Goal: Task Accomplishment & Management: Complete application form

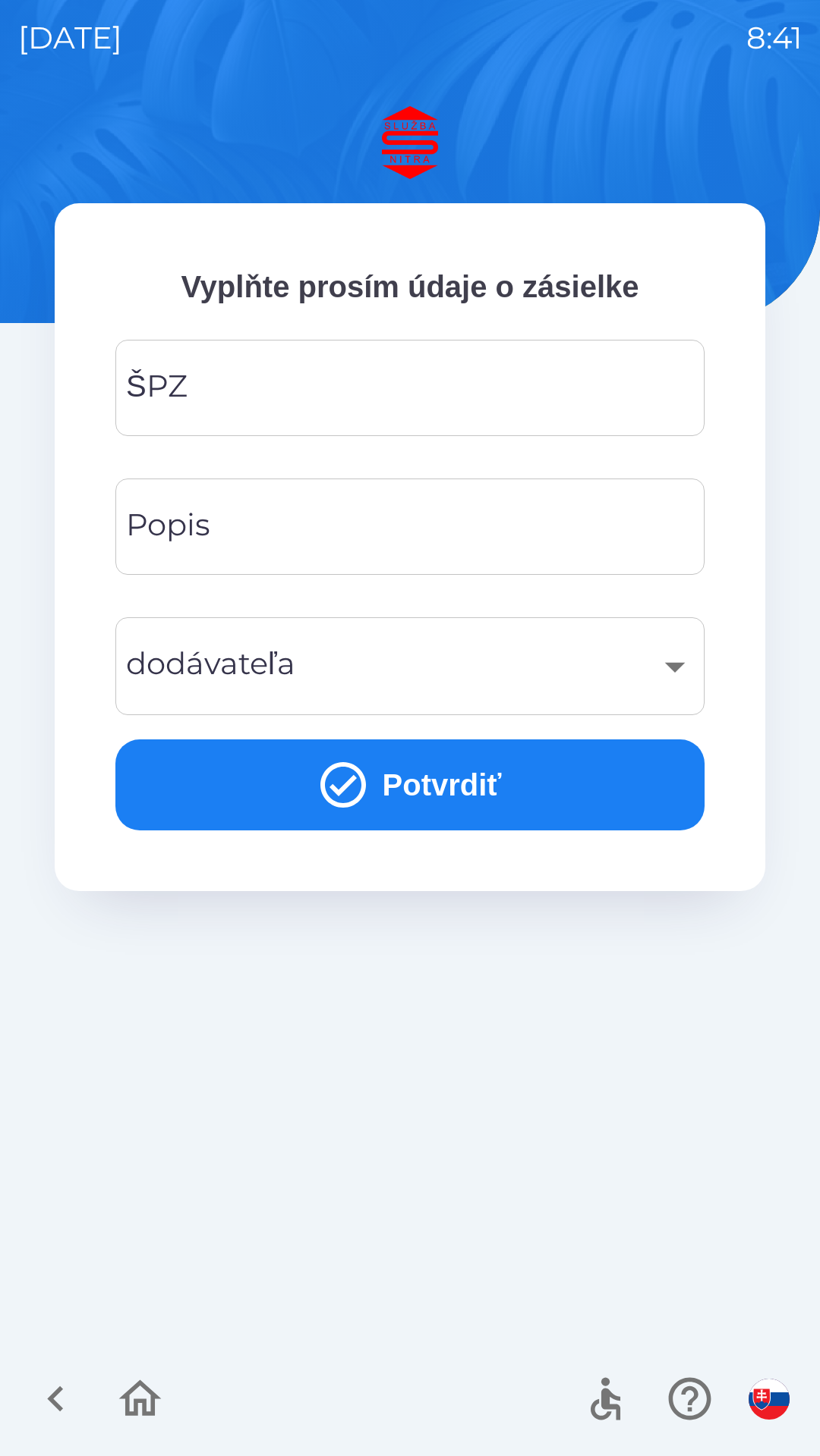
click at [230, 398] on input "ŠPZ" at bounding box center [410, 388] width 553 height 60
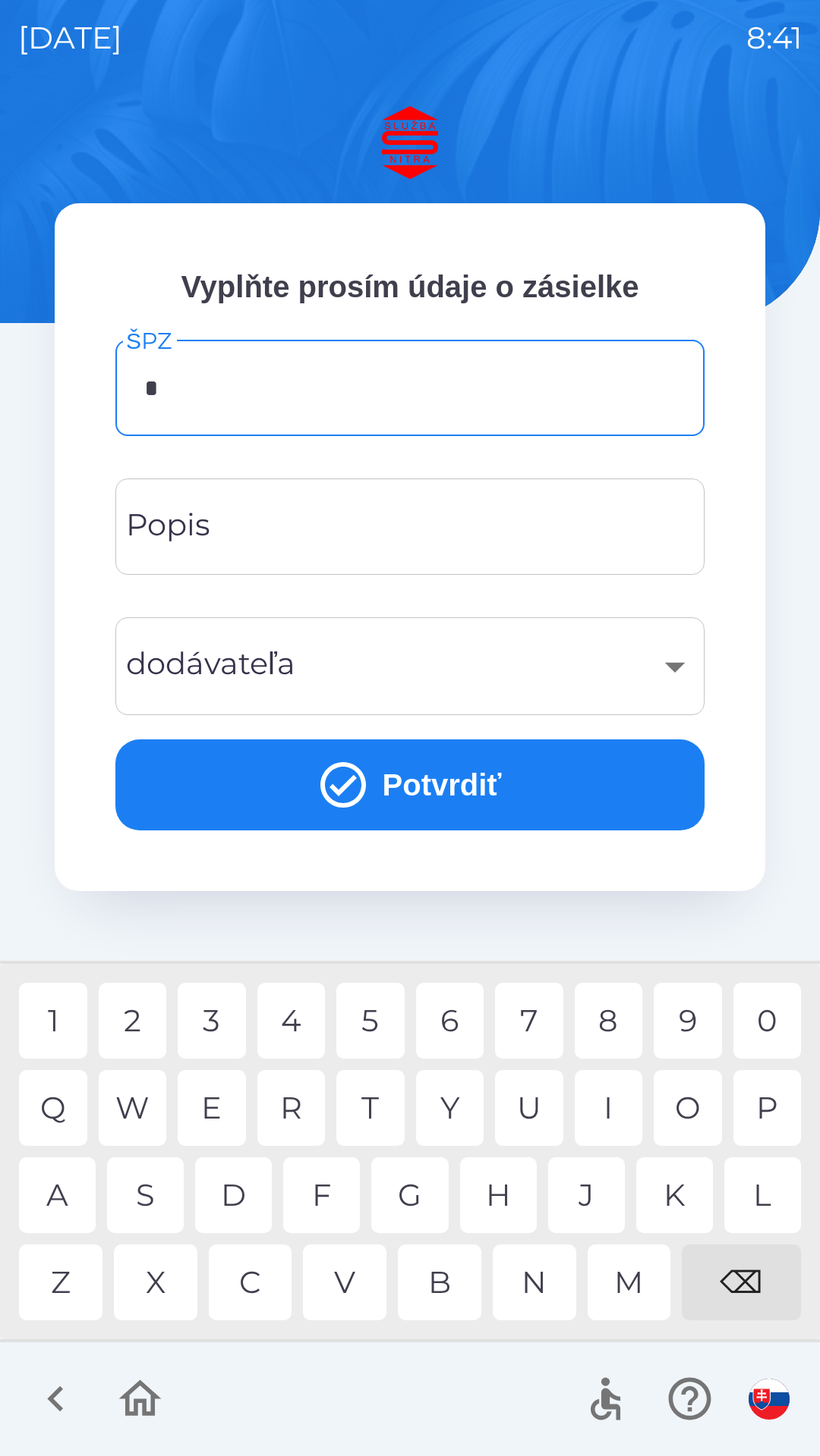
click at [543, 1288] on div "N" at bounding box center [535, 1282] width 83 height 76
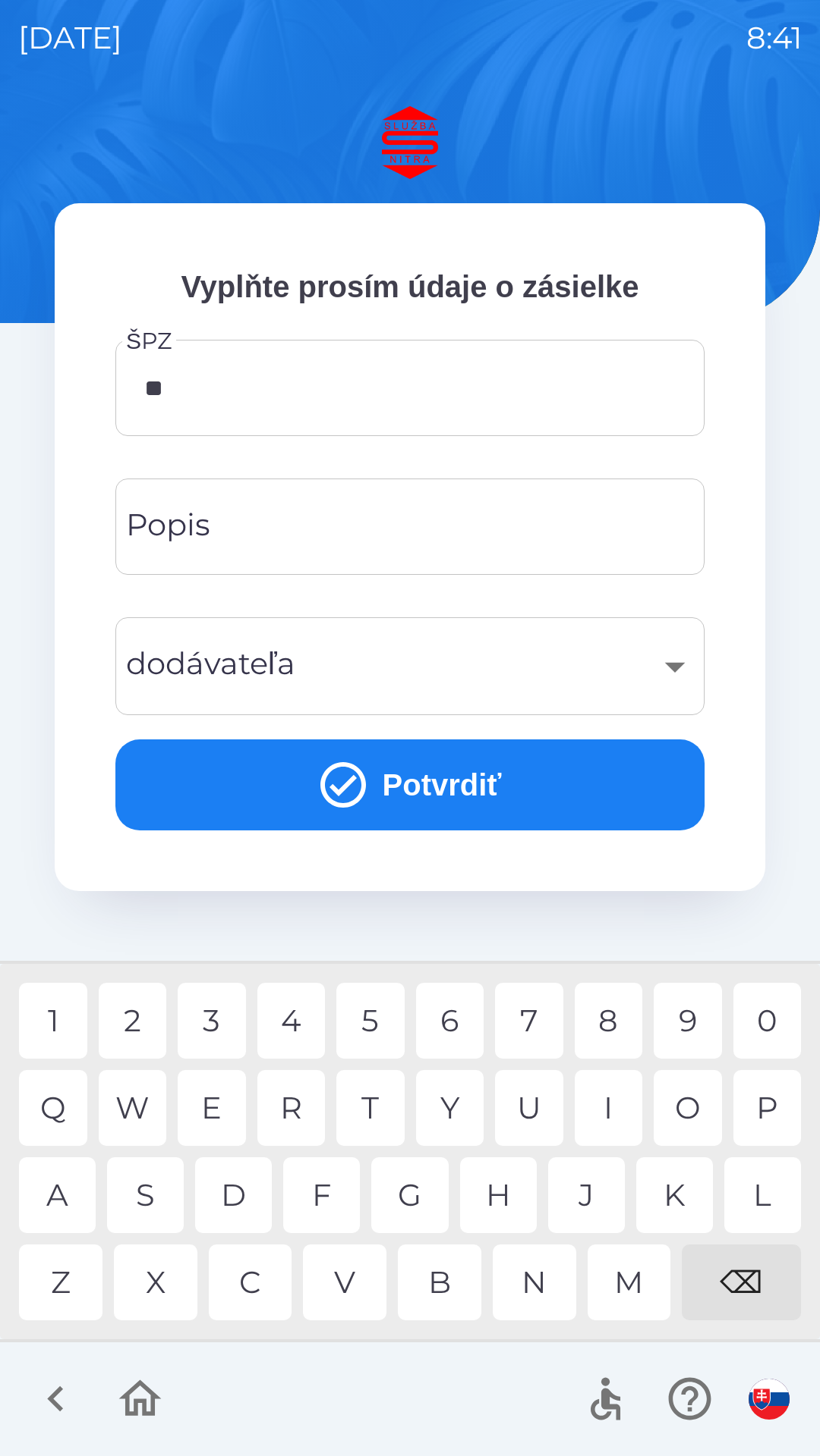
click at [292, 1090] on div "R" at bounding box center [291, 1108] width 68 height 76
click at [285, 1013] on div "4" at bounding box center [291, 1021] width 68 height 76
click at [530, 1018] on div "7" at bounding box center [528, 1021] width 68 height 76
type input "*******"
click at [258, 530] on input "Popis" at bounding box center [410, 526] width 553 height 60
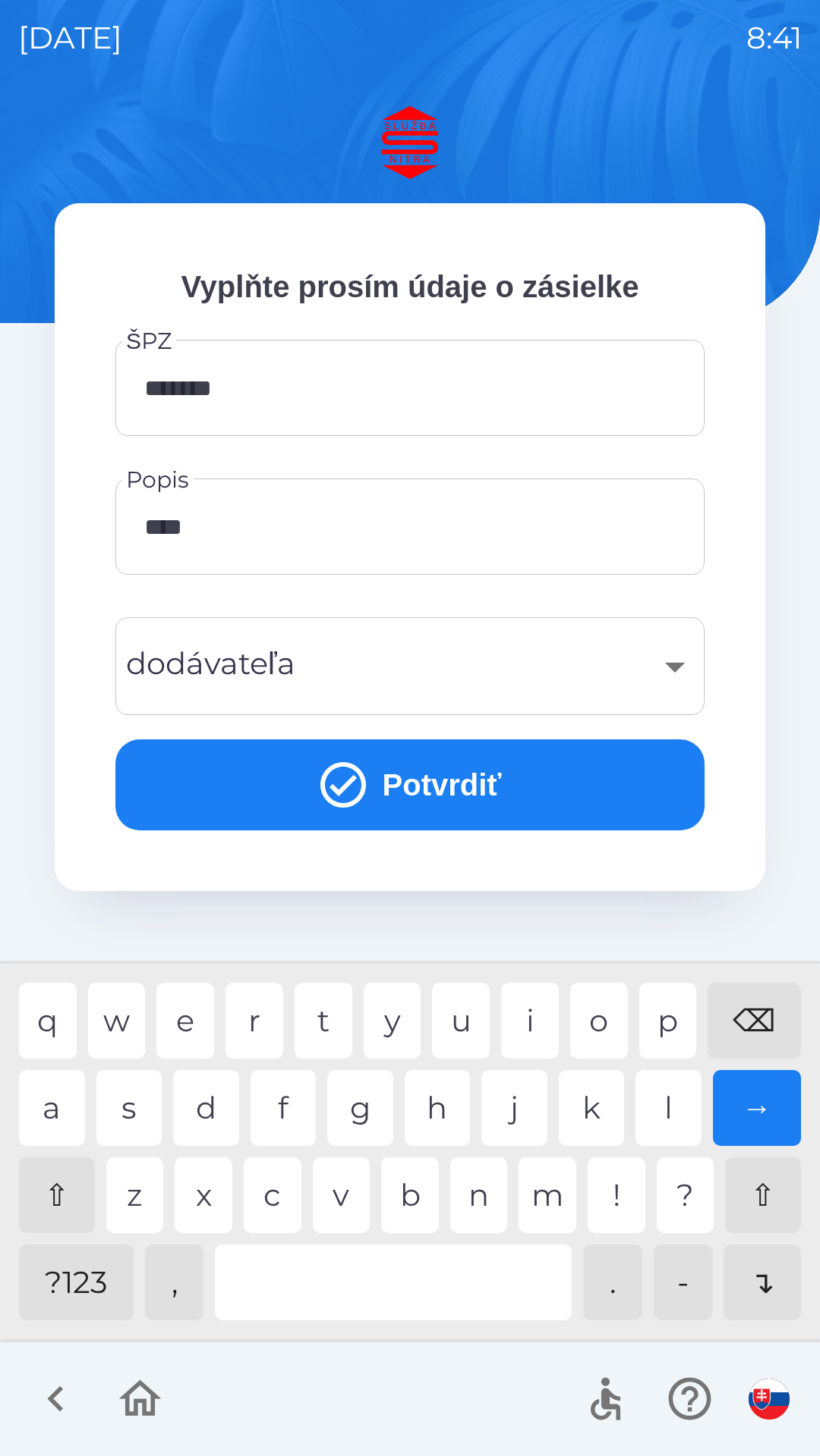
click at [175, 1027] on div "e" at bounding box center [185, 1021] width 57 height 76
click at [324, 1015] on div "t" at bounding box center [323, 1021] width 57 height 76
type input "******"
click at [190, 671] on div "​" at bounding box center [410, 666] width 553 height 61
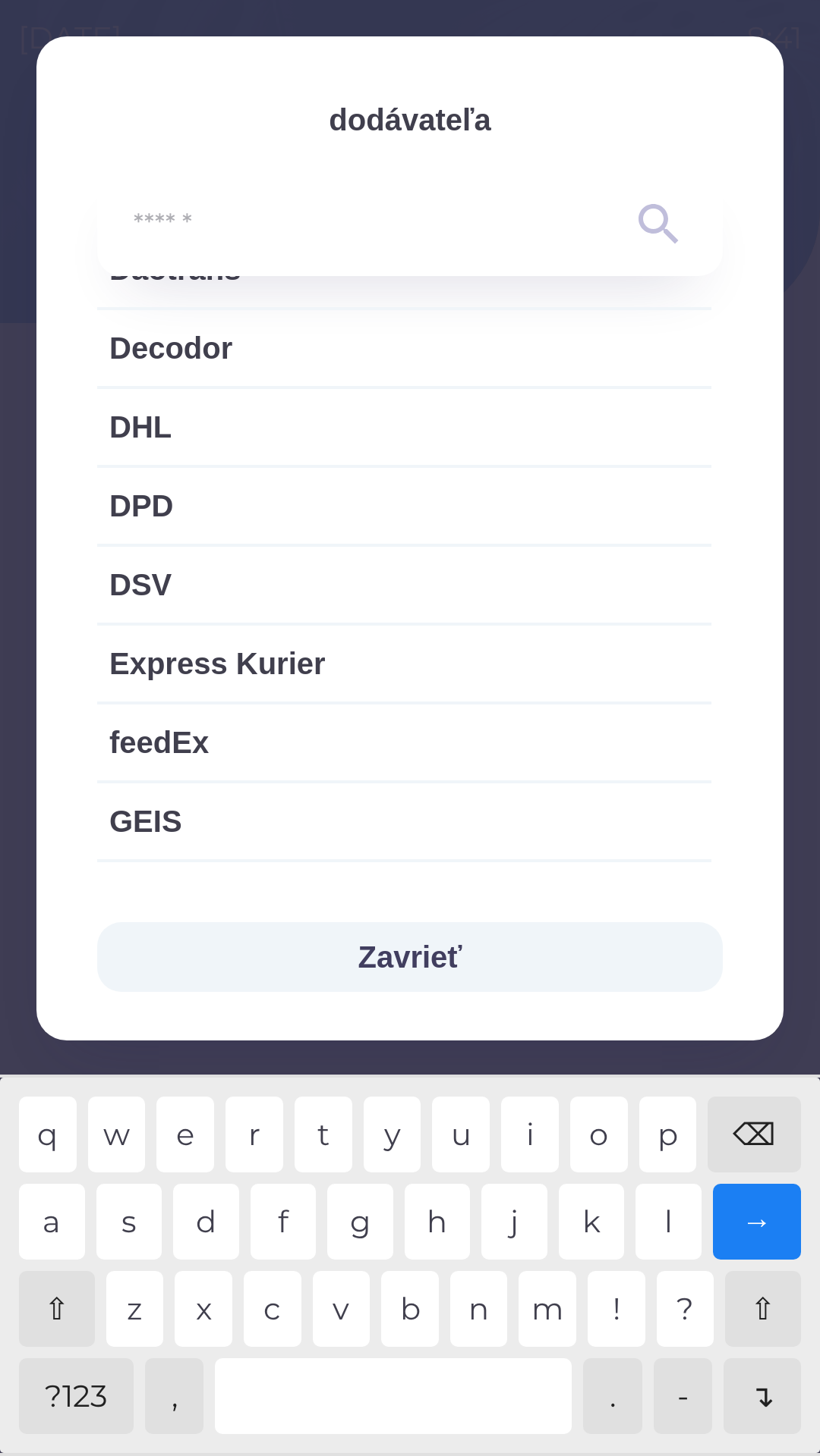
scroll to position [774, 0]
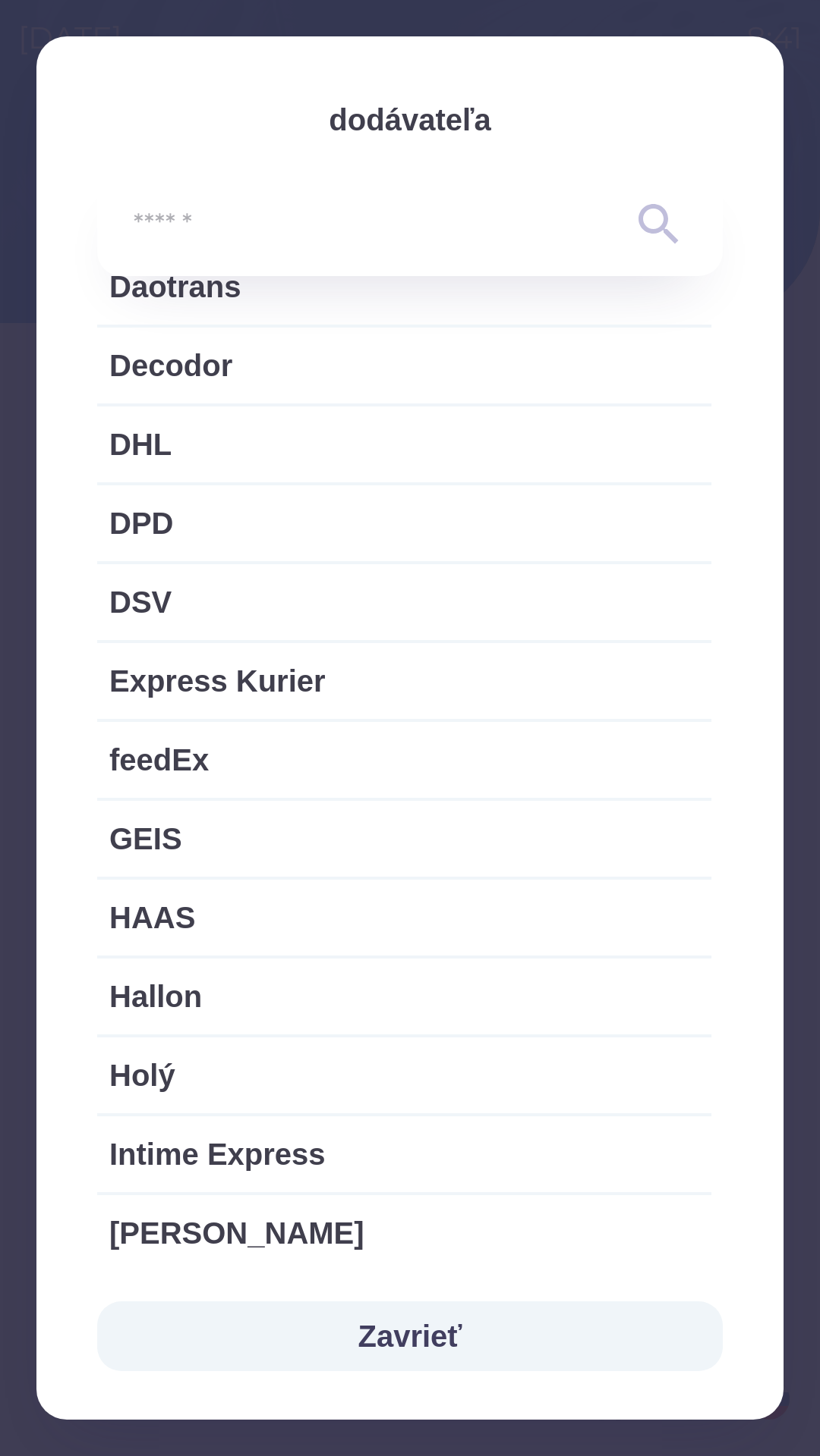
click at [222, 232] on input "text" at bounding box center [380, 225] width 492 height 42
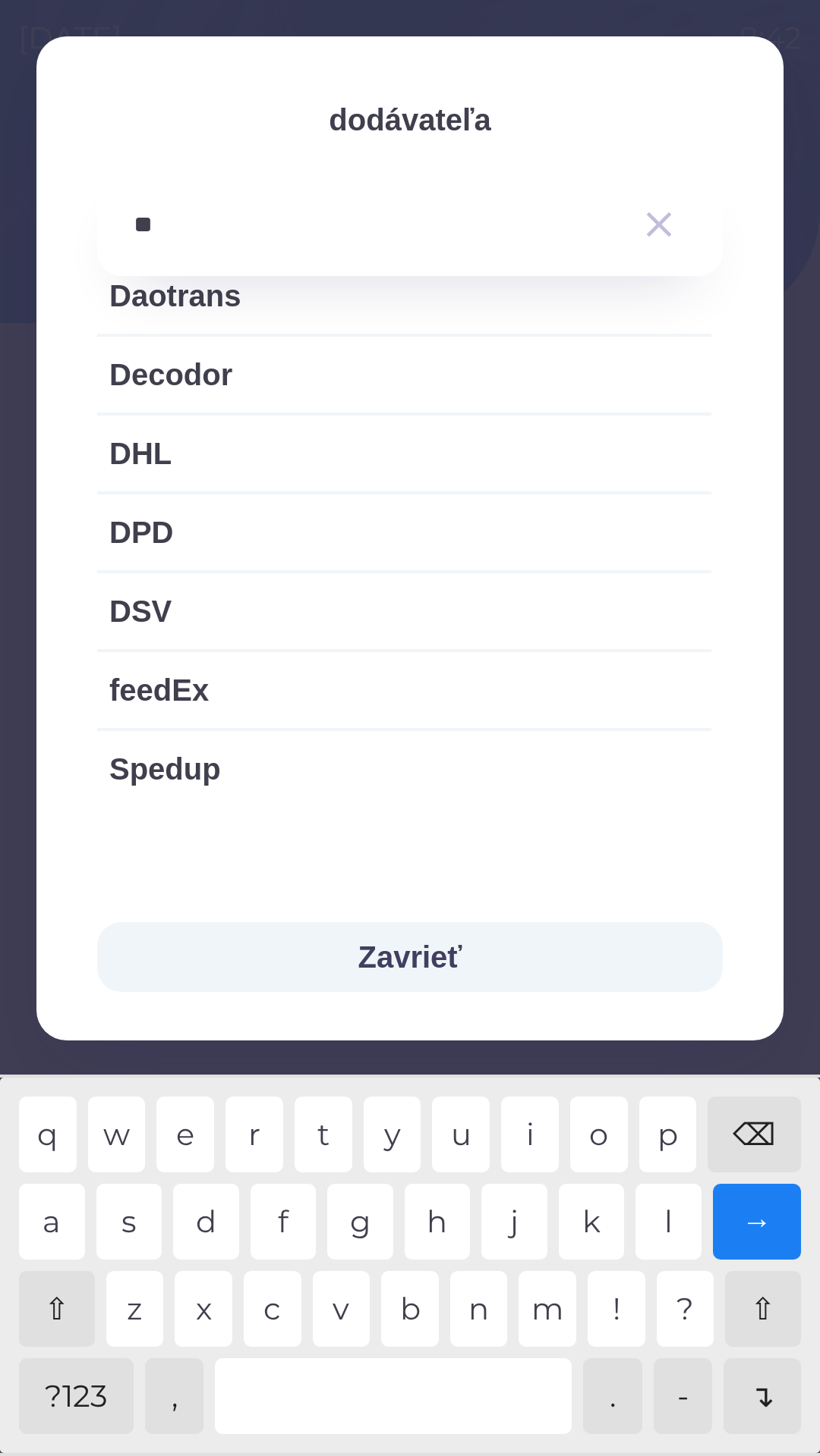
scroll to position [0, 0]
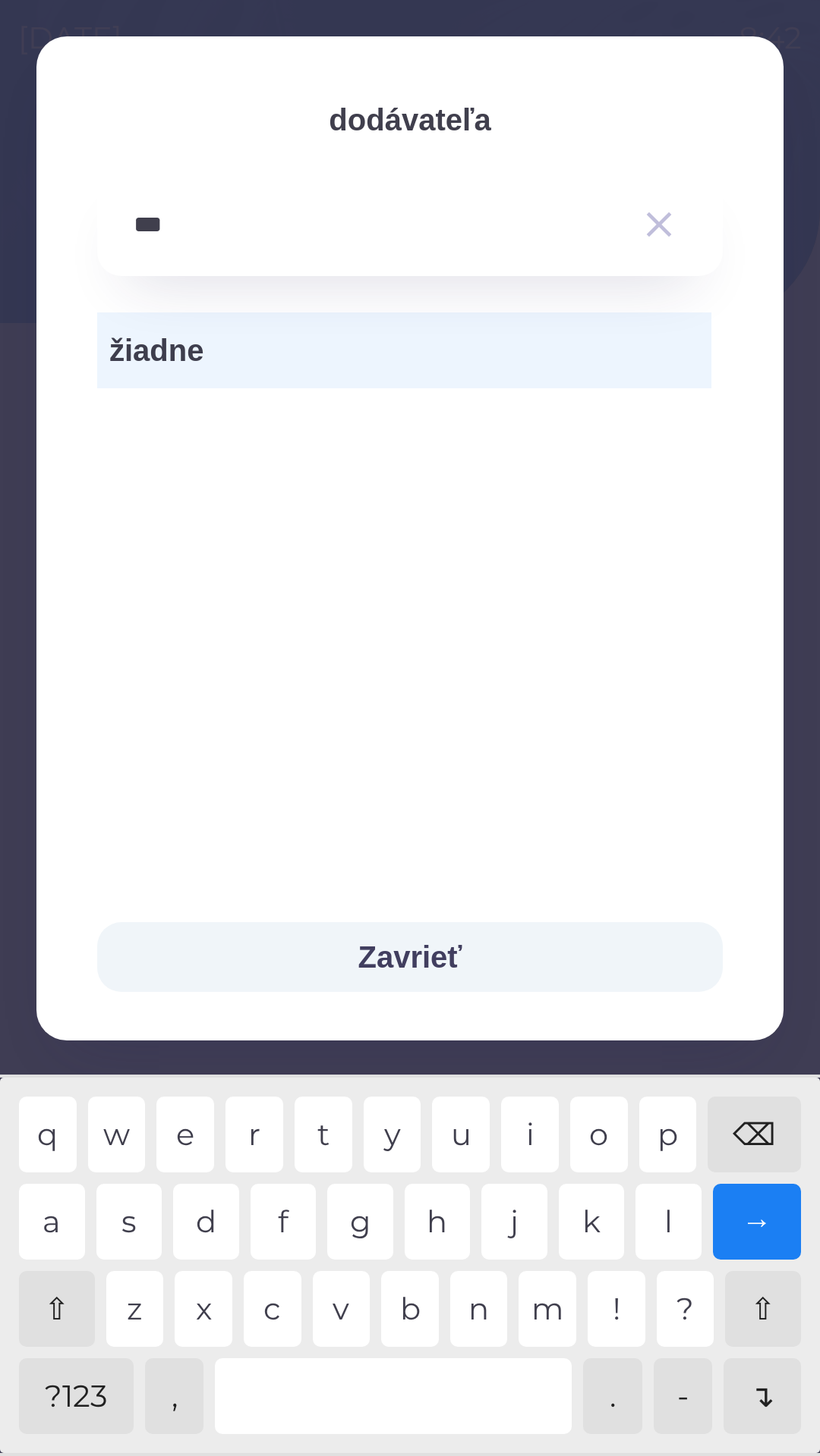
click at [348, 1325] on div "v" at bounding box center [341, 1309] width 57 height 76
click at [280, 1311] on div "c" at bounding box center [272, 1309] width 57 height 76
type input "*********"
click at [427, 959] on button "Zavrieť" at bounding box center [410, 957] width 625 height 70
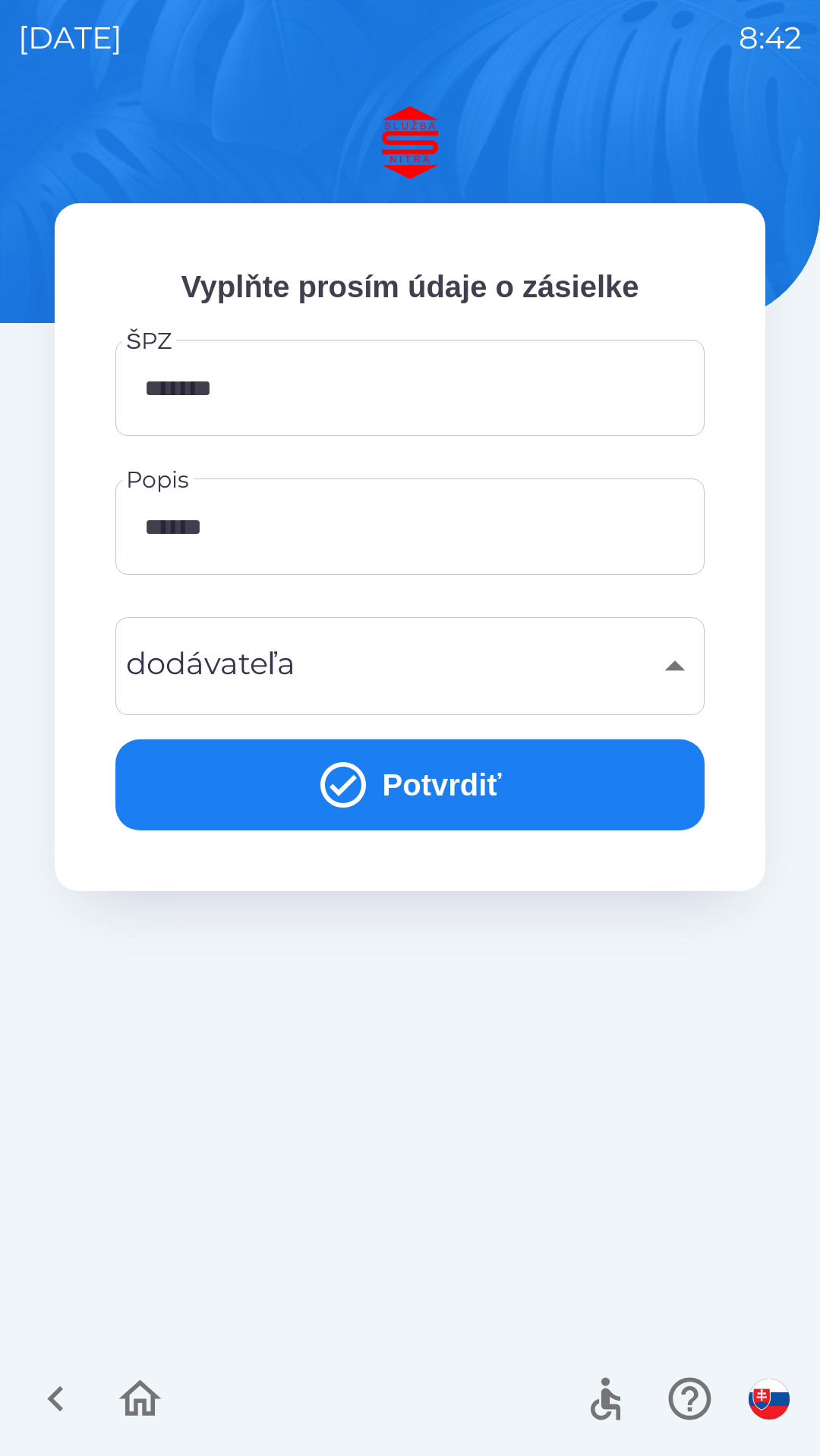
click at [425, 781] on button "Potvrdiť" at bounding box center [410, 785] width 589 height 91
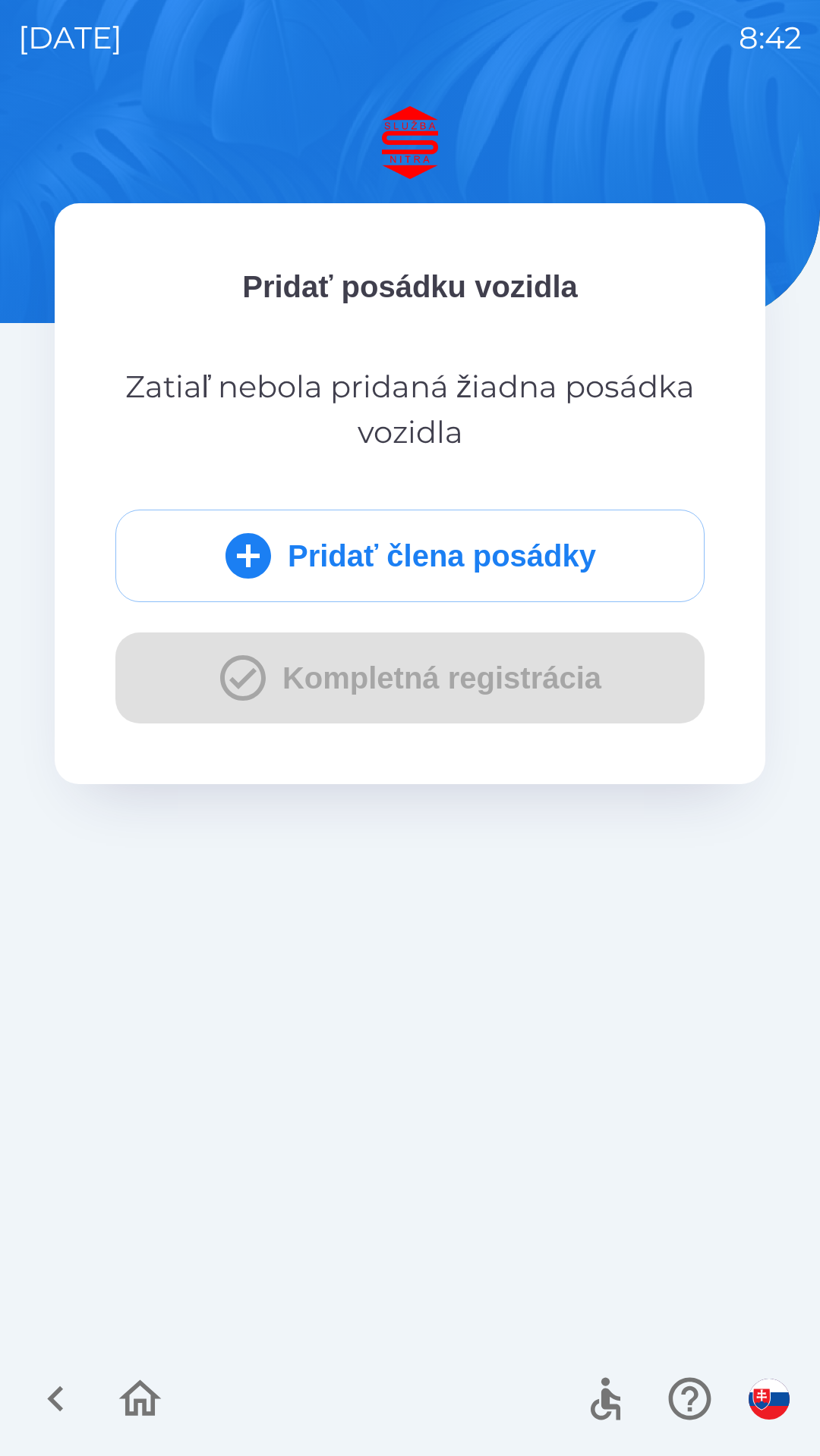
click at [248, 557] on icon "submit" at bounding box center [248, 556] width 55 height 55
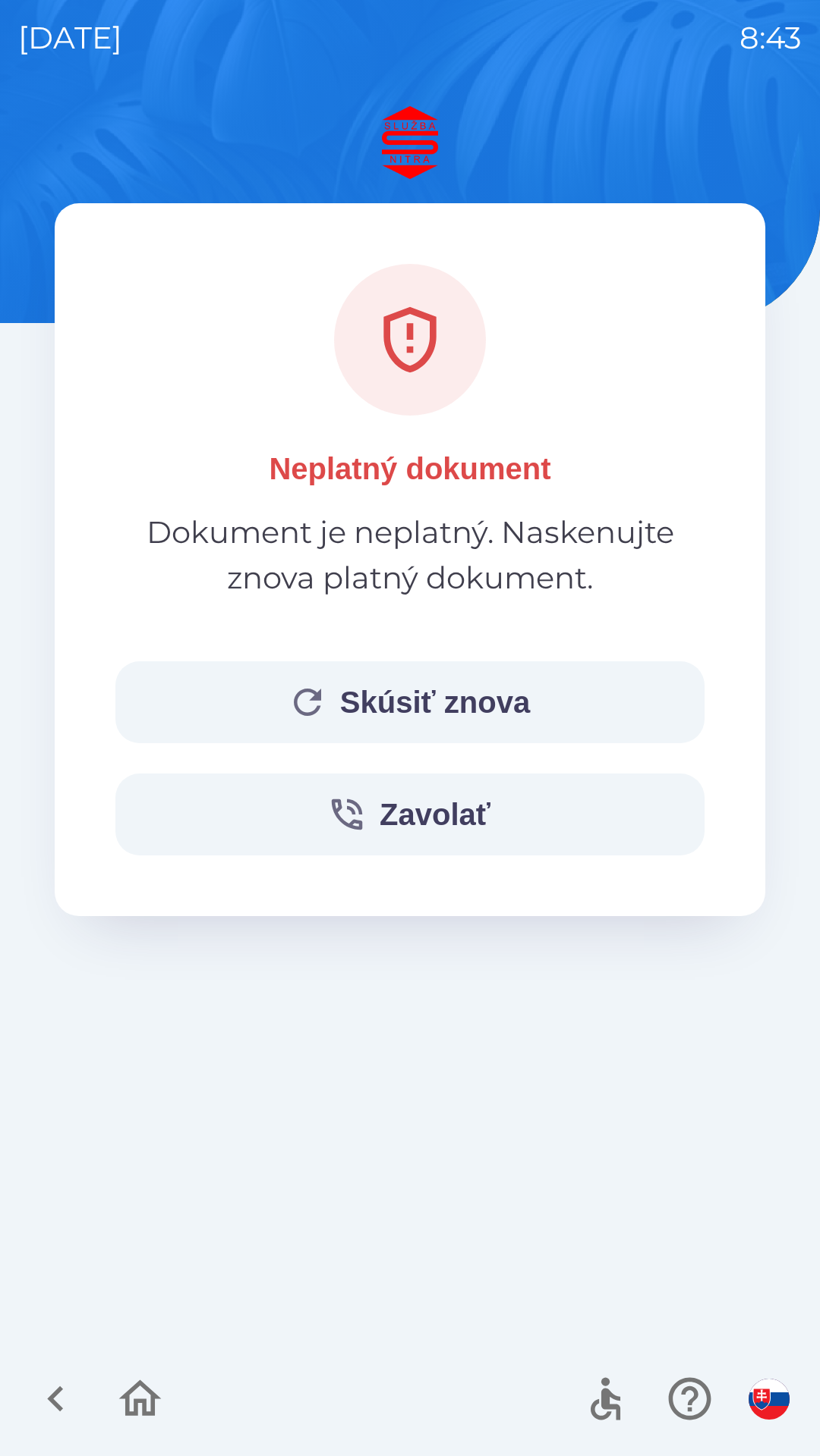
click at [355, 698] on button "Skúsiť znova" at bounding box center [410, 702] width 589 height 82
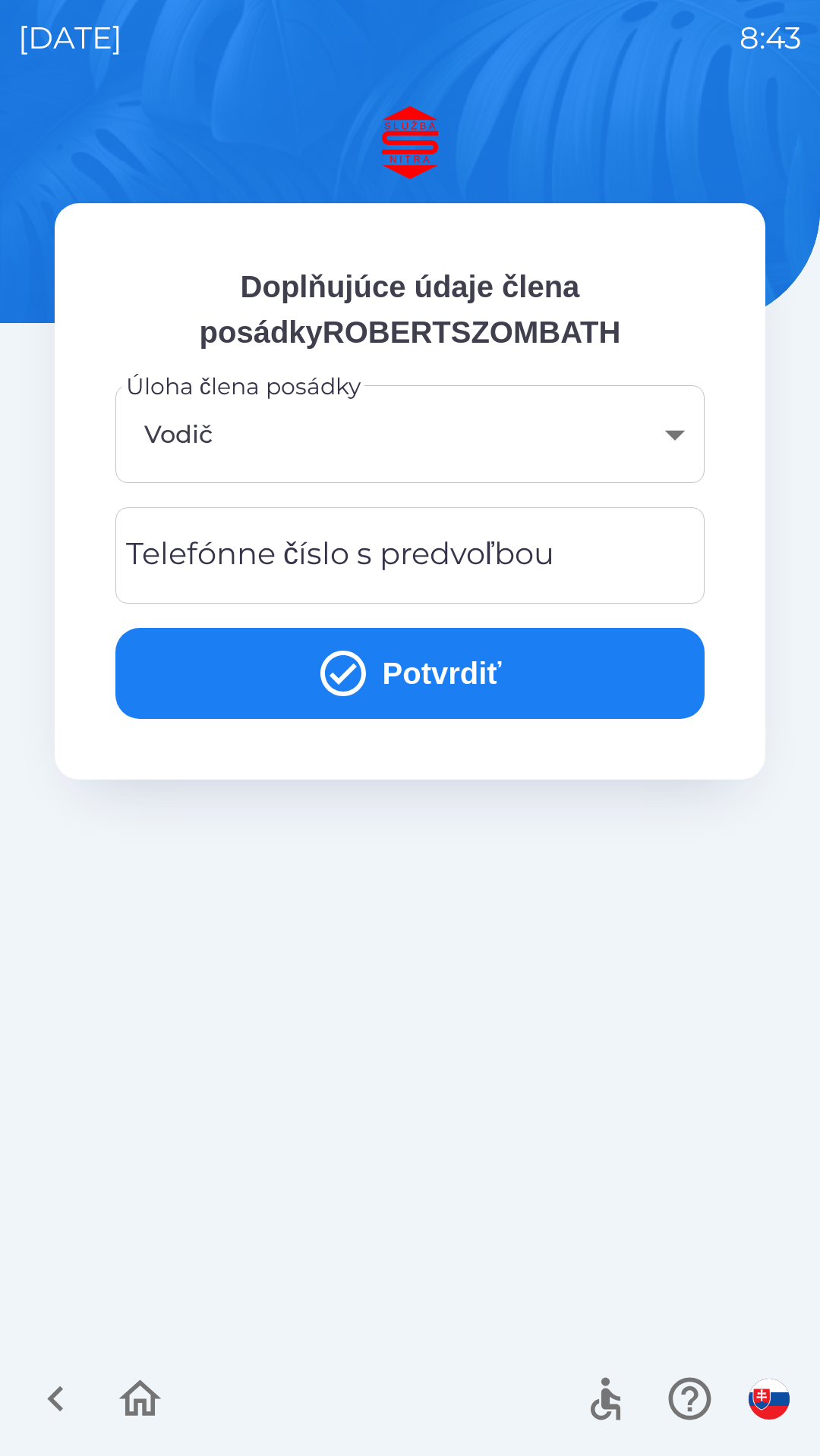
click at [182, 570] on div "Telefónne číslo s predvoľbou Telefónne číslo s predvoľbou" at bounding box center [410, 556] width 589 height 97
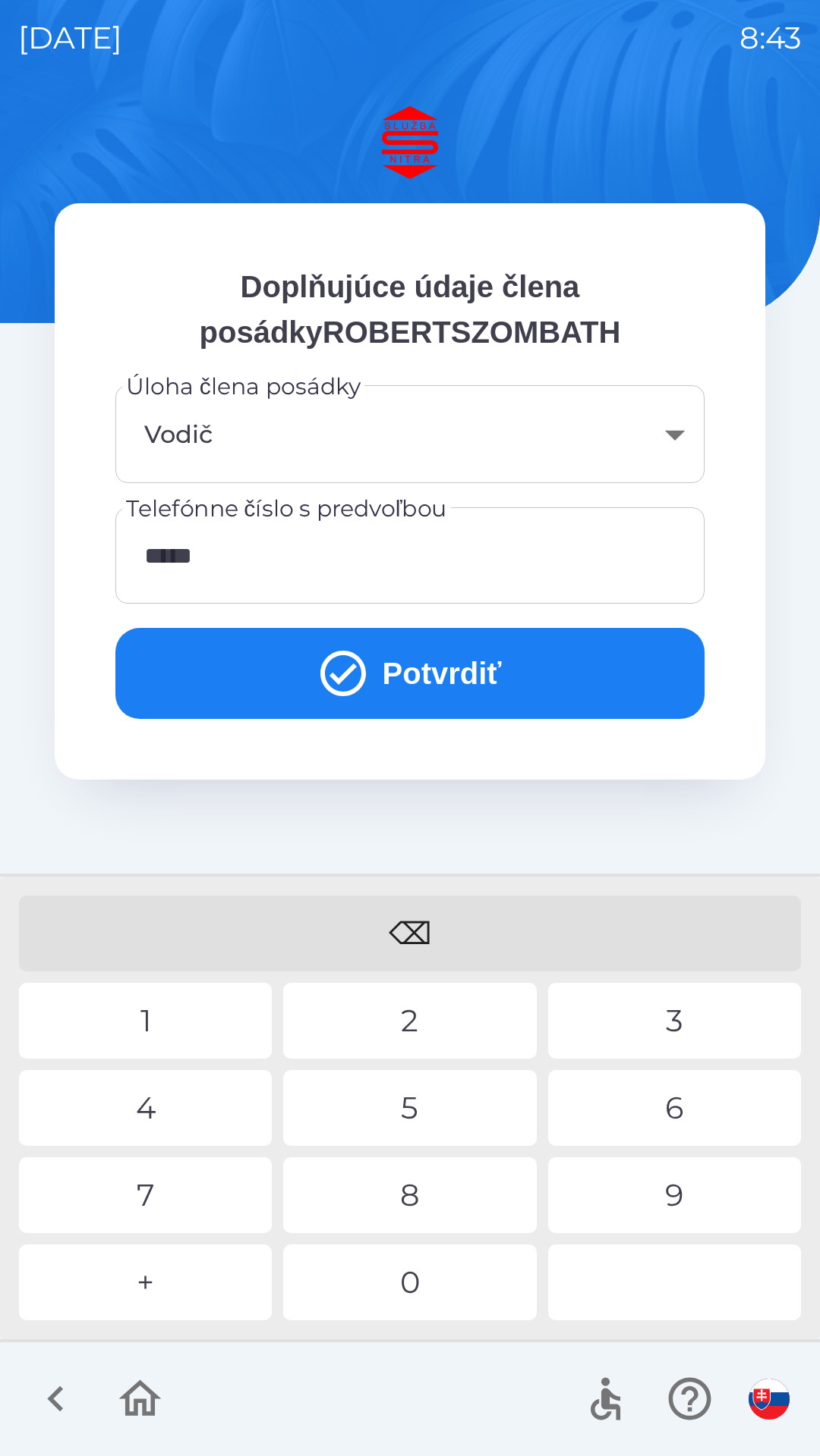
click at [424, 1113] on div "5" at bounding box center [409, 1108] width 252 height 76
click at [411, 1295] on div "0" at bounding box center [409, 1282] width 252 height 76
click at [653, 1189] on div "9" at bounding box center [674, 1195] width 252 height 76
click at [402, 652] on button "Potvrdiť" at bounding box center [410, 673] width 589 height 91
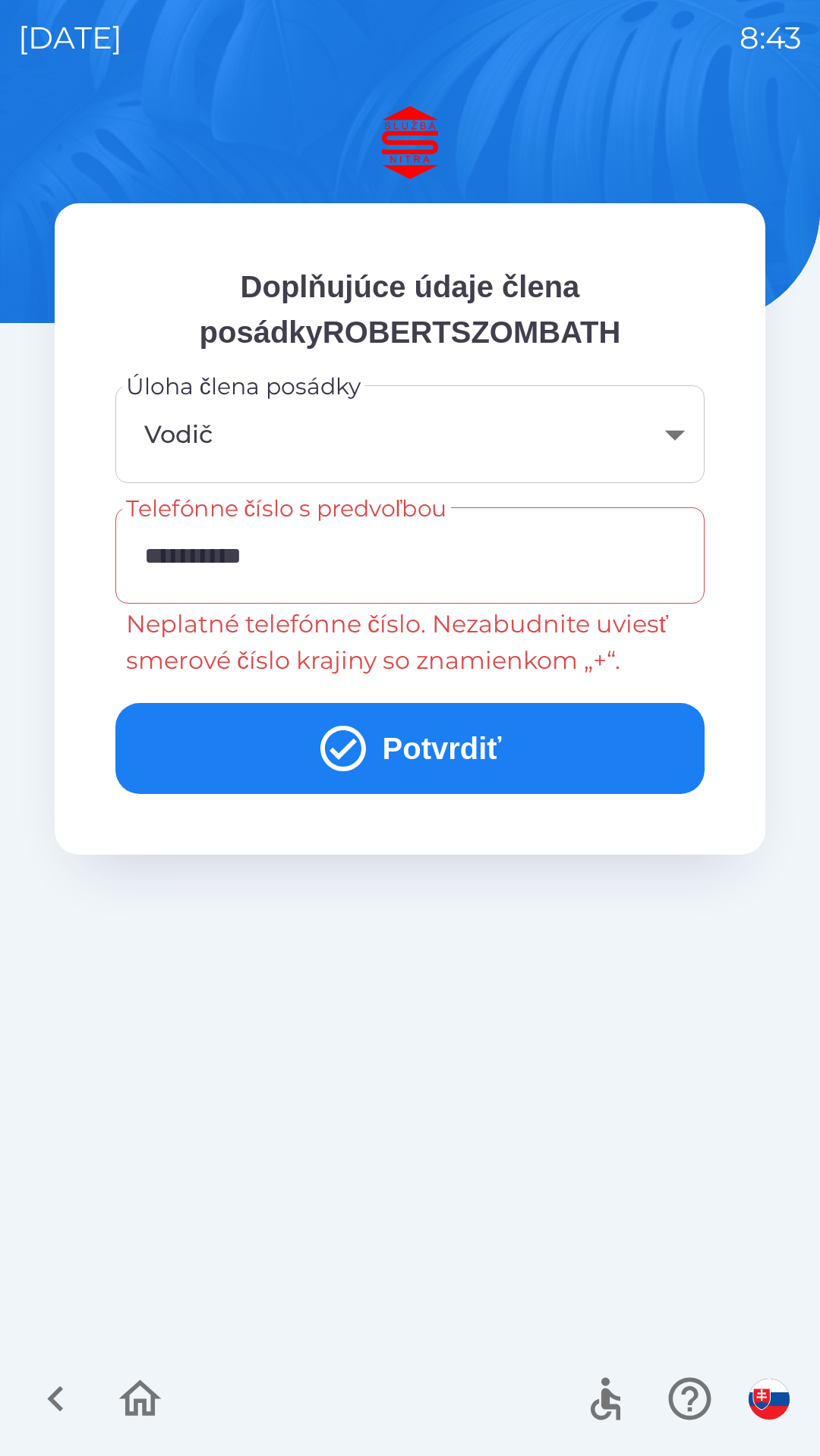
click at [173, 562] on input "**********" at bounding box center [410, 556] width 553 height 60
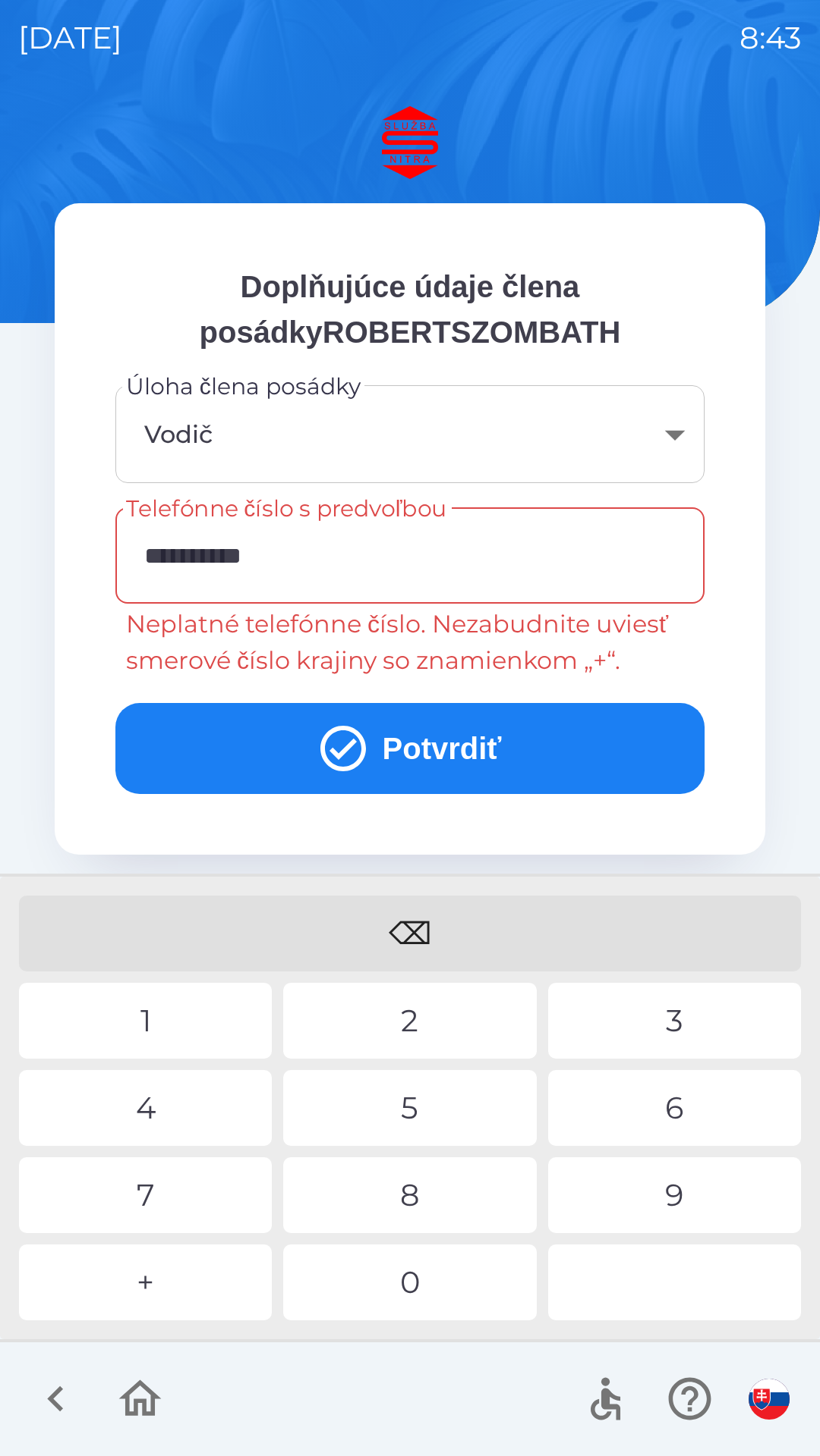
click at [164, 557] on input "**********" at bounding box center [410, 556] width 553 height 60
click at [407, 1282] on div "0" at bounding box center [409, 1282] width 252 height 76
click at [203, 449] on body "**********" at bounding box center [410, 728] width 820 height 1456
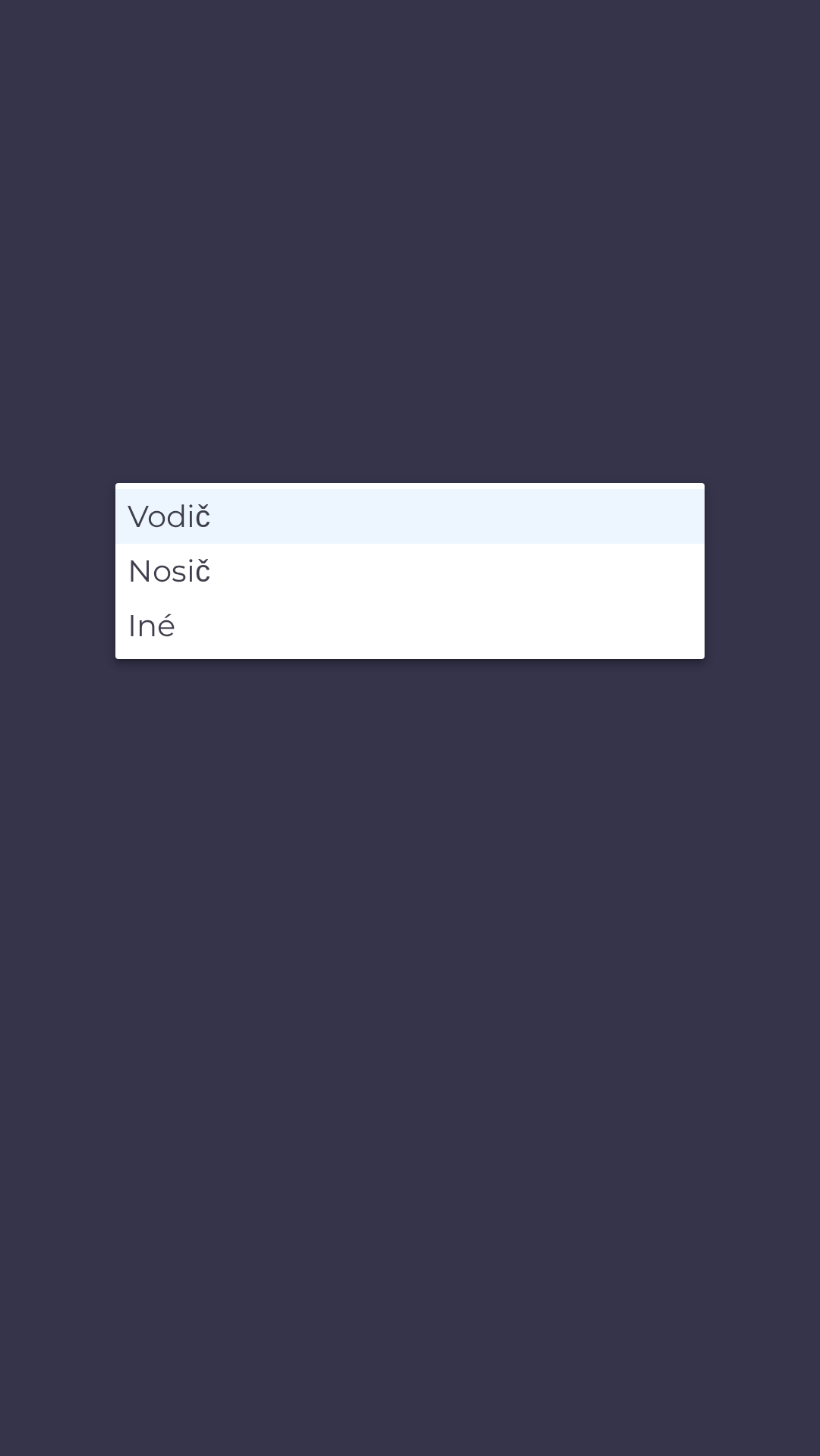
click at [189, 518] on li "Vodič" at bounding box center [410, 517] width 589 height 55
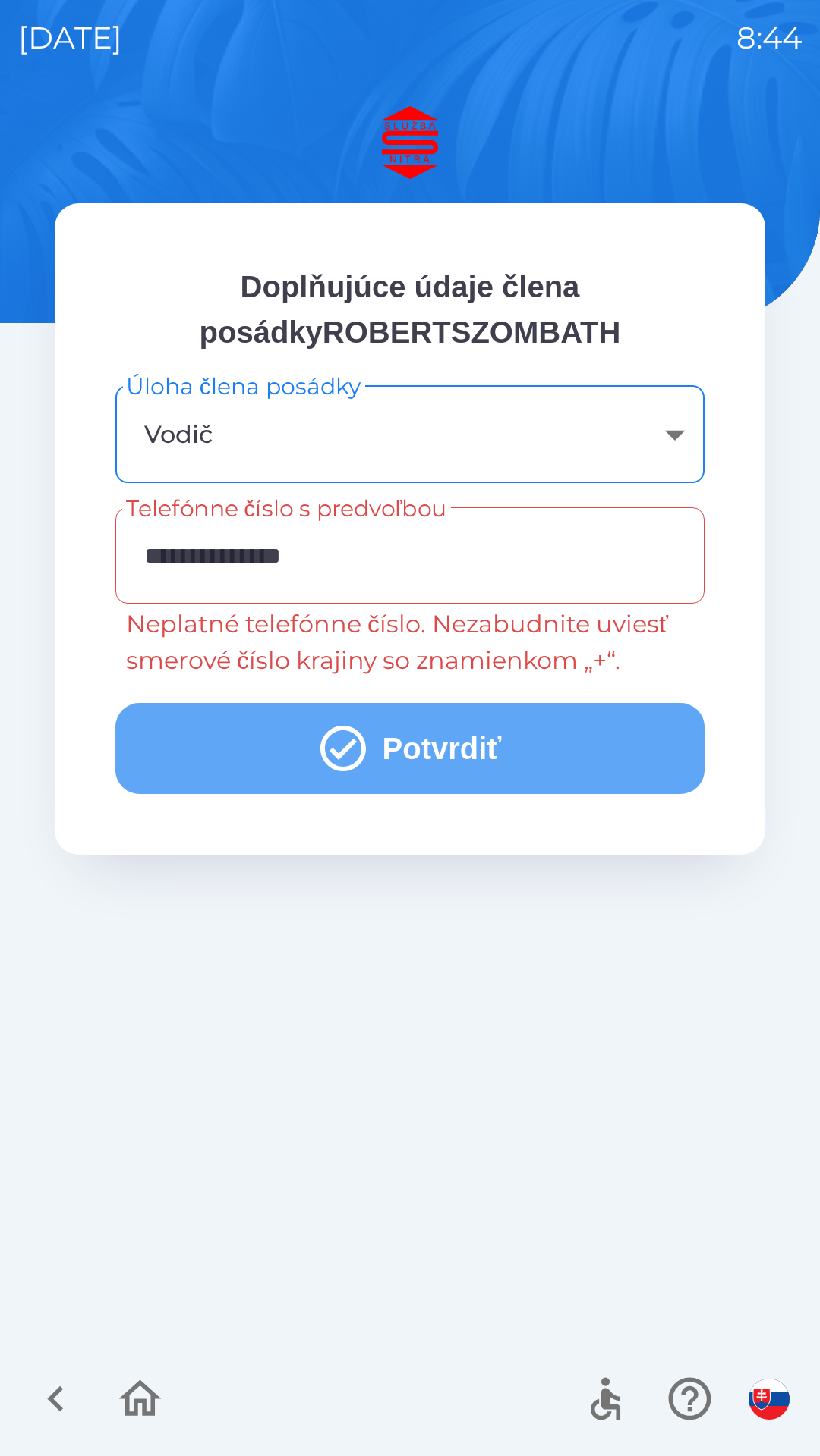
click at [412, 741] on button "Potvrdiť" at bounding box center [410, 749] width 589 height 91
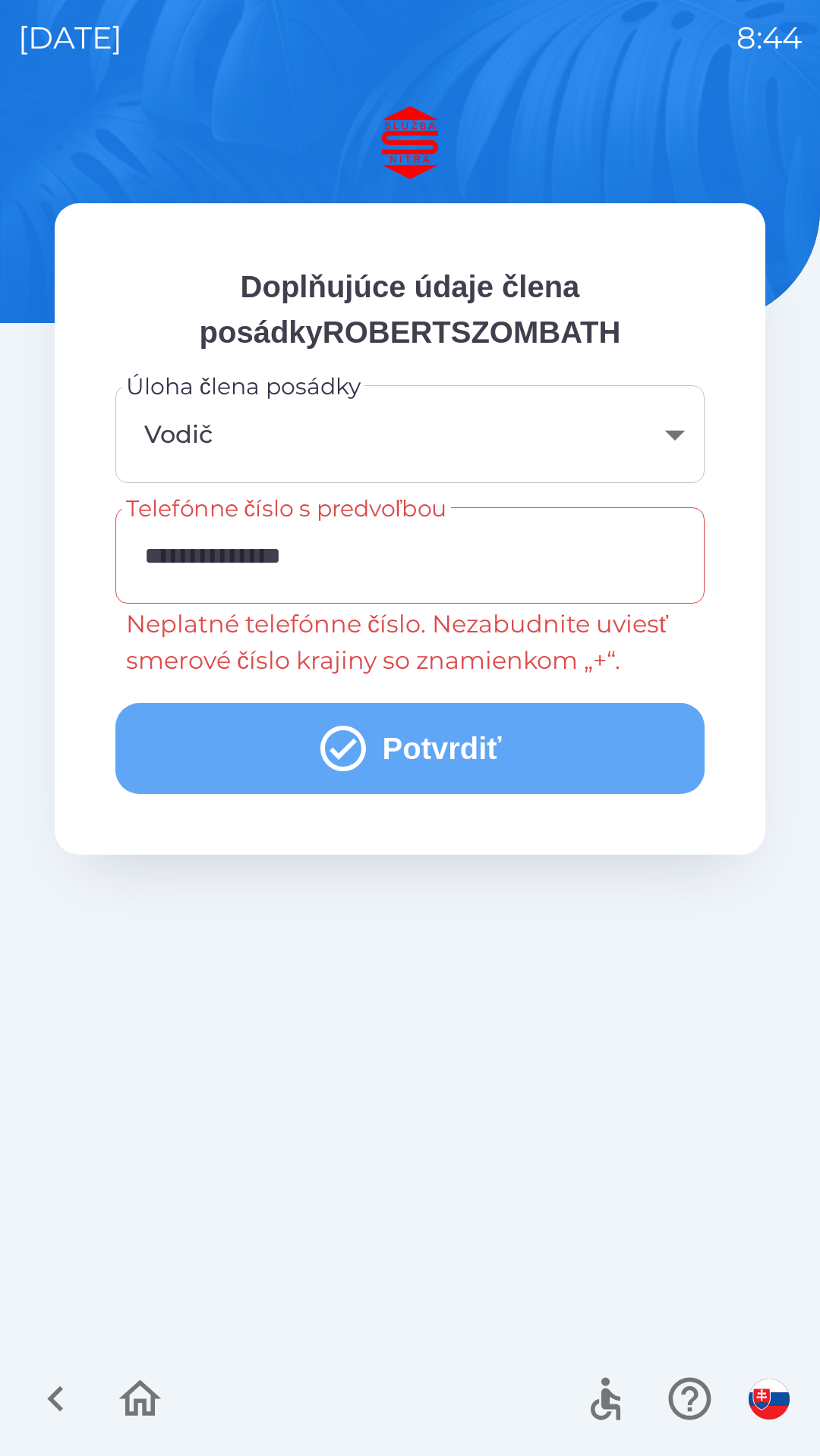
click at [388, 741] on button "Potvrdiť" at bounding box center [410, 749] width 589 height 91
click at [417, 750] on button "Potvrdiť" at bounding box center [410, 749] width 589 height 91
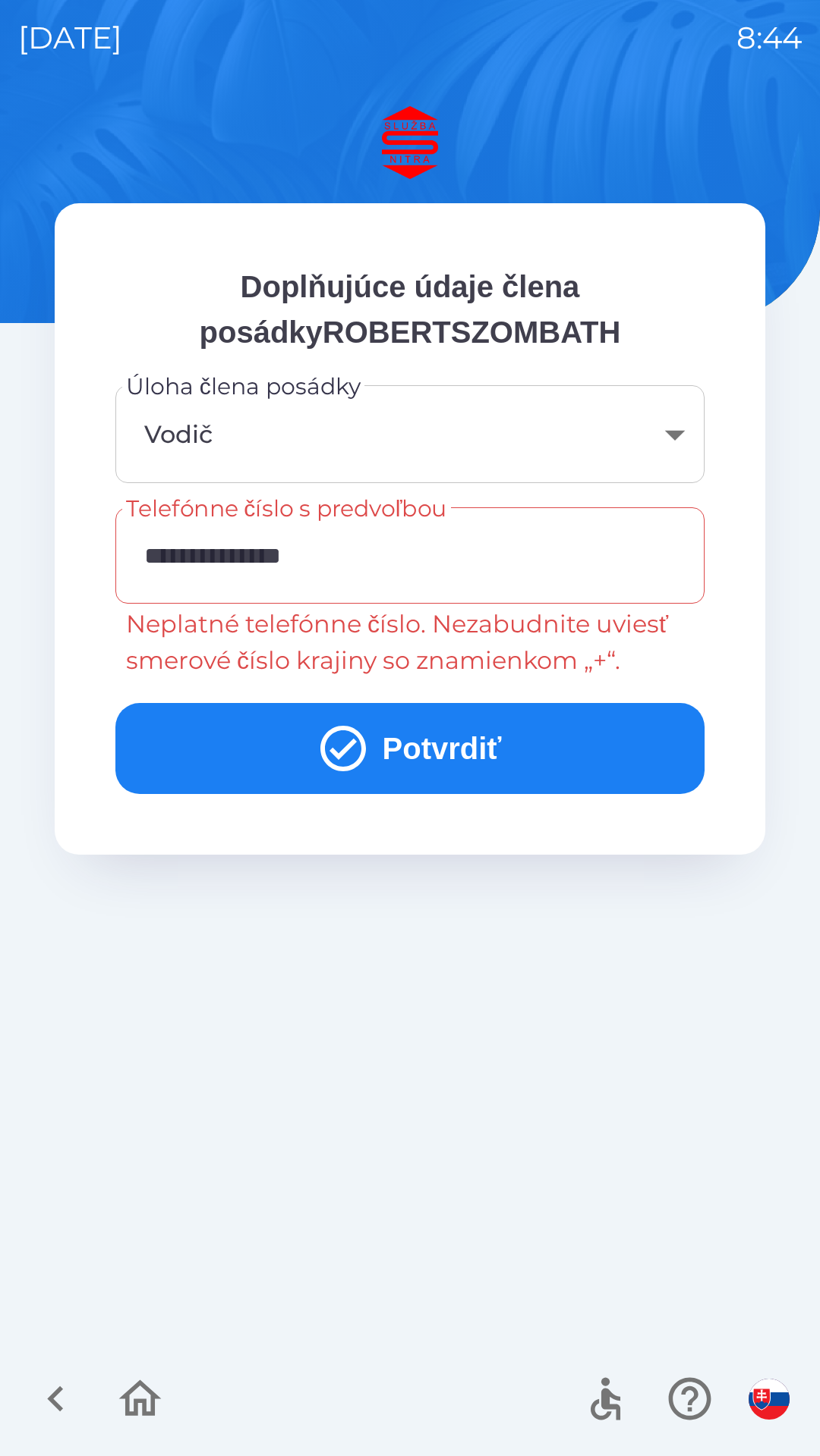
click at [441, 739] on button "Potvrdiť" at bounding box center [410, 749] width 589 height 91
click at [439, 739] on button "Potvrdiť" at bounding box center [410, 749] width 589 height 91
click at [441, 741] on button "Potvrdiť" at bounding box center [410, 749] width 589 height 91
click at [446, 740] on button "Potvrdiť" at bounding box center [410, 749] width 589 height 91
click at [178, 560] on input "**********" at bounding box center [410, 556] width 553 height 60
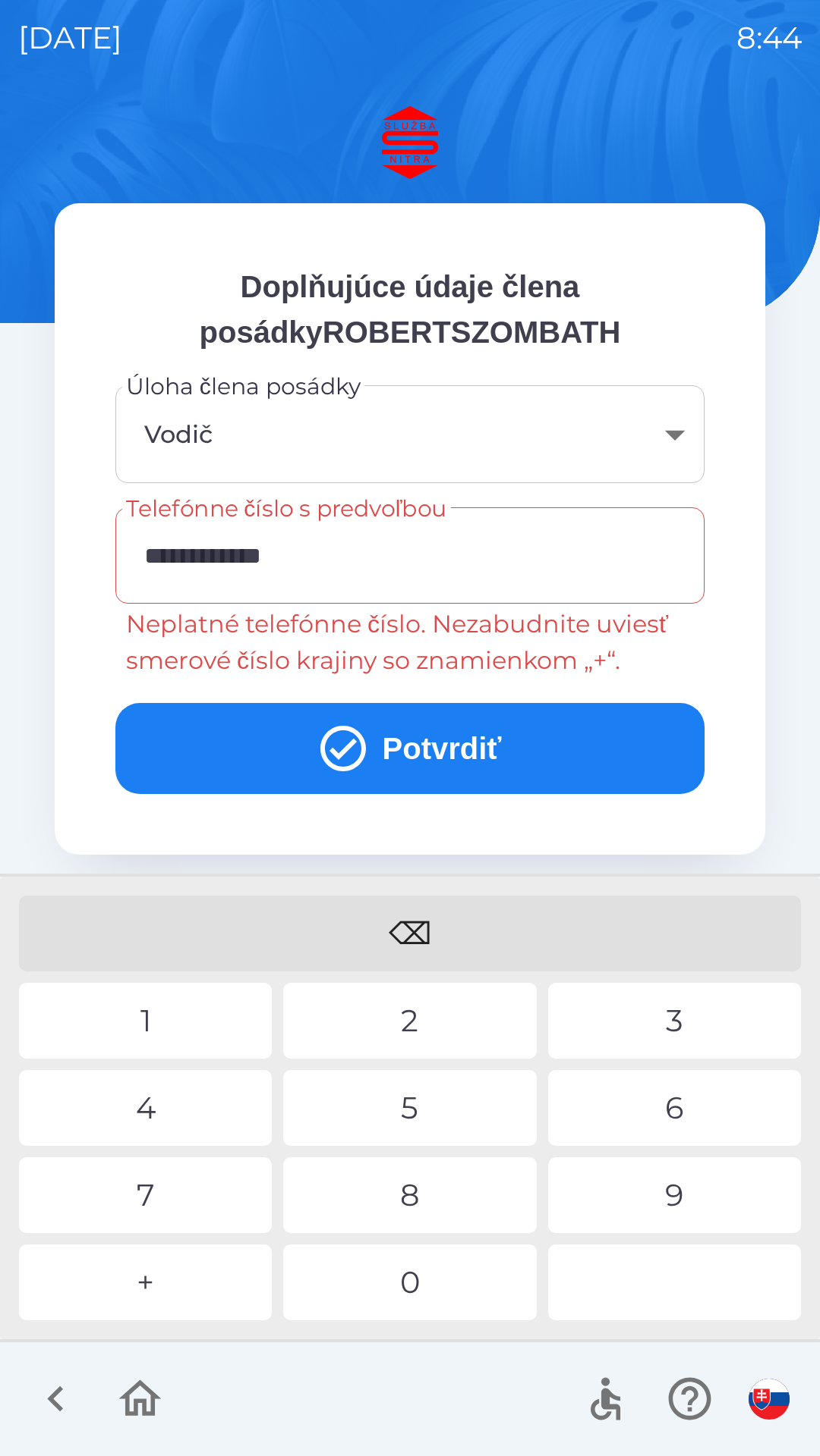
click at [415, 920] on div "⌫" at bounding box center [410, 933] width 781 height 76
click at [639, 1205] on div "9" at bounding box center [674, 1195] width 252 height 76
click at [181, 556] on input "**********" at bounding box center [410, 556] width 553 height 60
click at [422, 922] on div "⌫" at bounding box center [410, 933] width 781 height 76
click at [417, 926] on div "⌫" at bounding box center [410, 933] width 781 height 76
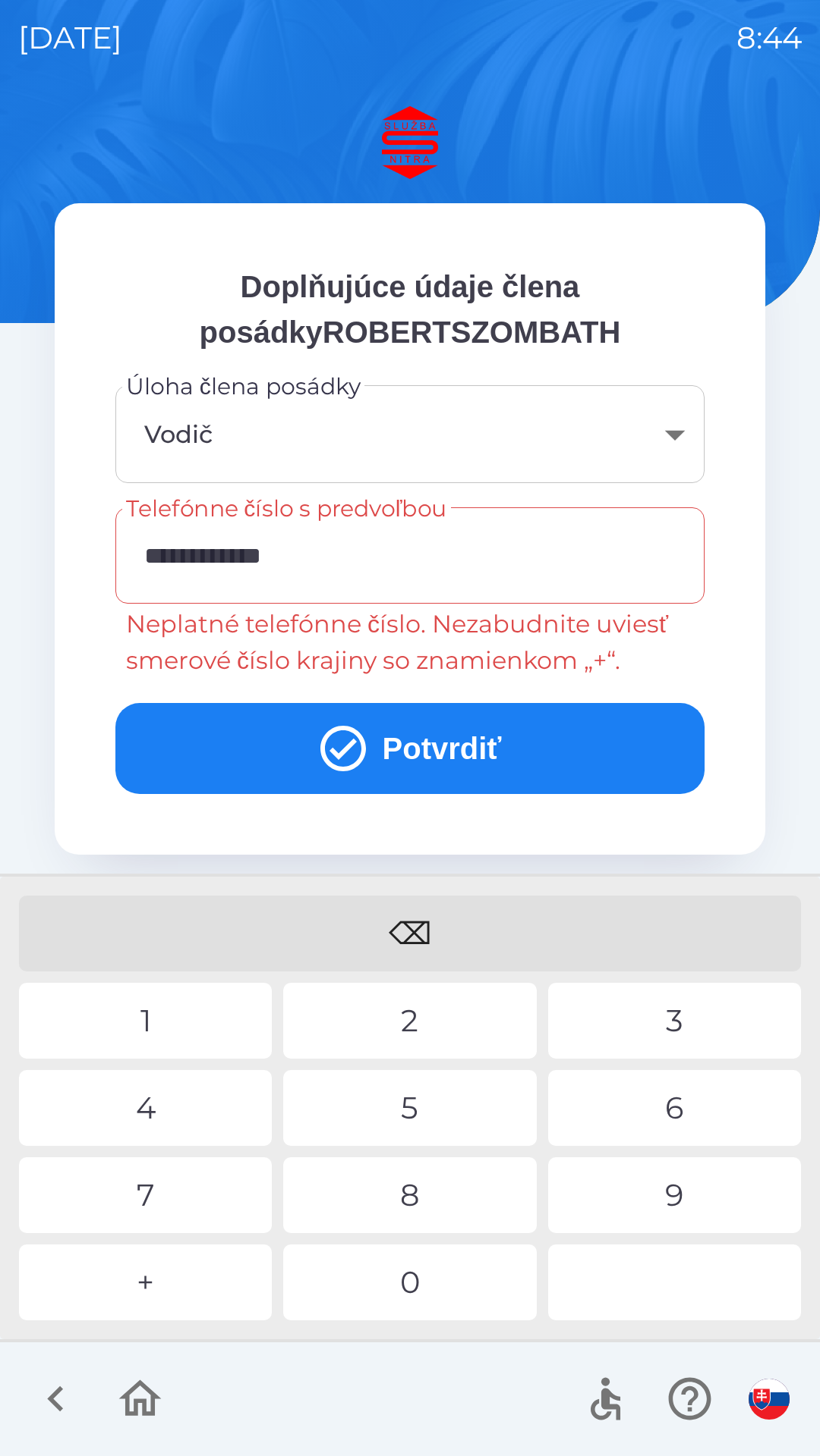
type input "**********"
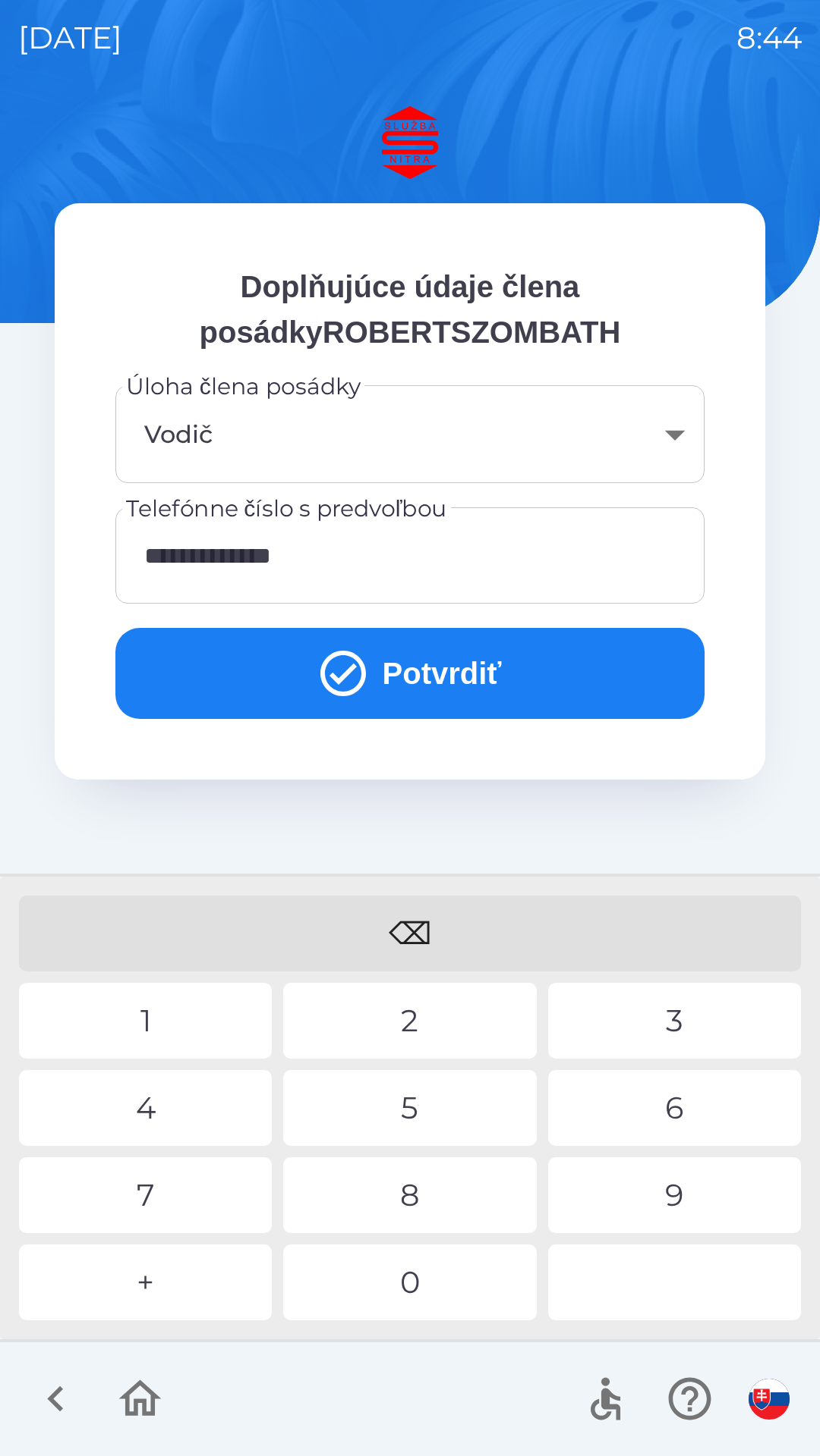
click at [408, 676] on button "Potvrdiť" at bounding box center [410, 673] width 589 height 91
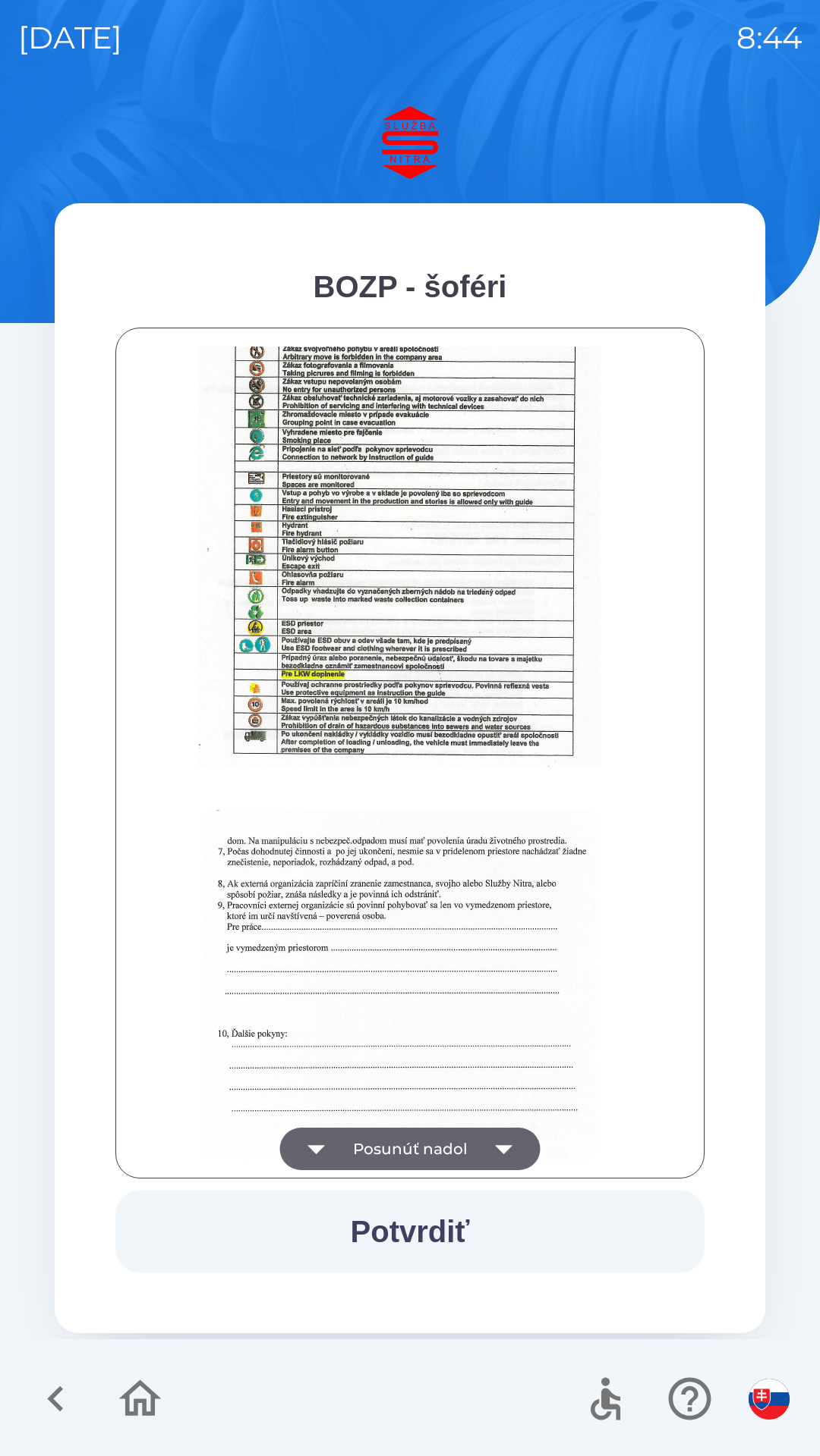
scroll to position [1700, 0]
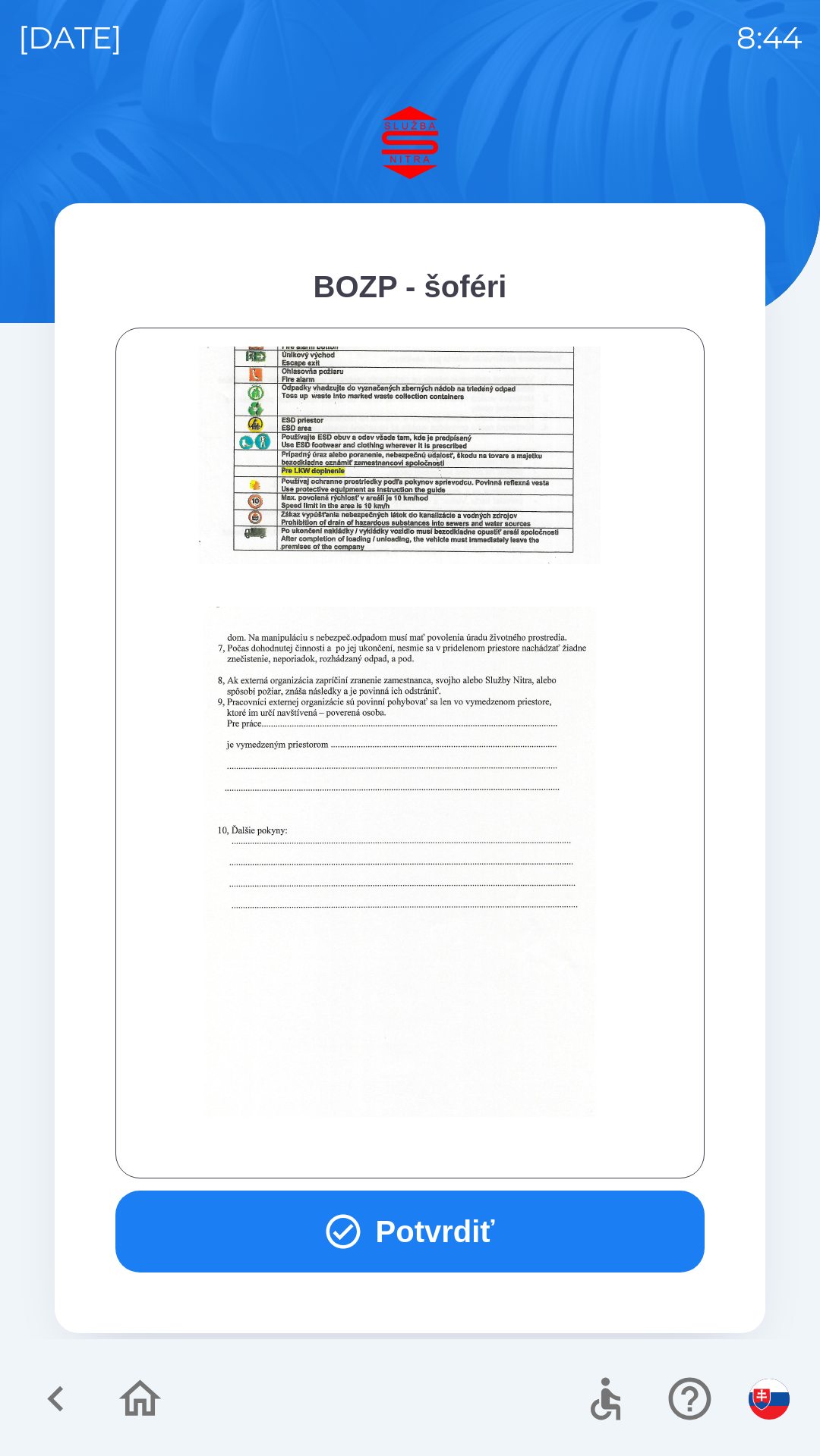
click at [443, 1235] on button "Potvrdiť" at bounding box center [410, 1232] width 589 height 82
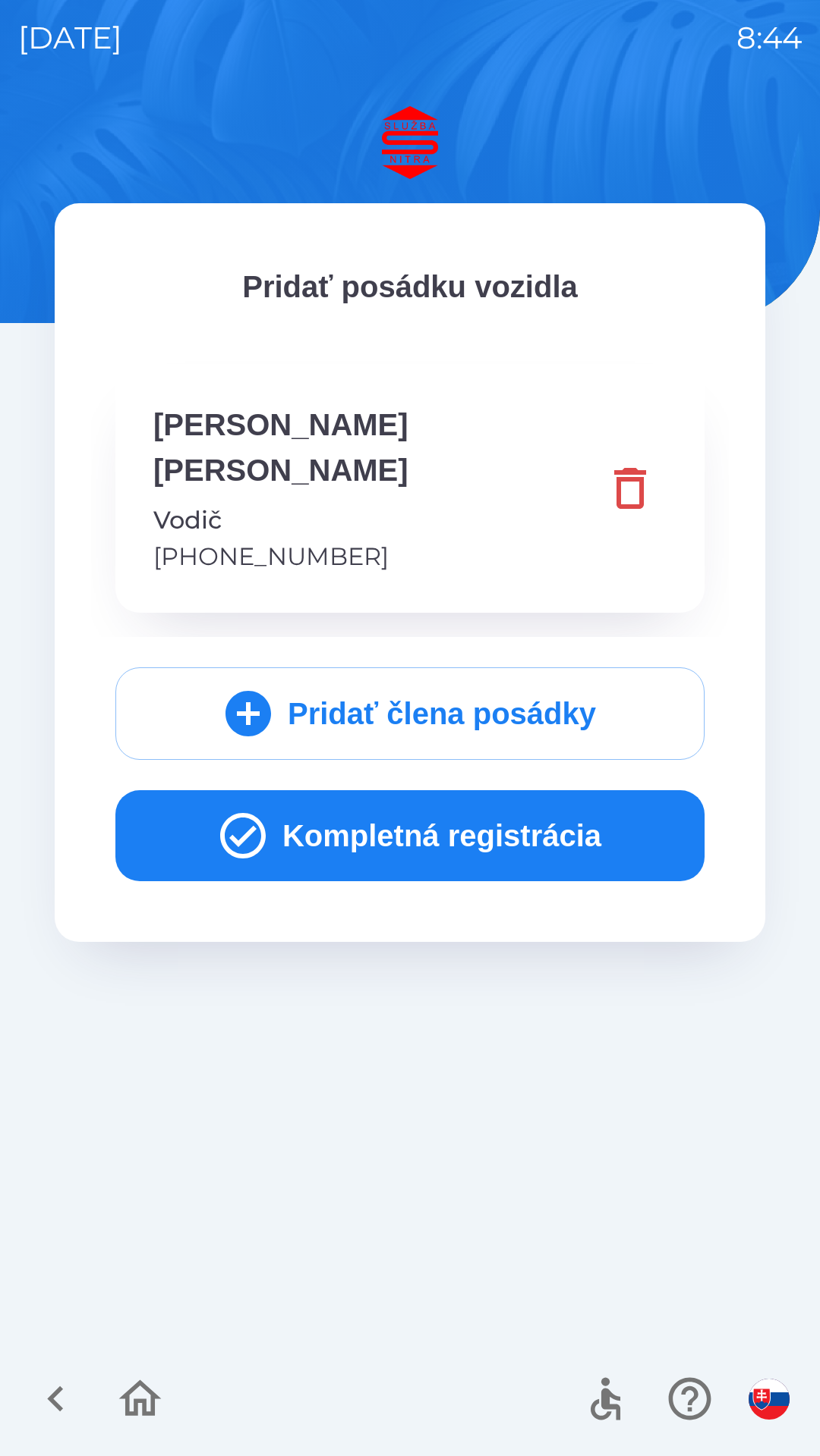
click at [399, 790] on button "Kompletná registrácia" at bounding box center [410, 836] width 589 height 91
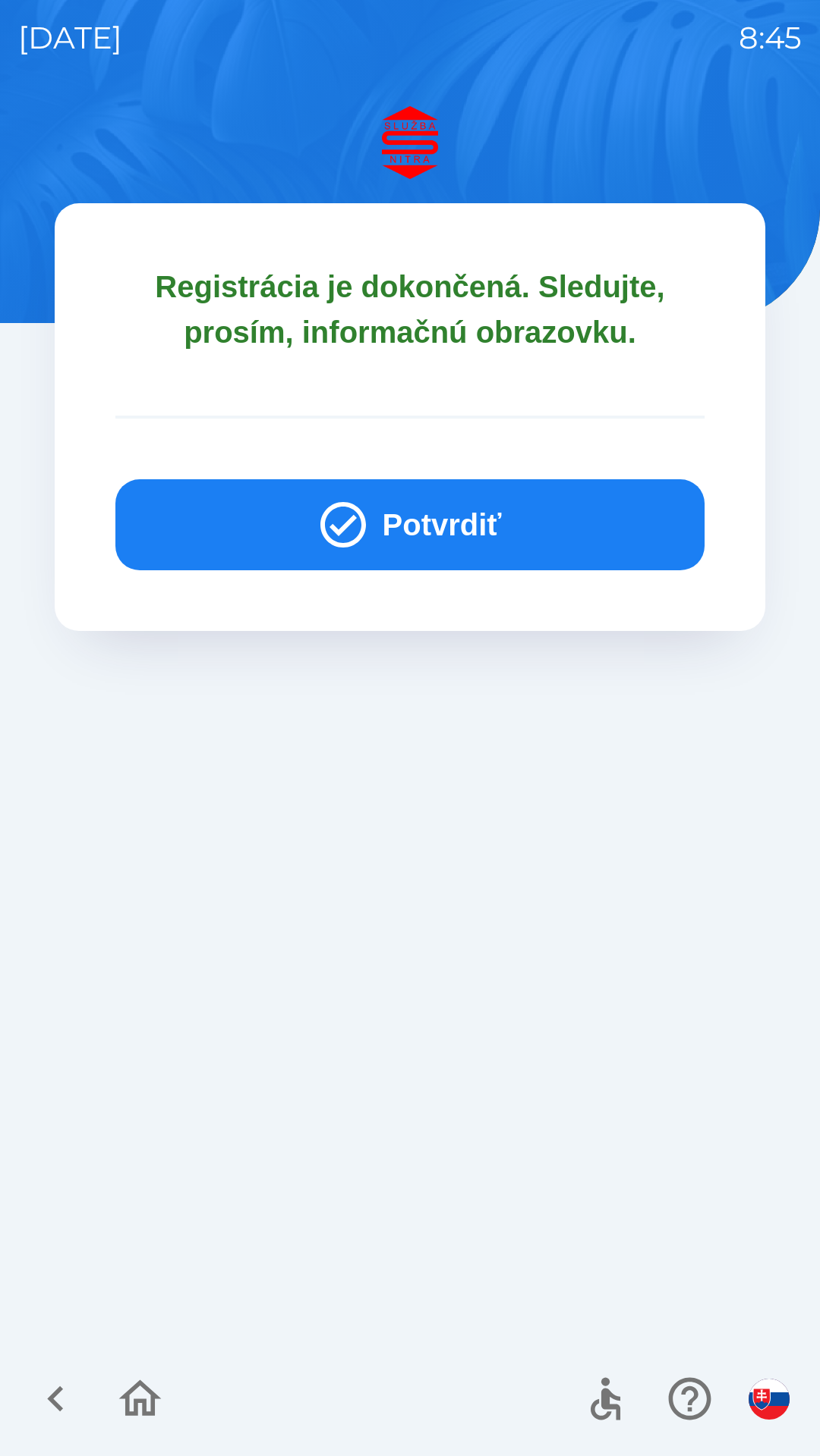
click at [425, 530] on button "Potvrdiť" at bounding box center [410, 525] width 589 height 91
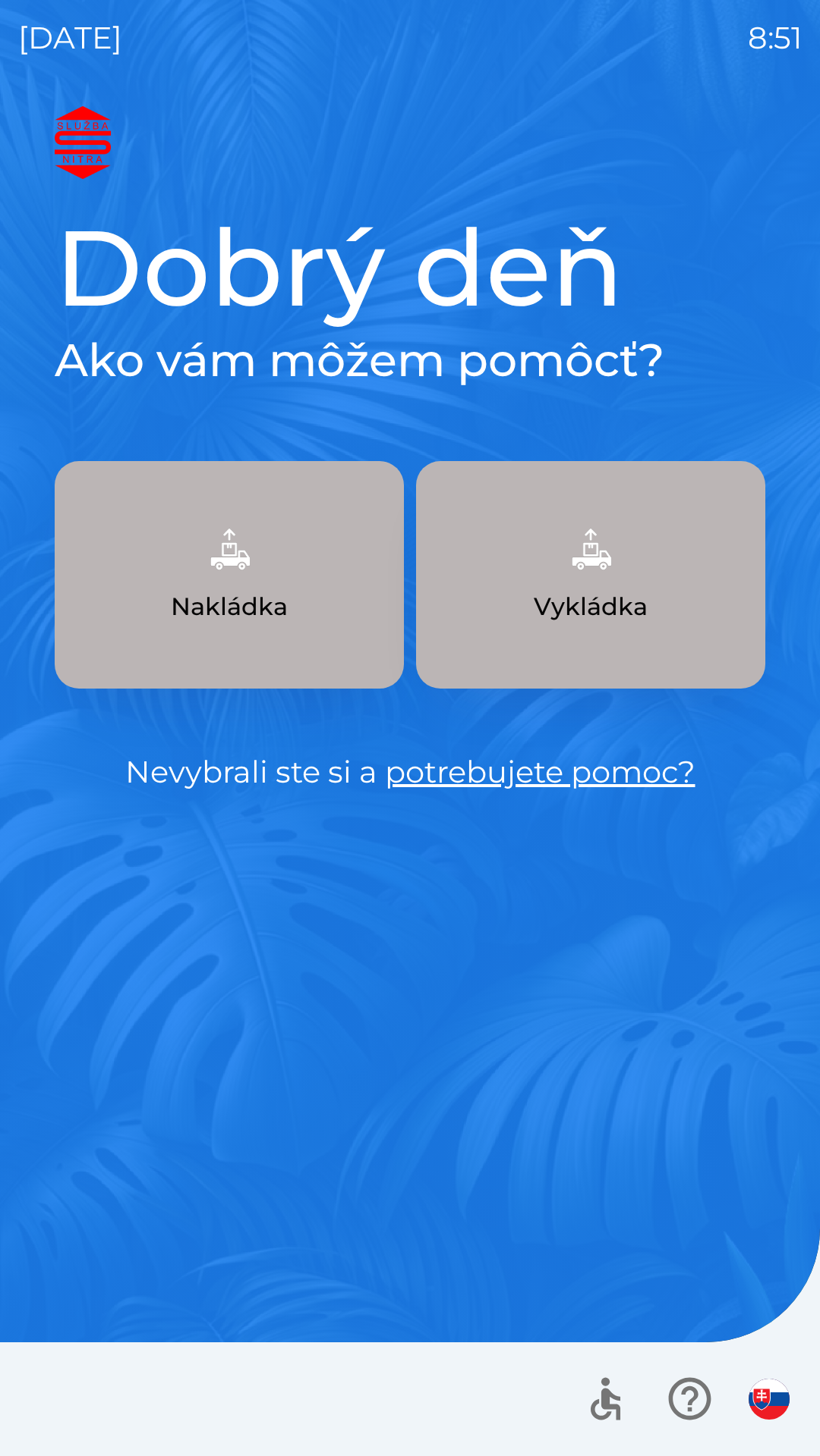
click at [775, 1398] on img "button" at bounding box center [769, 1399] width 41 height 41
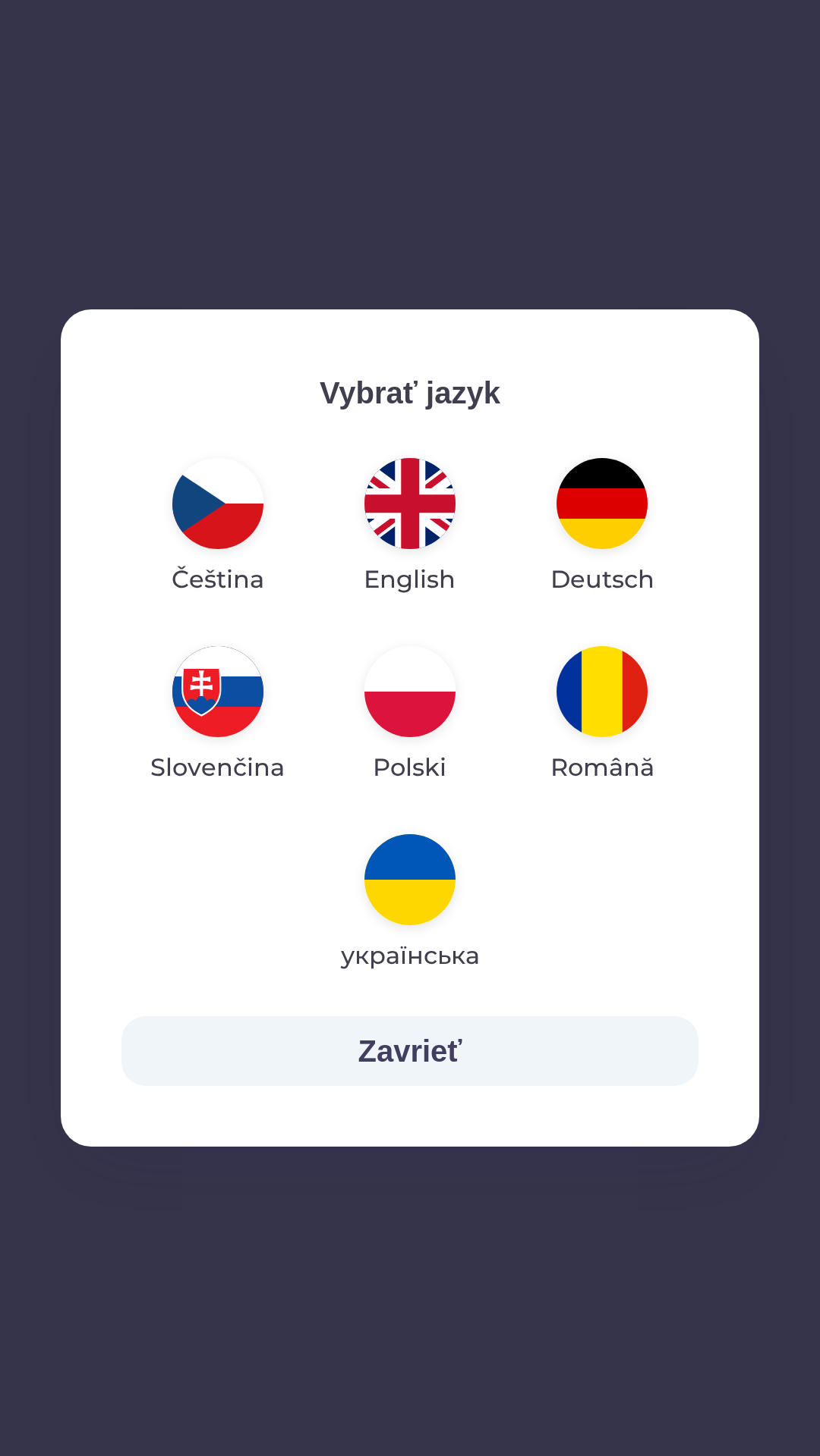
click at [400, 517] on img "button" at bounding box center [410, 504] width 91 height 91
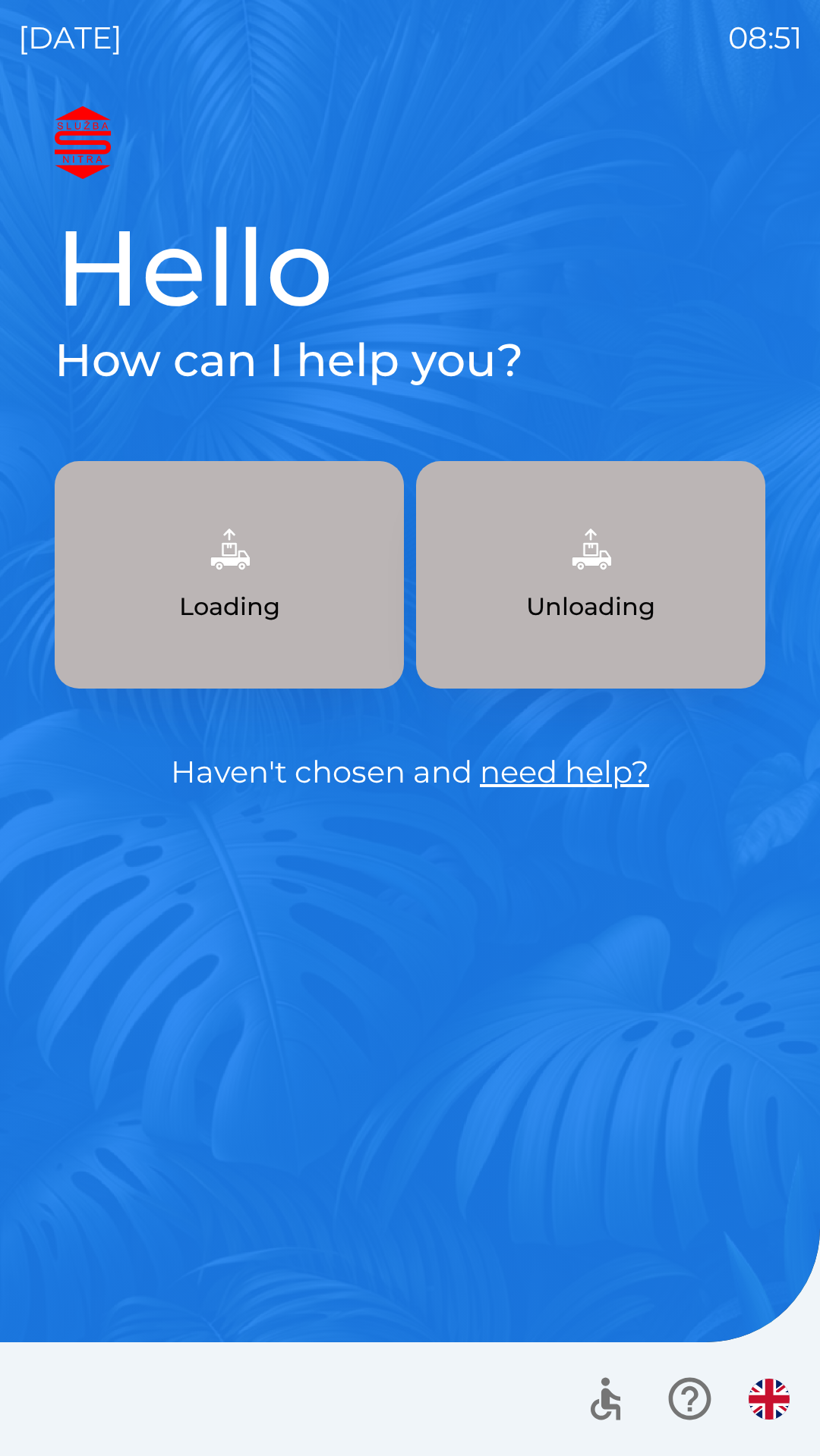
click at [542, 631] on button "Unloading" at bounding box center [590, 575] width 349 height 228
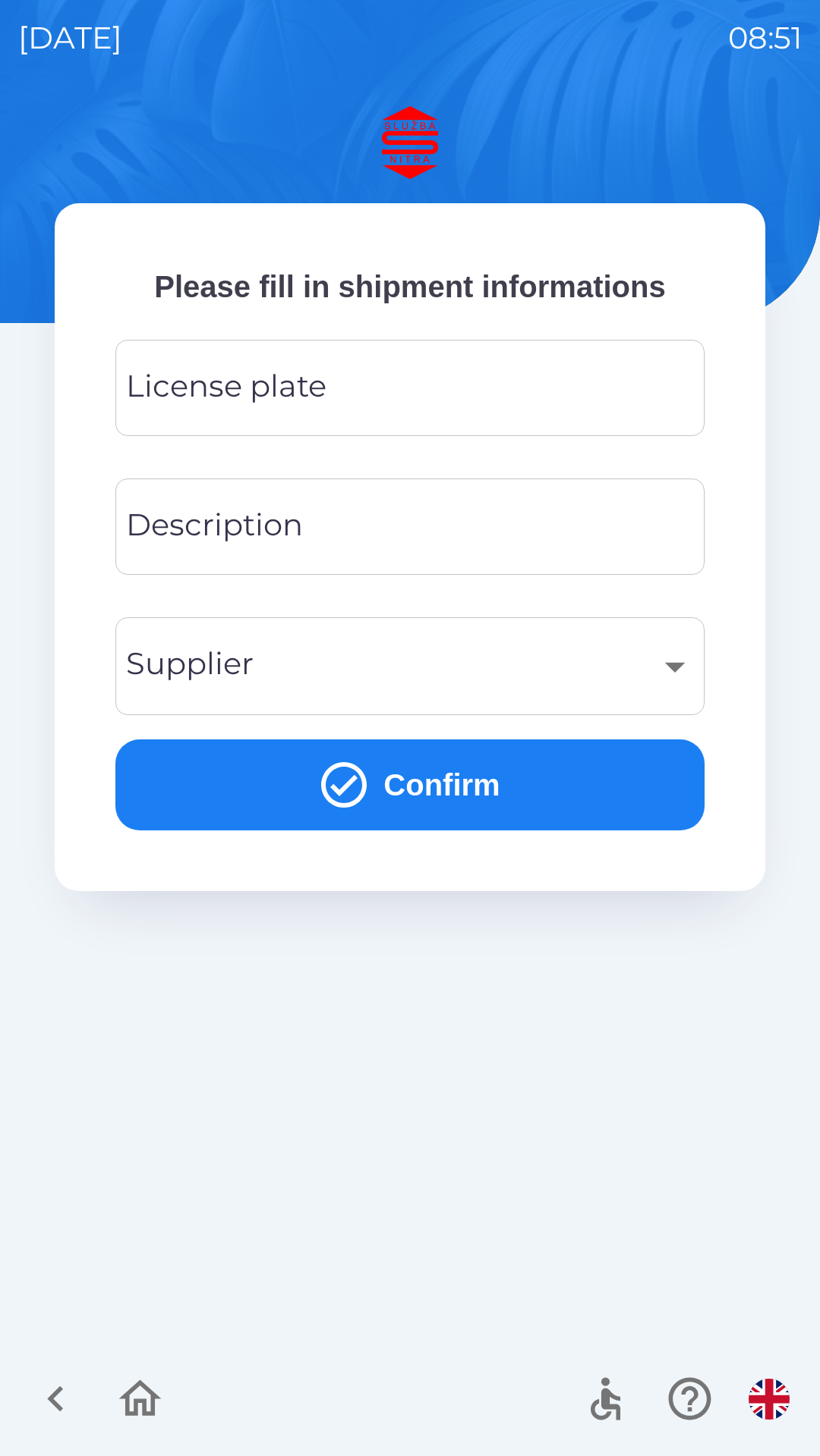
click at [487, 414] on input "License plate" at bounding box center [410, 388] width 553 height 60
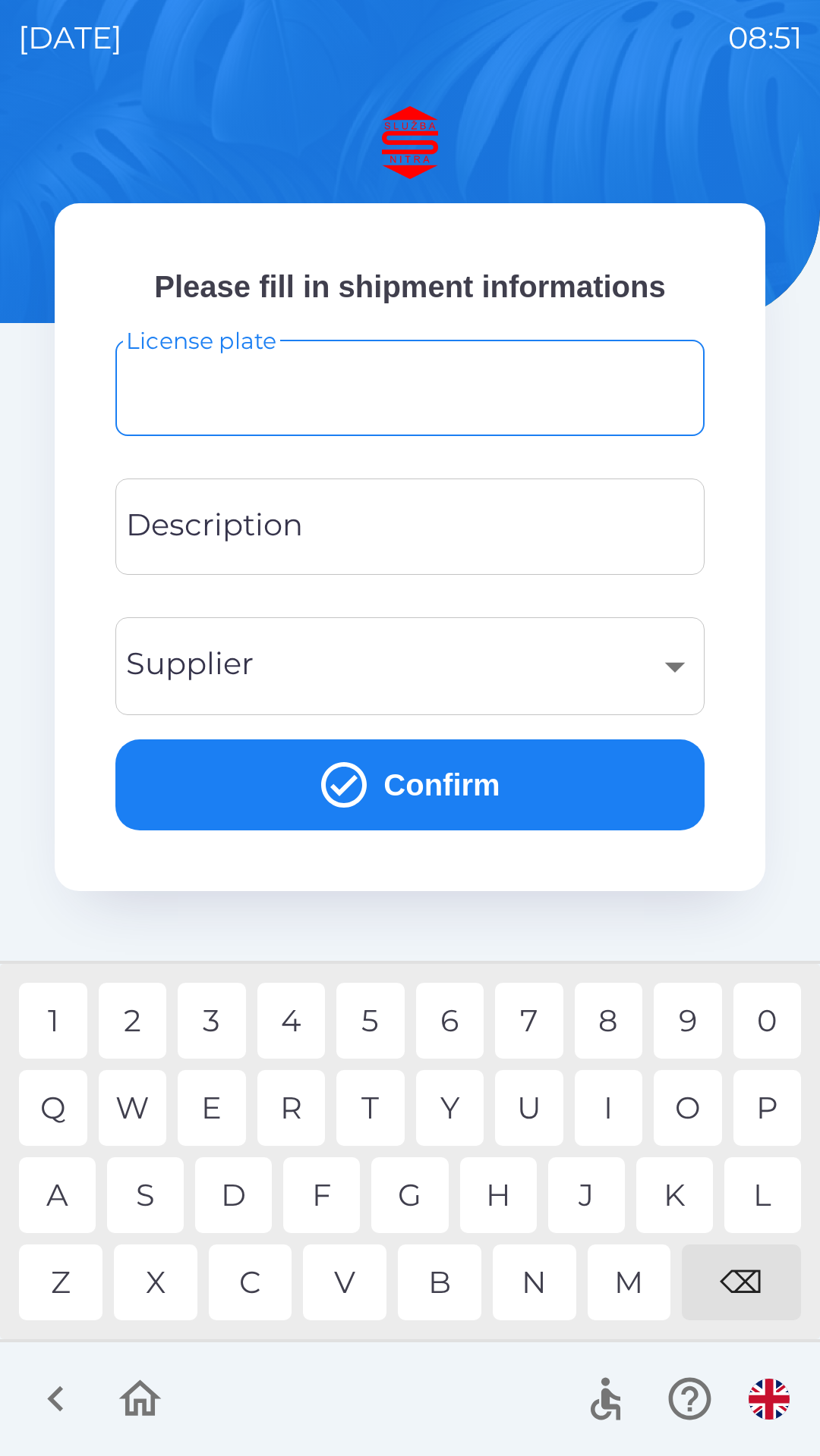
click at [432, 533] on input "Description" at bounding box center [410, 526] width 553 height 60
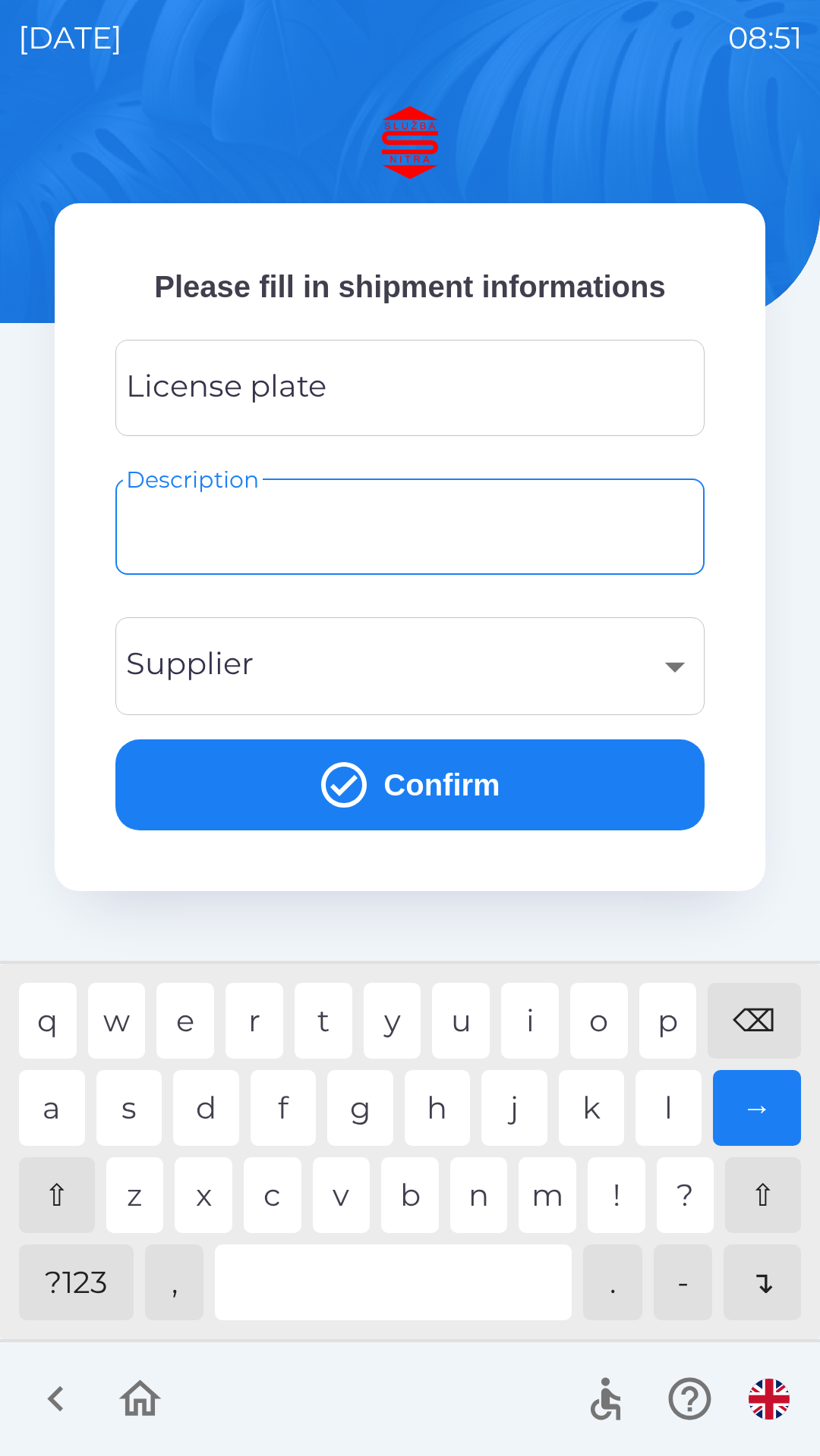
click at [482, 686] on div "​" at bounding box center [410, 666] width 553 height 61
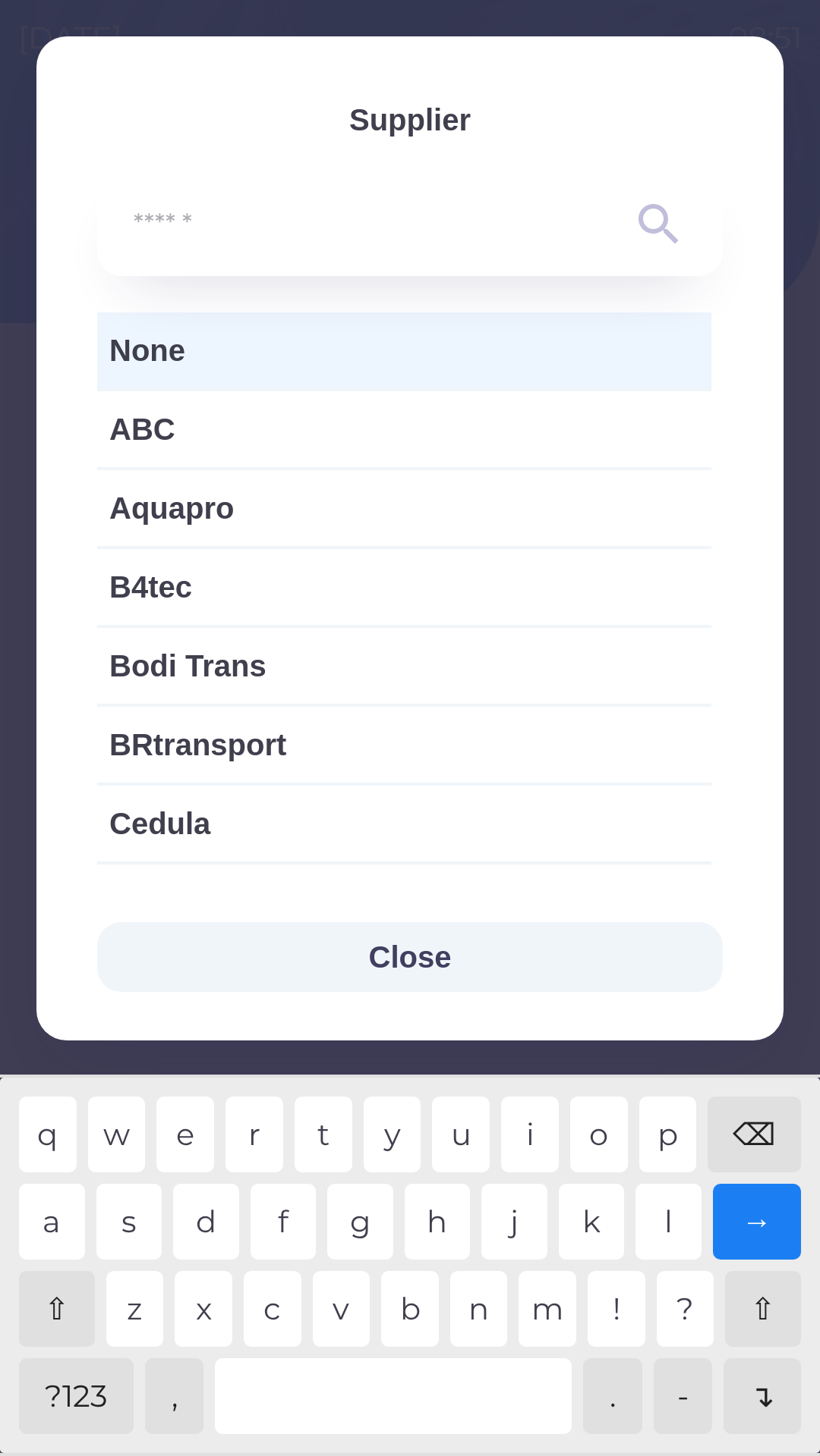
click at [578, 965] on button "Close" at bounding box center [410, 957] width 625 height 70
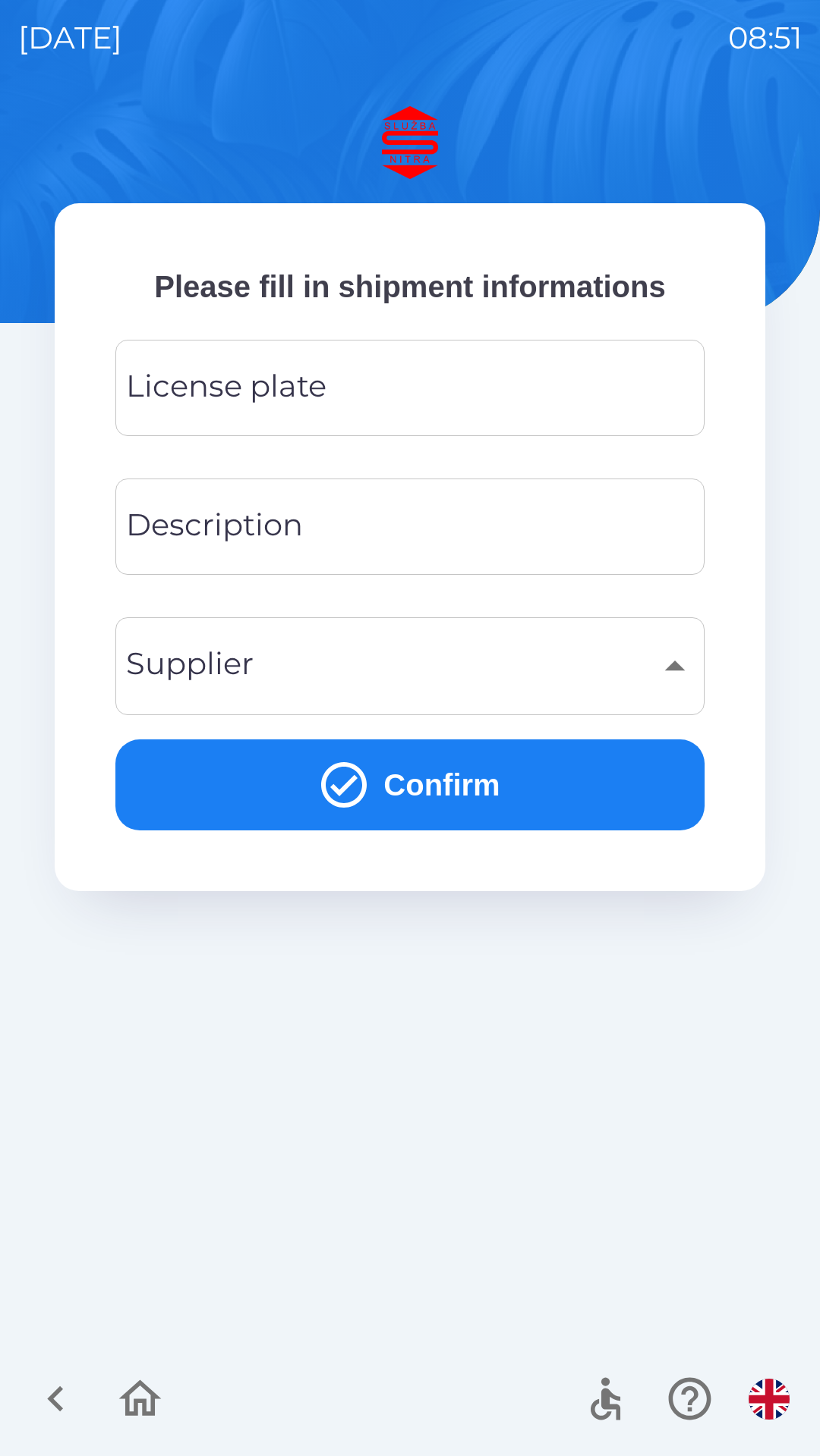
click at [82, 1392] on button "button" at bounding box center [56, 1399] width 63 height 63
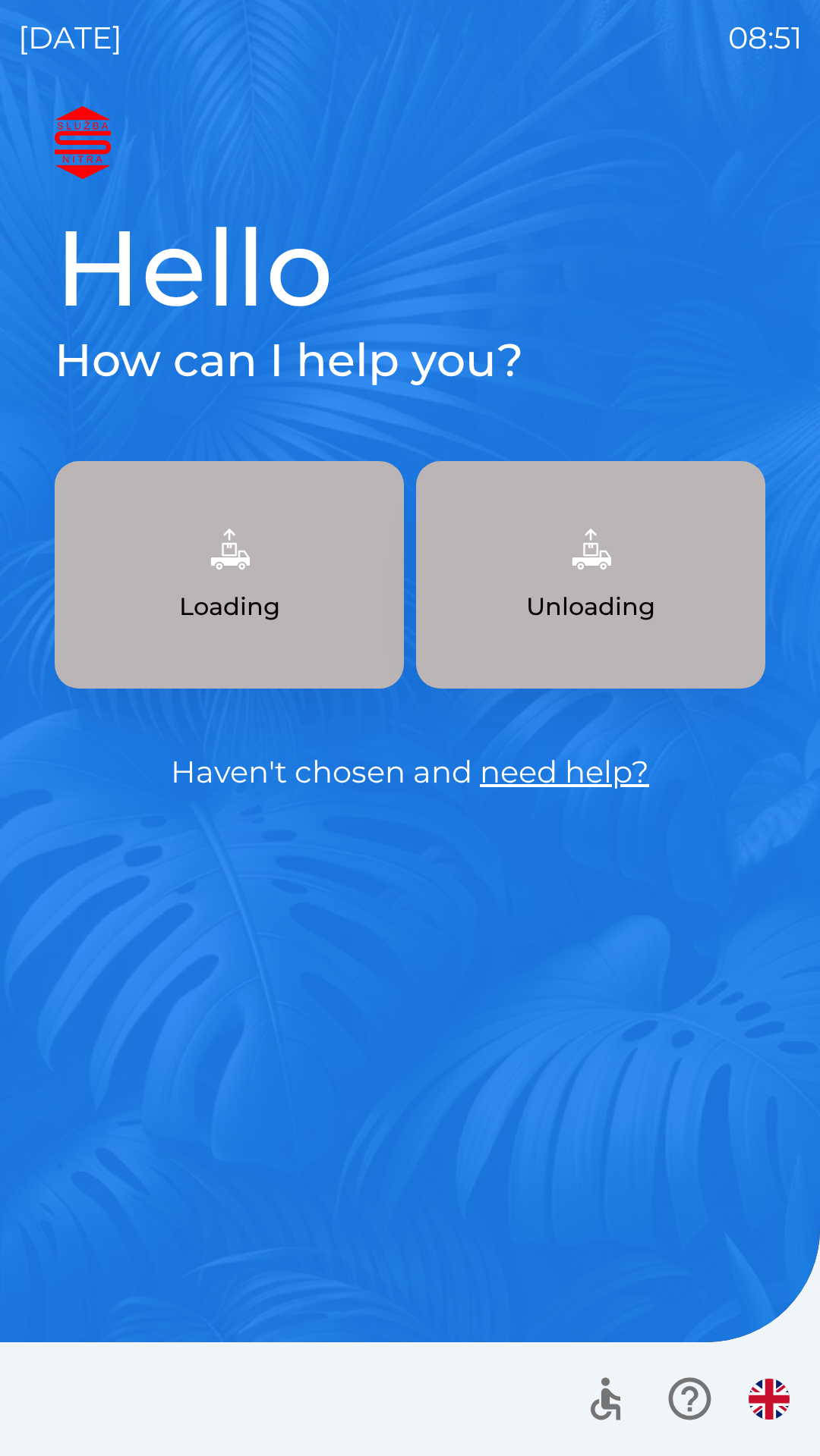
click at [66, 1407] on div at bounding box center [410, 1399] width 820 height 114
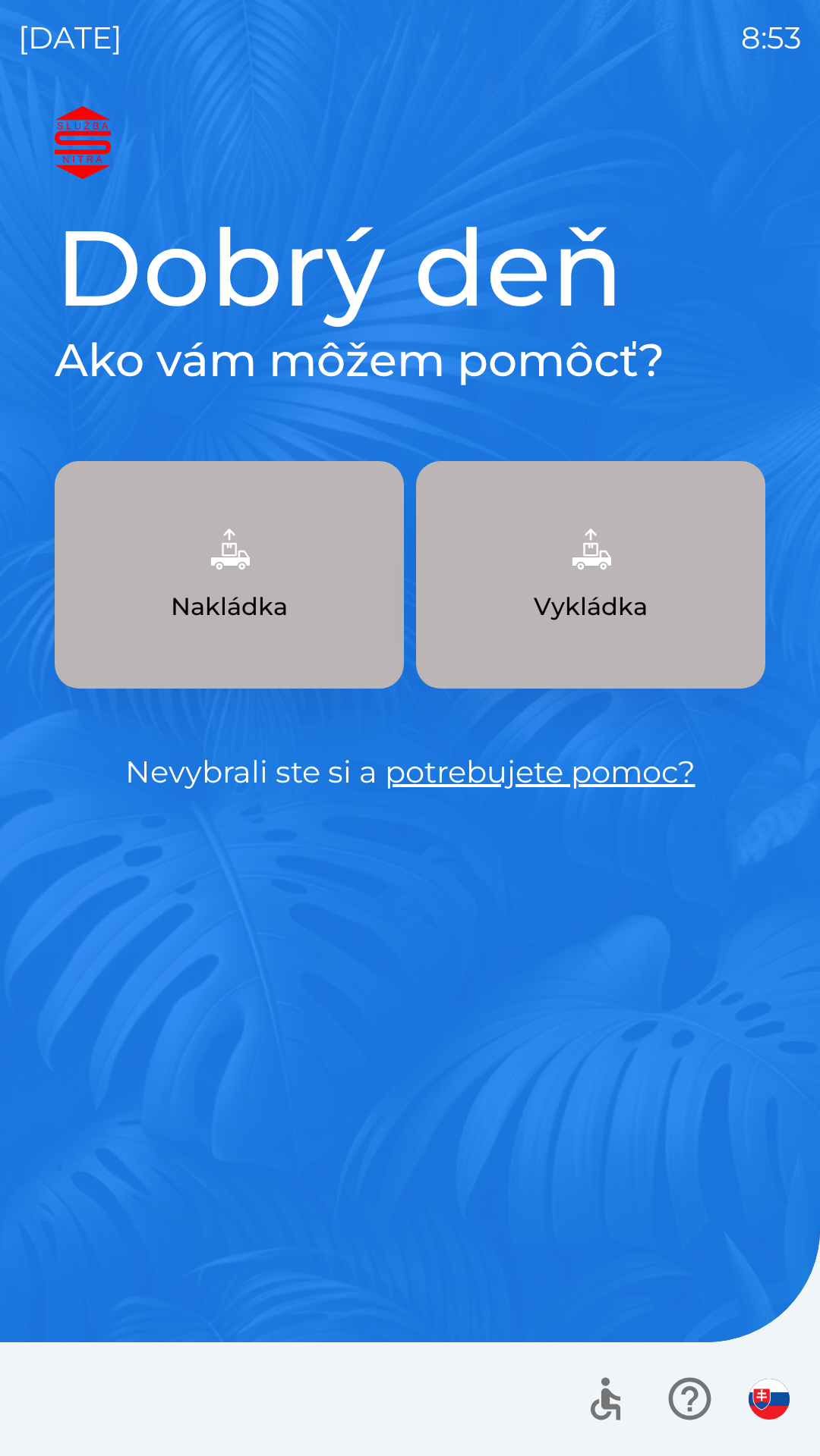
click at [772, 1402] on img "button" at bounding box center [769, 1399] width 41 height 41
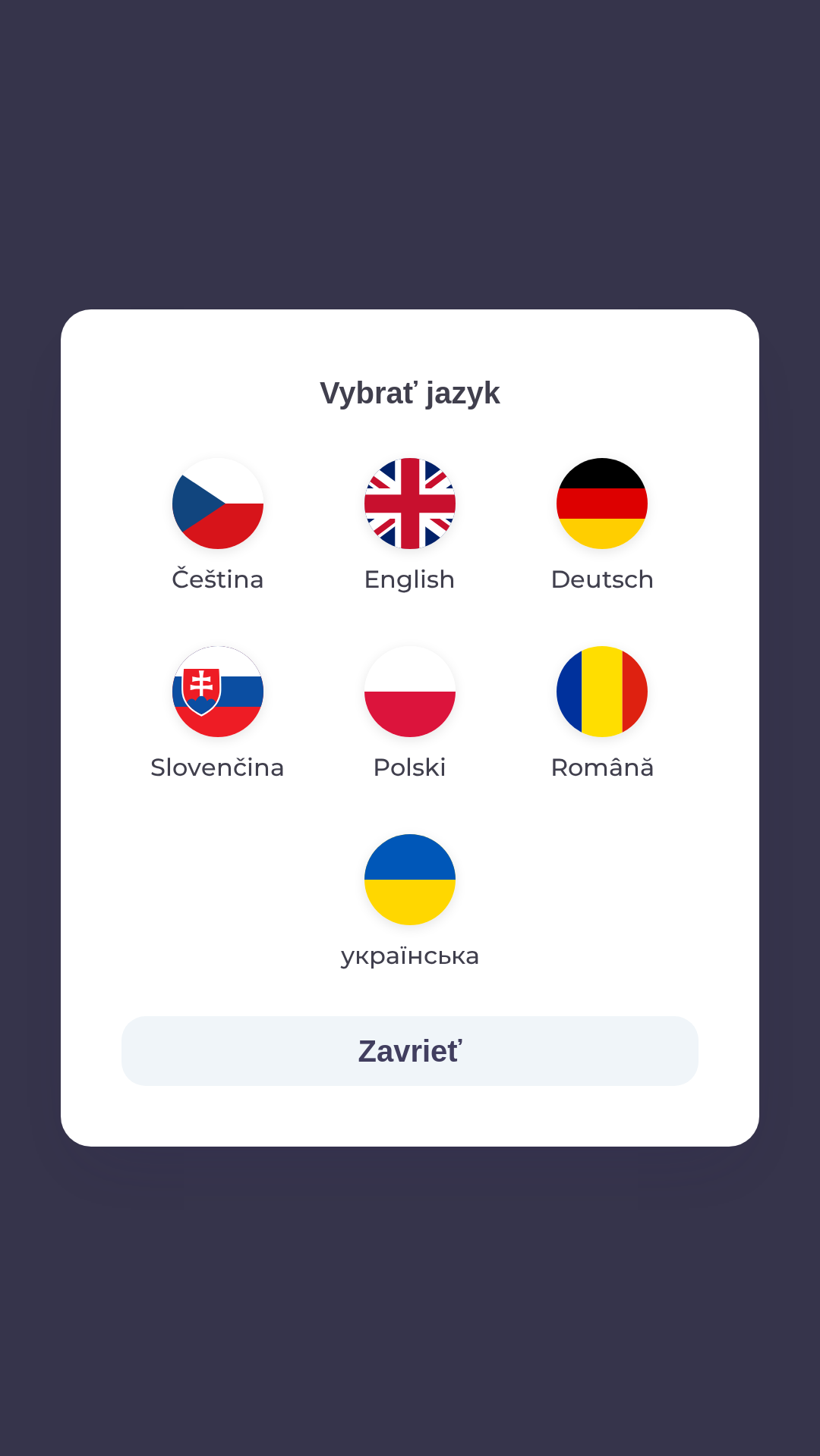
click at [430, 502] on img "button" at bounding box center [410, 504] width 91 height 91
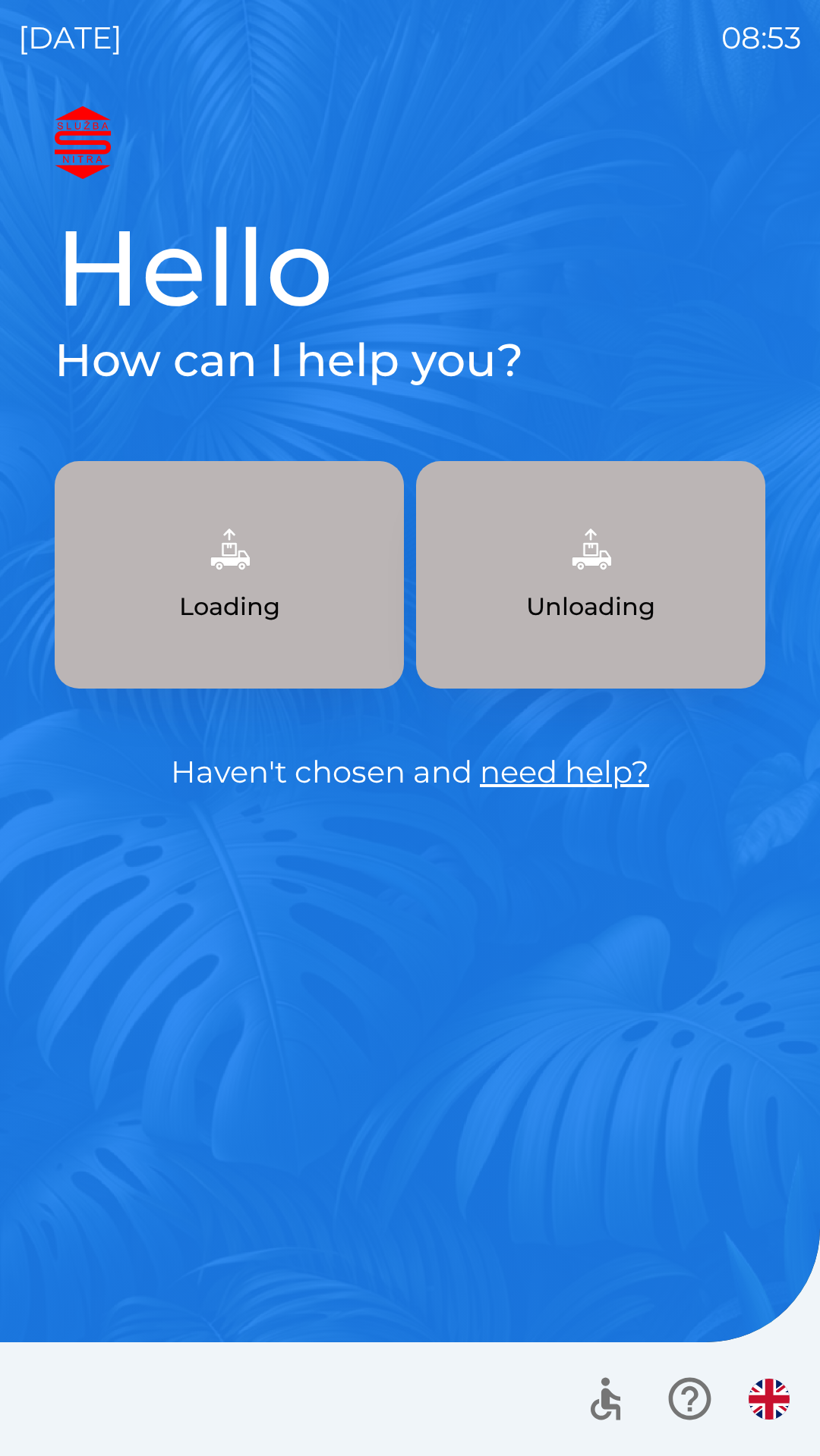
click at [667, 612] on button "Unloading" at bounding box center [590, 575] width 349 height 228
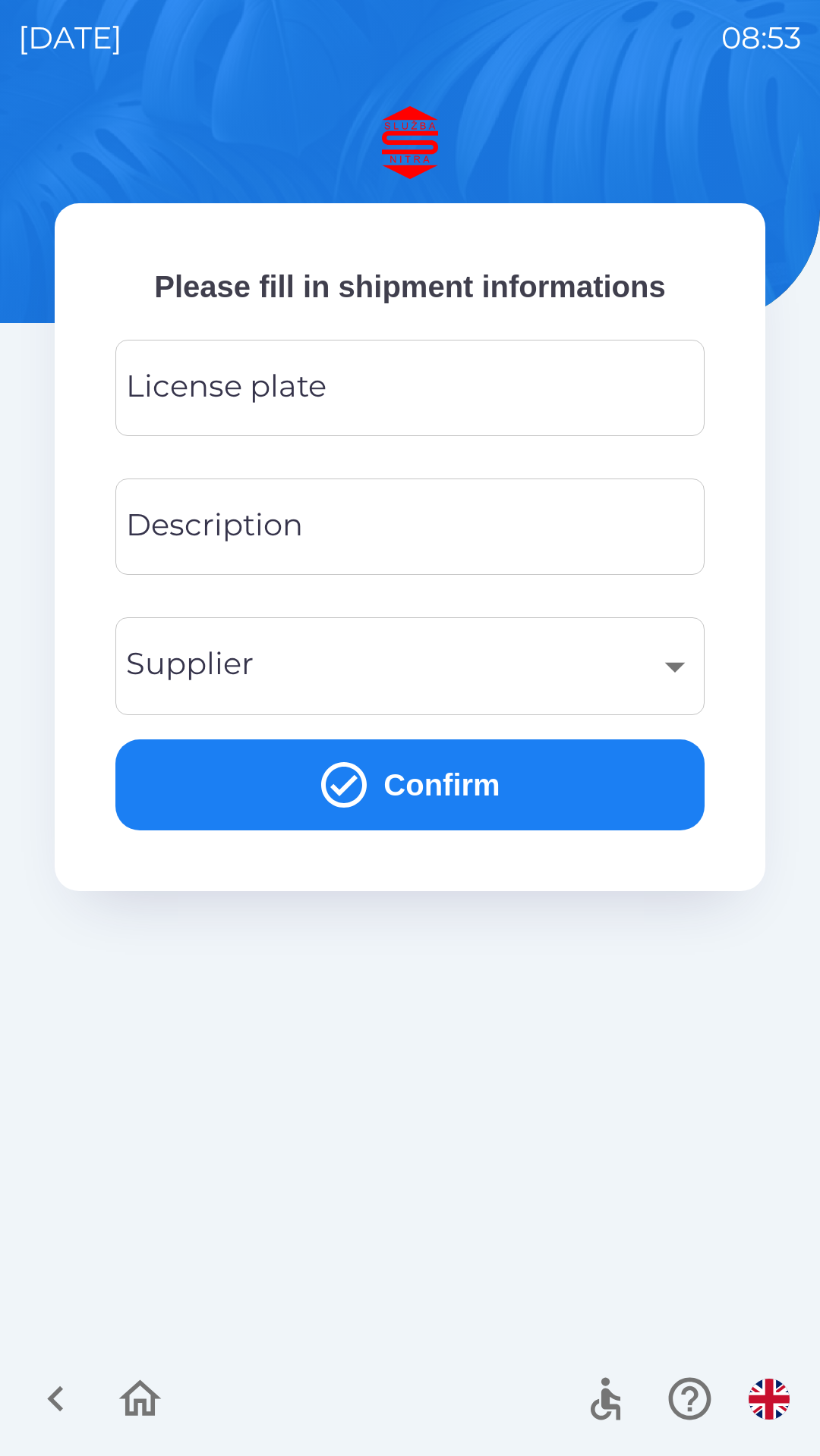
click at [375, 391] on input "License plate" at bounding box center [410, 388] width 553 height 60
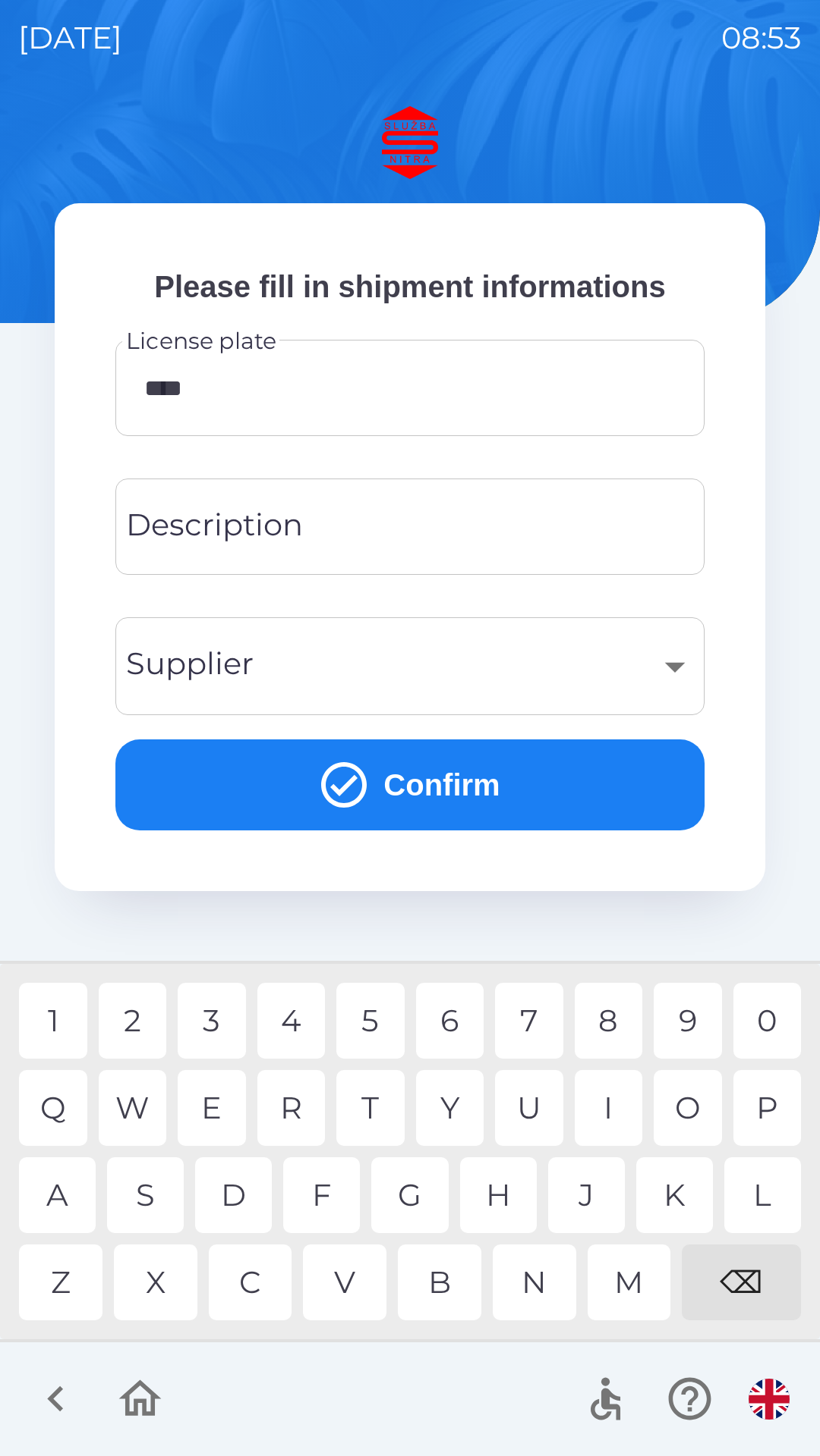
click at [778, 1018] on div "0" at bounding box center [767, 1021] width 68 height 76
type input "******"
click at [329, 526] on input "Description" at bounding box center [410, 526] width 553 height 60
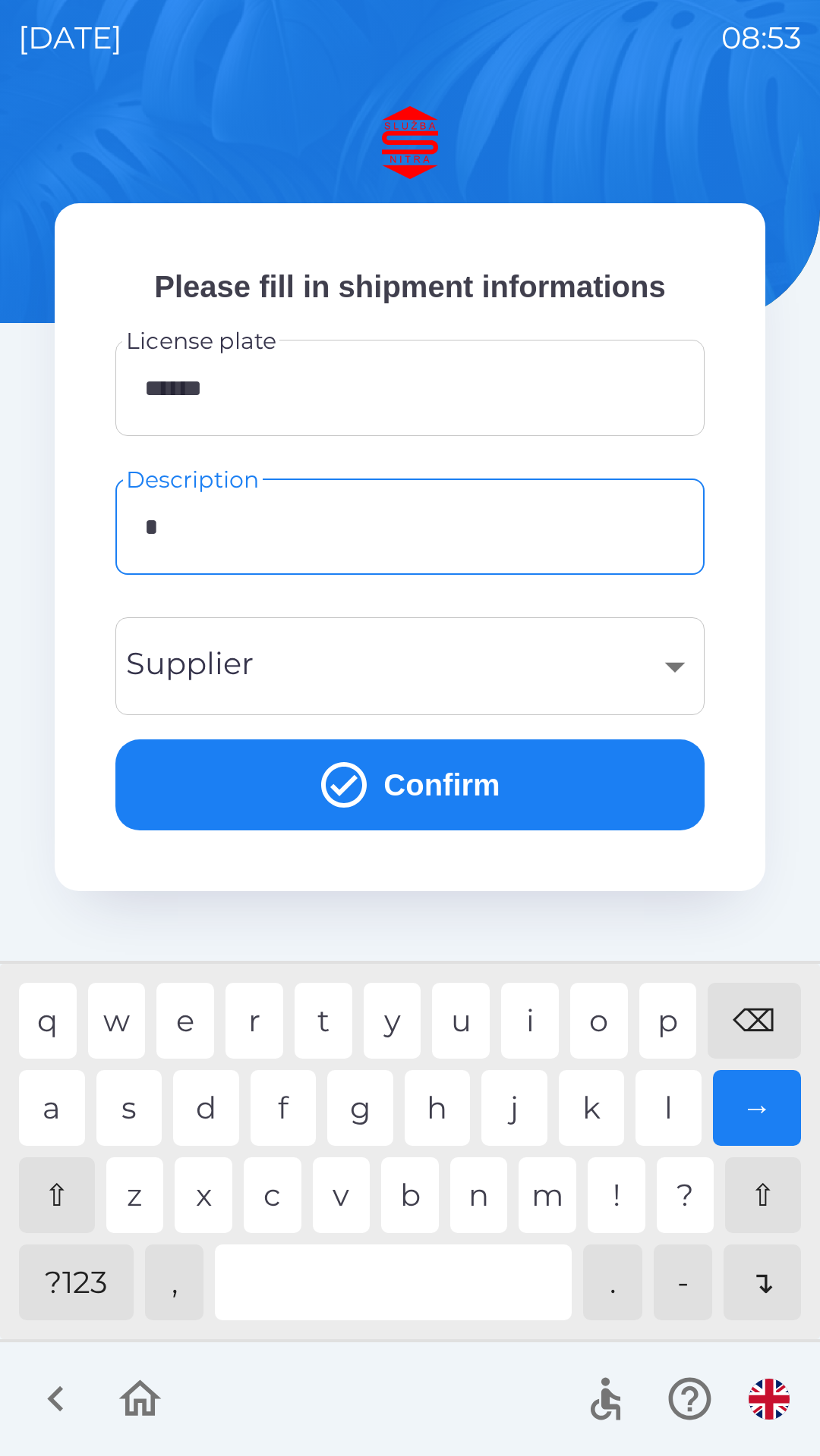
click at [180, 1018] on div "e" at bounding box center [185, 1021] width 57 height 76
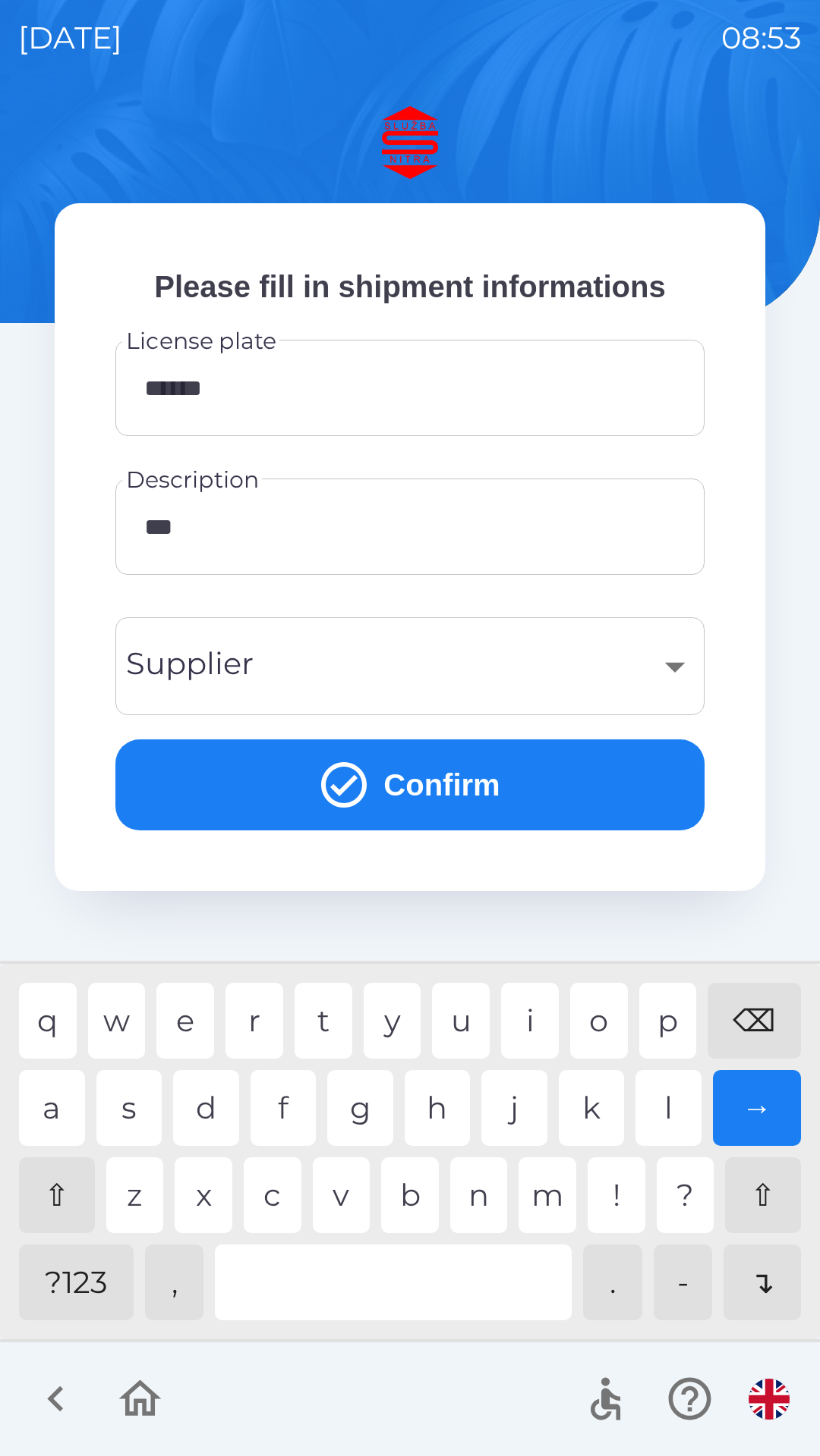
click at [678, 1033] on div "p" at bounding box center [667, 1021] width 57 height 76
click at [433, 1287] on div at bounding box center [393, 1282] width 357 height 76
click at [686, 1124] on div "l" at bounding box center [668, 1108] width 66 height 76
click at [326, 1023] on div "t" at bounding box center [323, 1021] width 57 height 76
type input "**********"
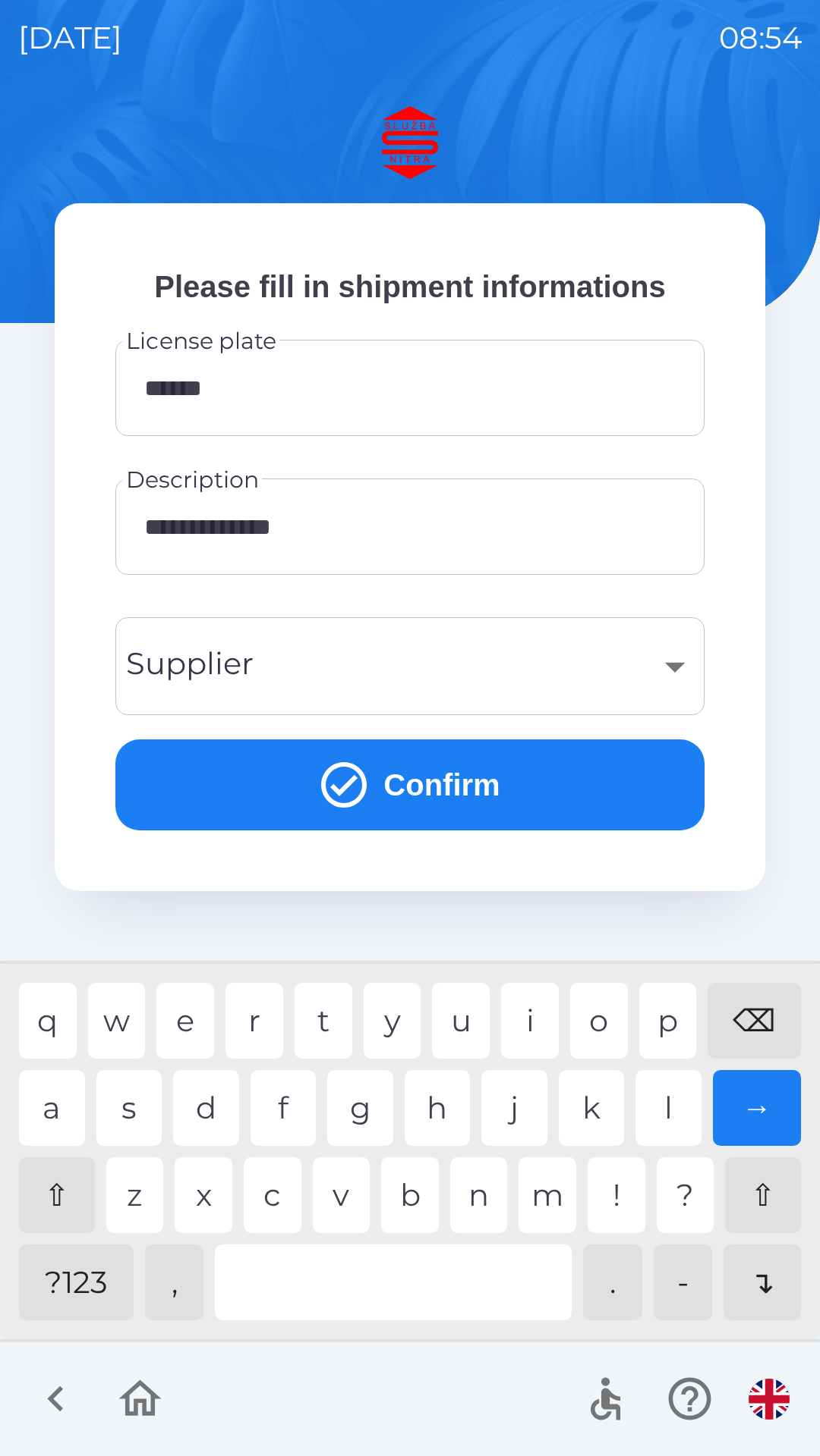
click at [605, 680] on div "​" at bounding box center [410, 666] width 553 height 61
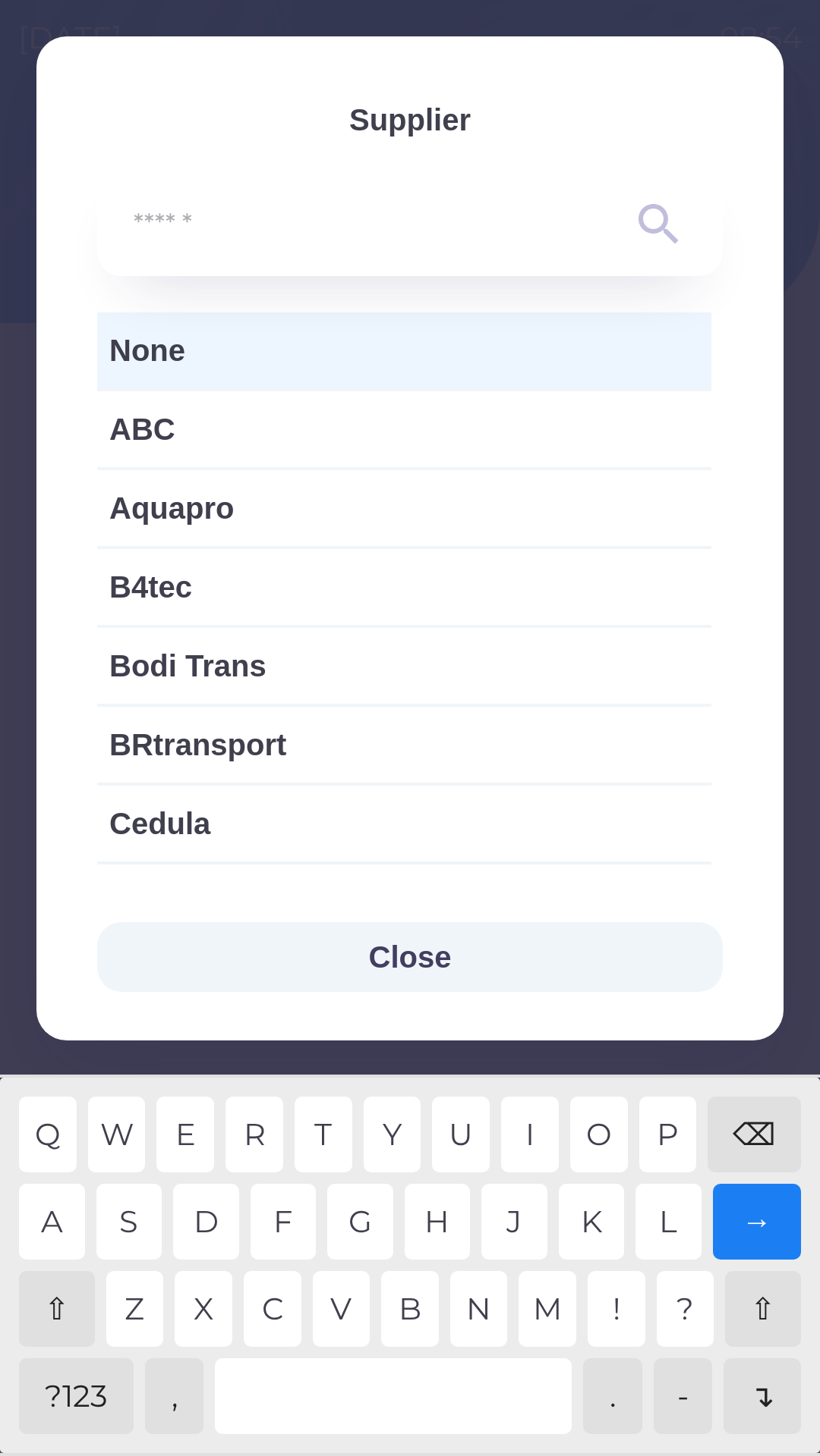
click at [68, 1296] on div "⇧" at bounding box center [57, 1309] width 76 height 76
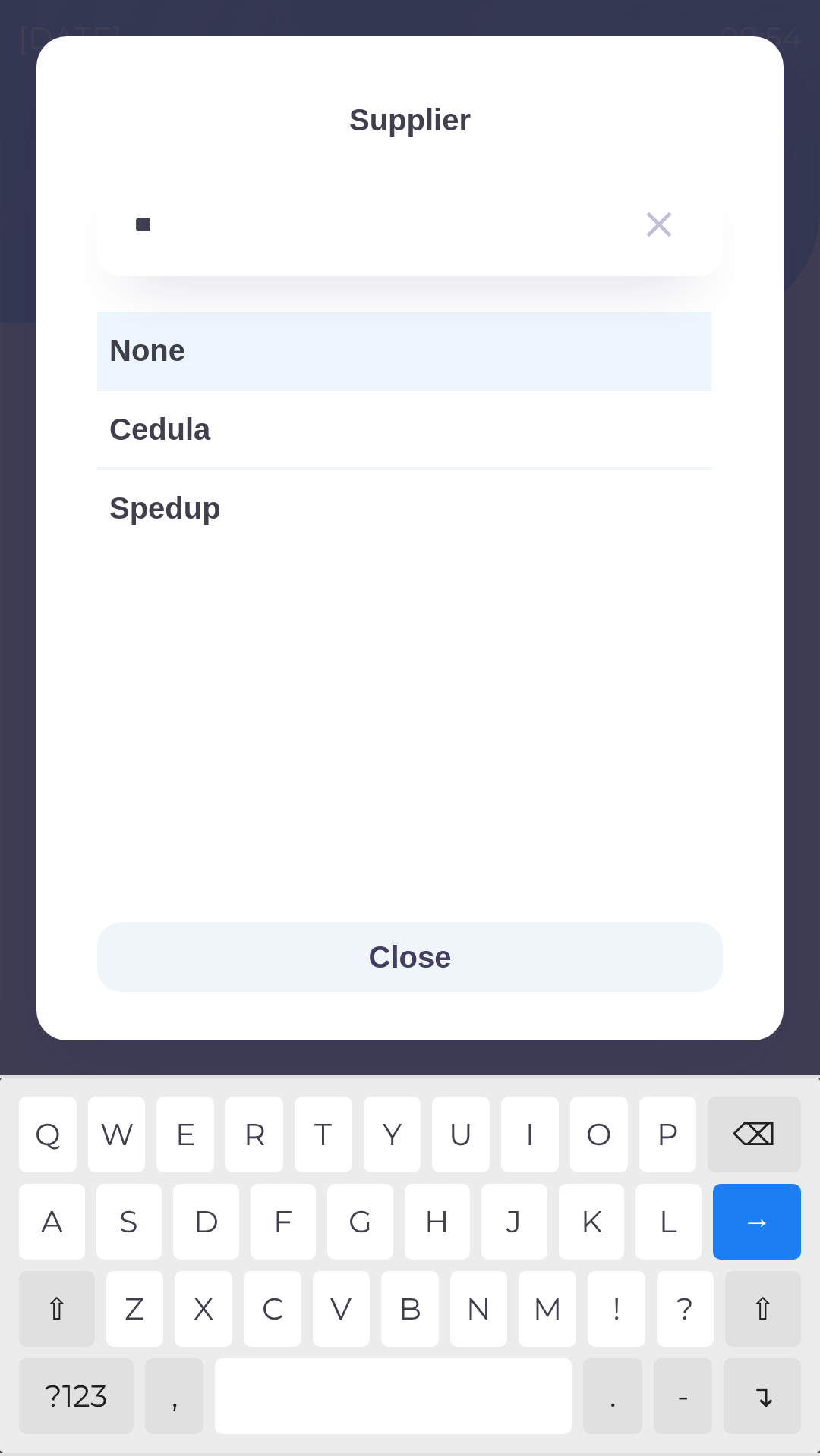
type input "*"
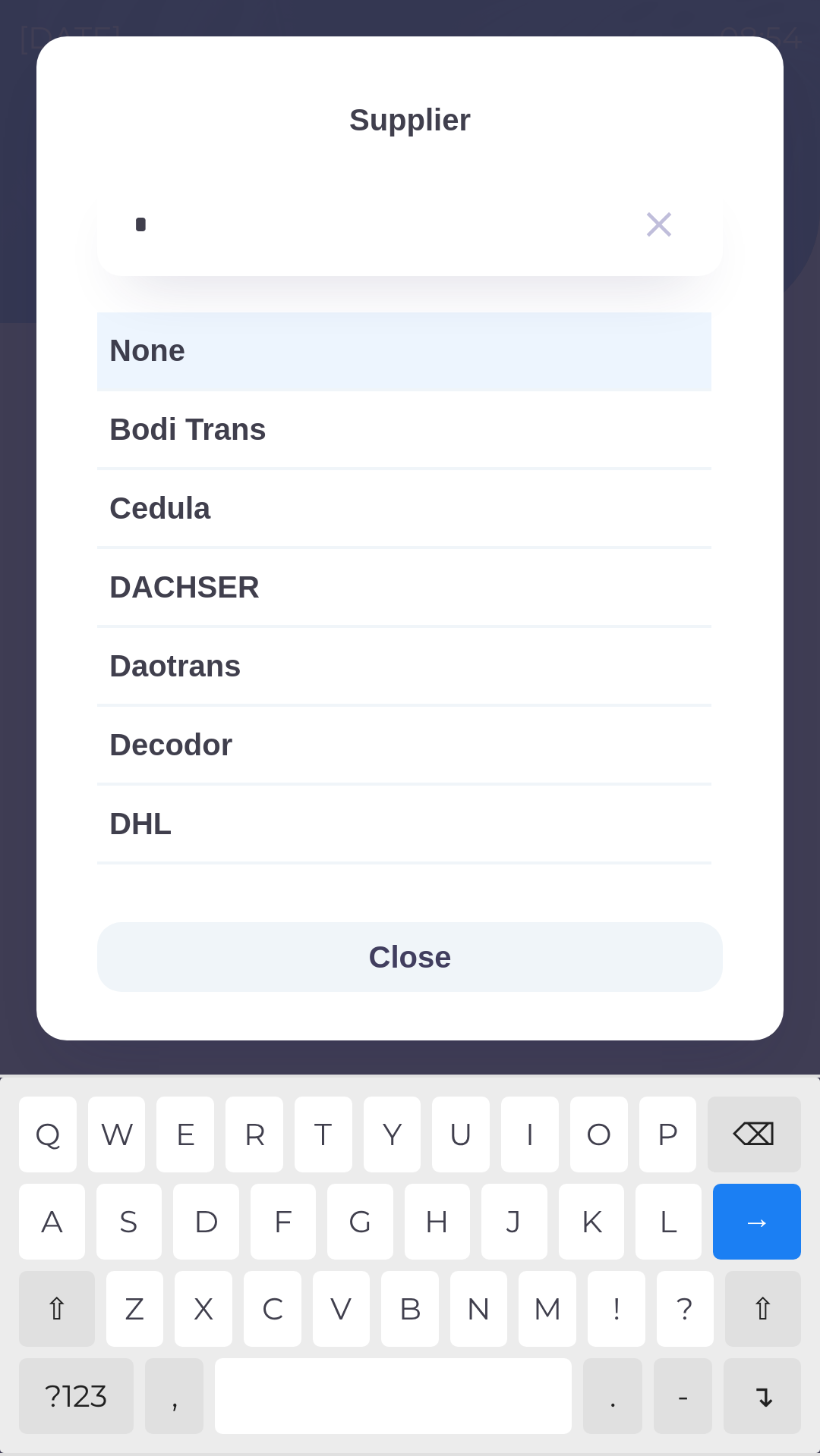
click at [762, 1104] on div "⌫" at bounding box center [754, 1135] width 94 height 76
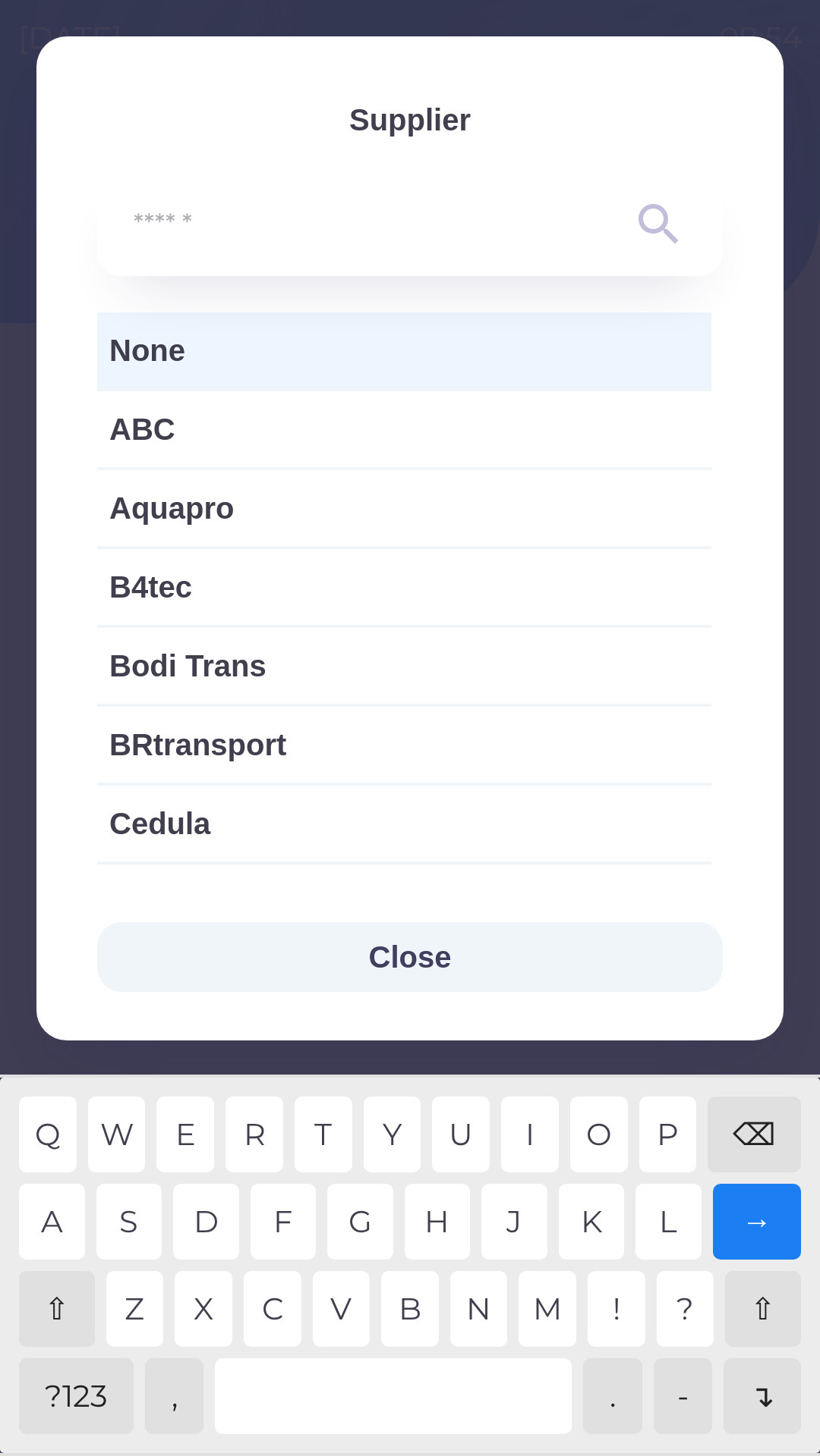
click at [752, 1108] on div "⌫" at bounding box center [754, 1135] width 94 height 76
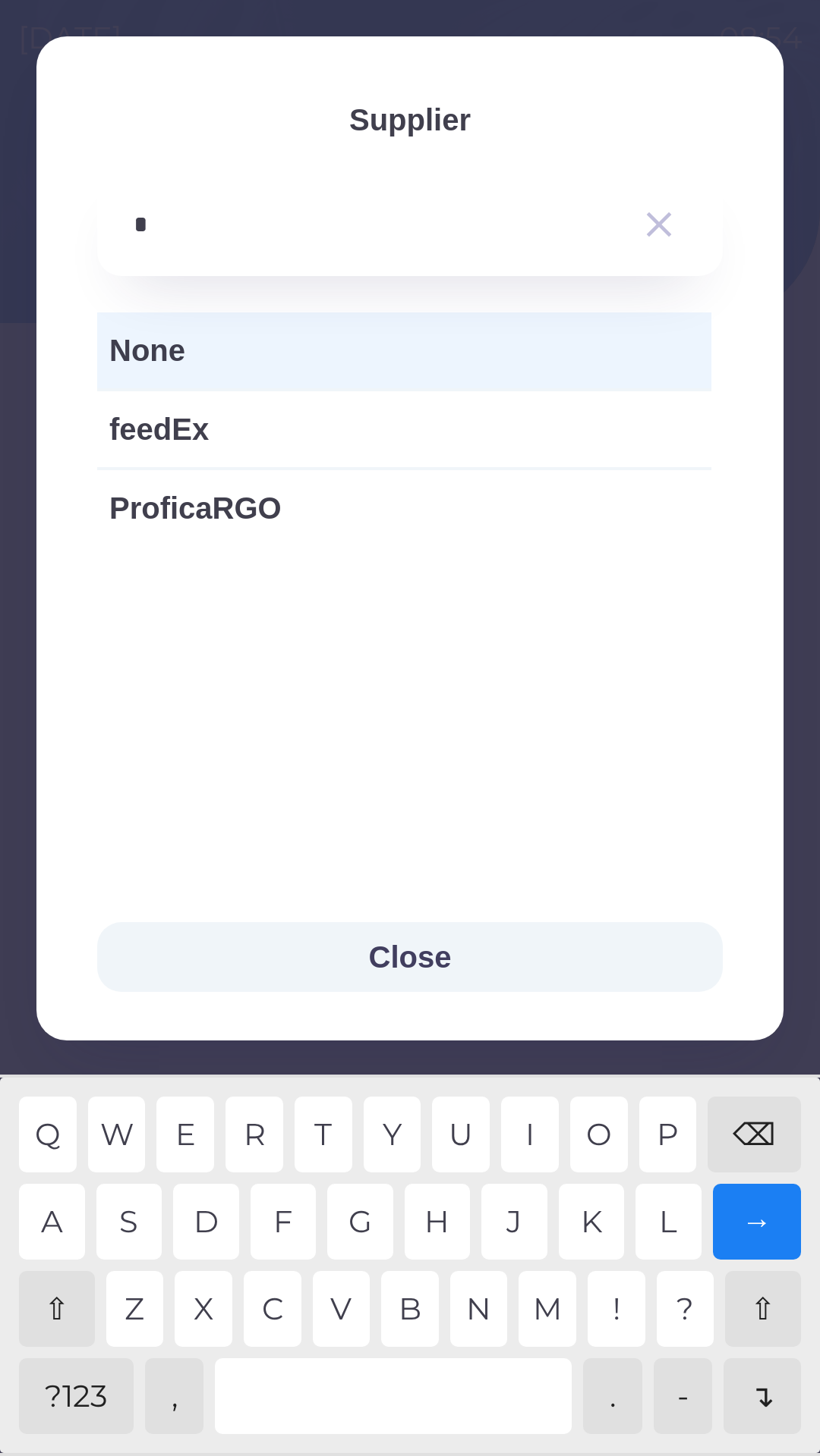
click at [268, 1217] on div "F" at bounding box center [284, 1222] width 66 height 76
click at [624, 1128] on div "O" at bounding box center [598, 1135] width 57 height 76
click at [298, 1388] on div at bounding box center [393, 1396] width 357 height 76
type input "**********"
click at [126, 1228] on div "S" at bounding box center [130, 1222] width 66 height 76
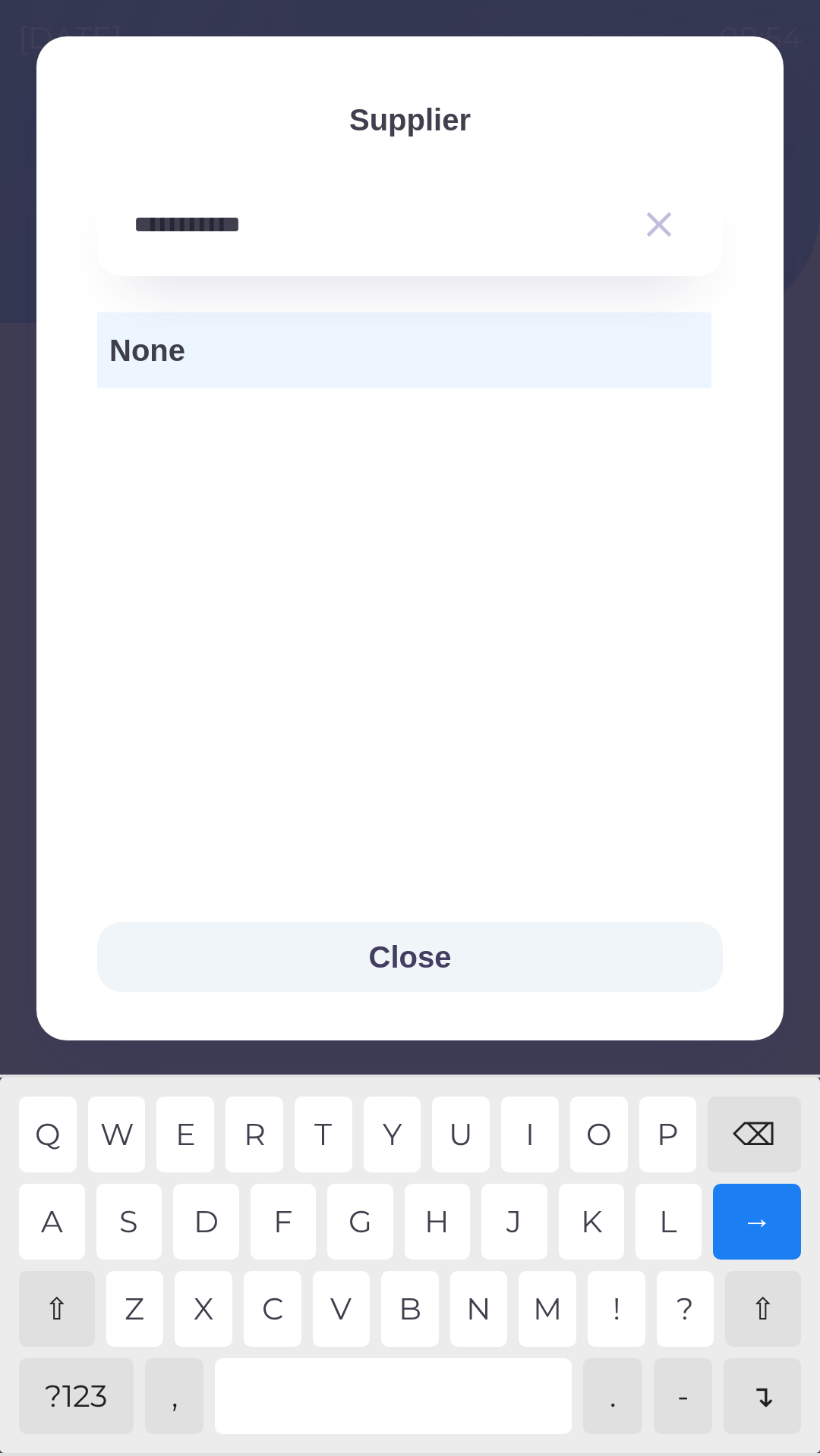
click at [449, 352] on span "None" at bounding box center [404, 350] width 590 height 46
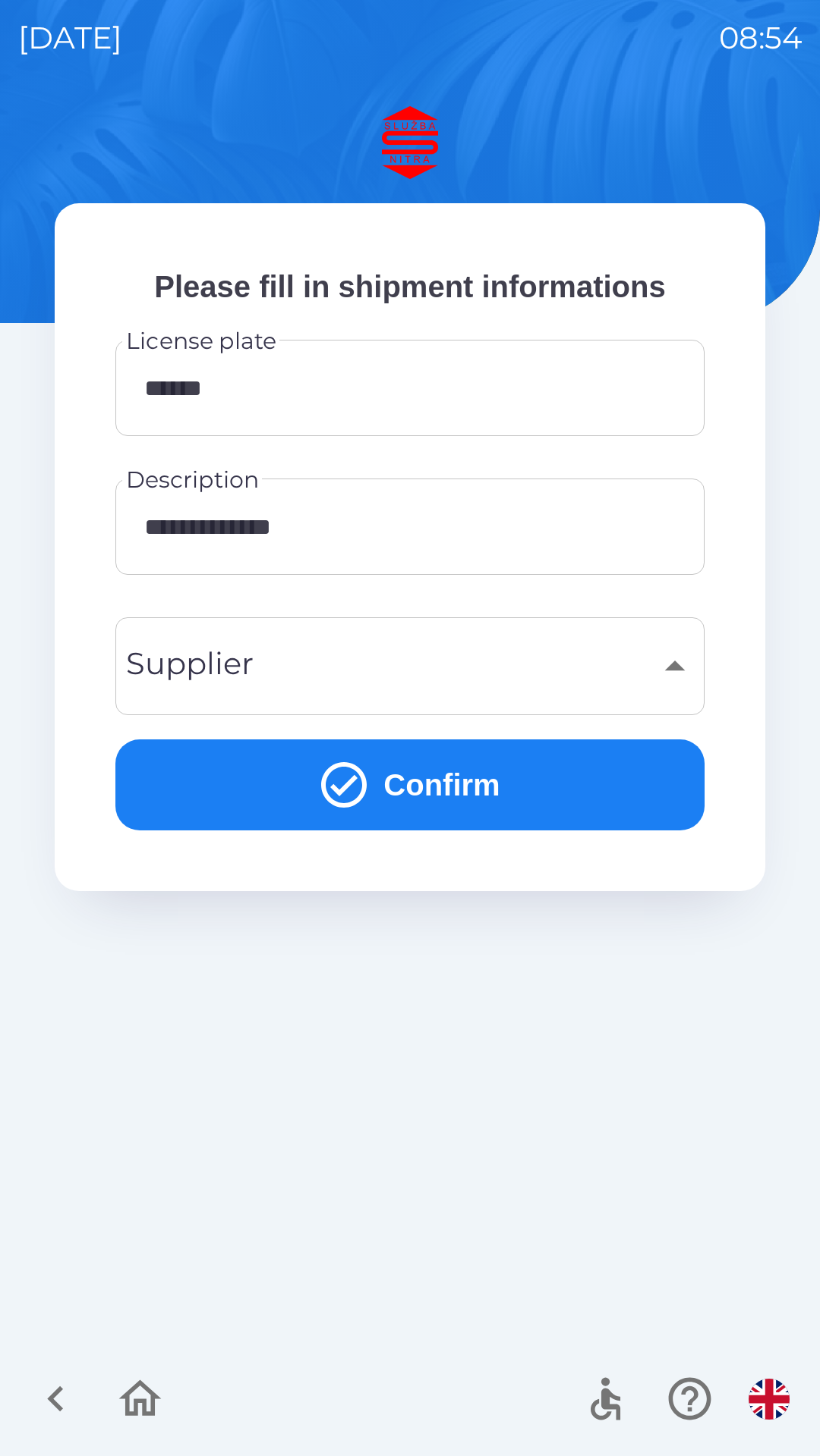
click at [548, 662] on div "​" at bounding box center [410, 666] width 553 height 61
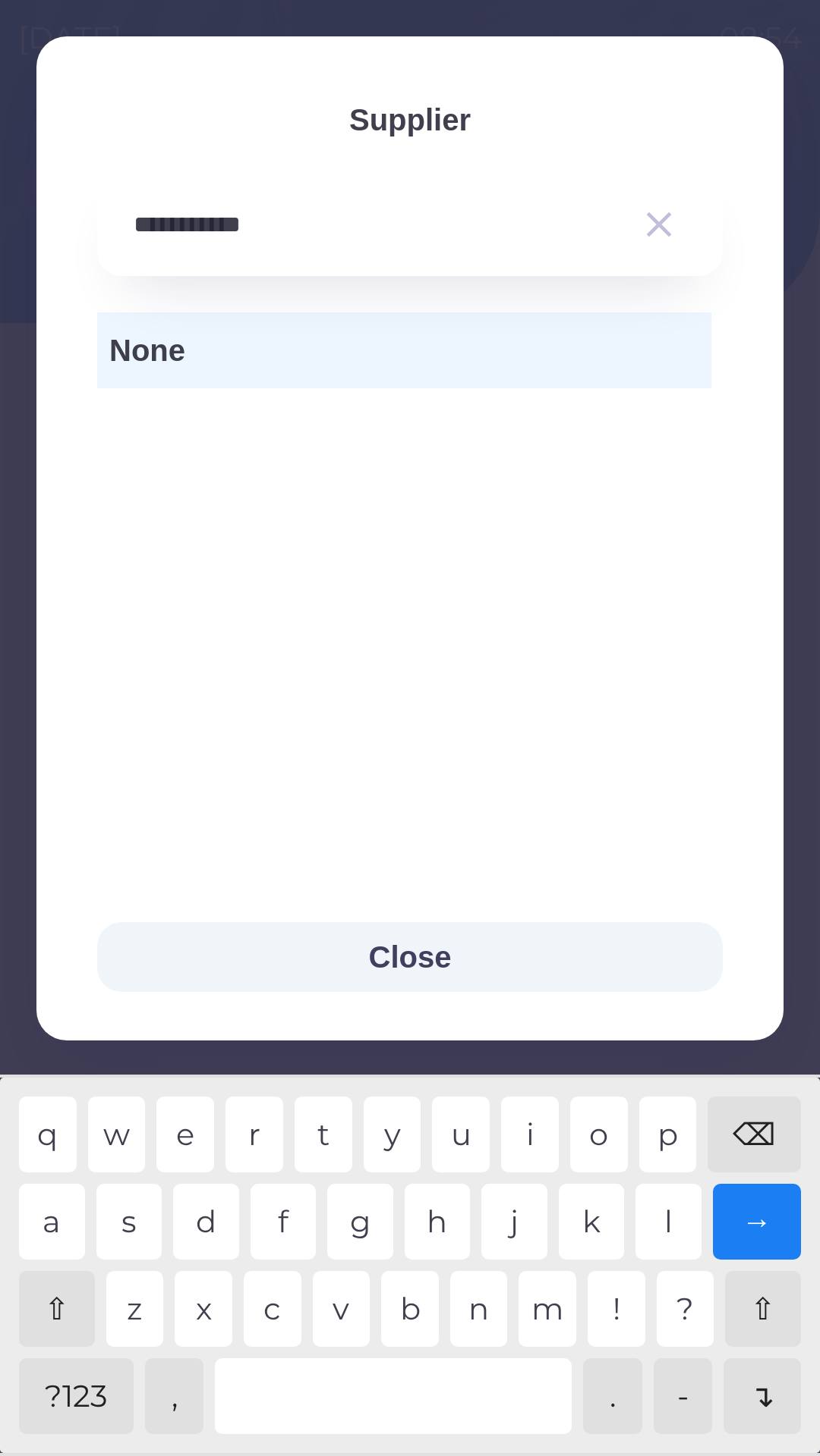
click at [764, 1040] on div "Close" at bounding box center [410, 957] width 747 height 167
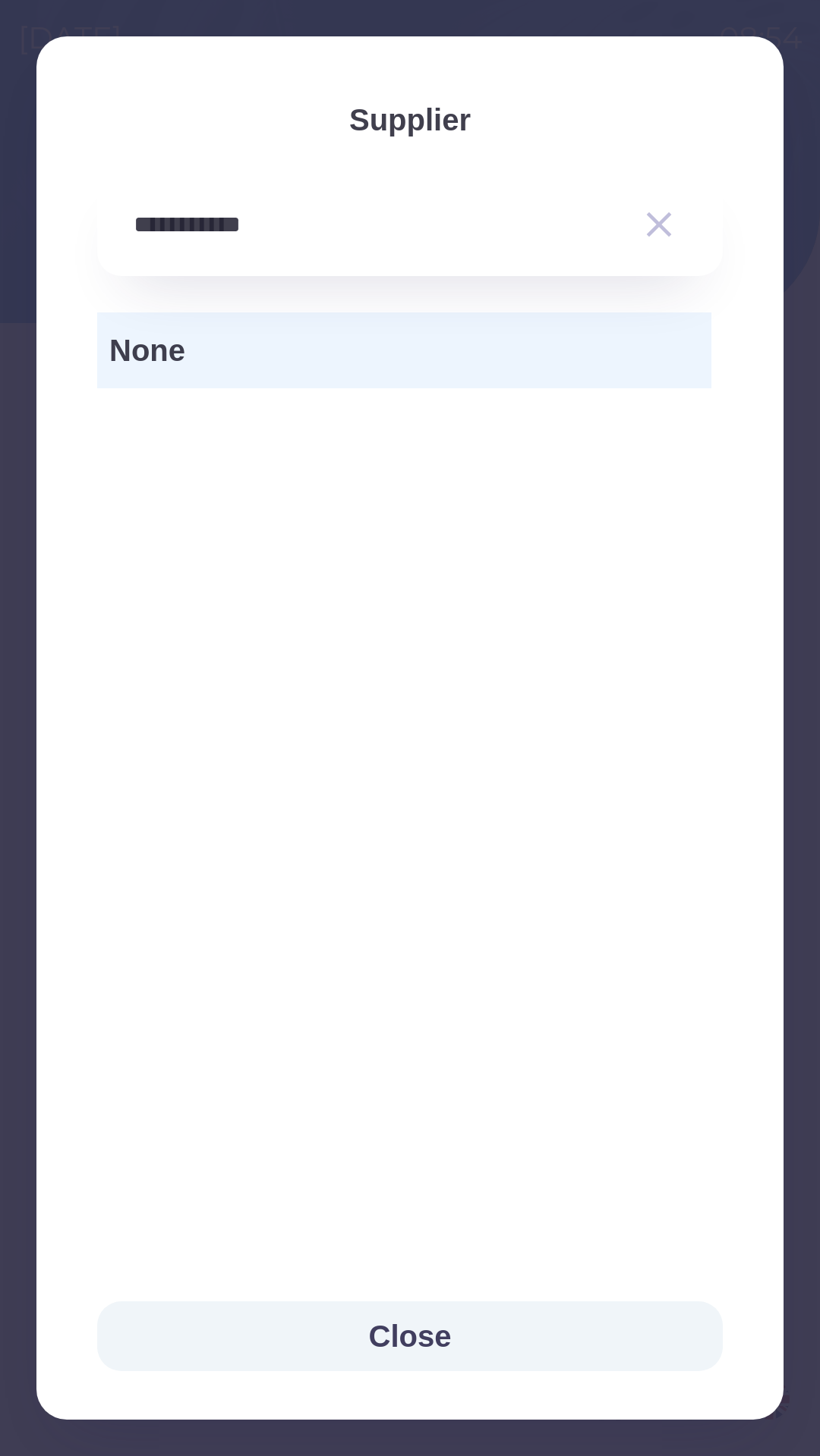
click at [412, 230] on input "**********" at bounding box center [380, 225] width 492 height 42
click at [482, 212] on input "**********" at bounding box center [380, 225] width 492 height 42
click at [404, 240] on input "**********" at bounding box center [380, 225] width 492 height 42
click at [465, 1326] on button "Close" at bounding box center [410, 1337] width 625 height 70
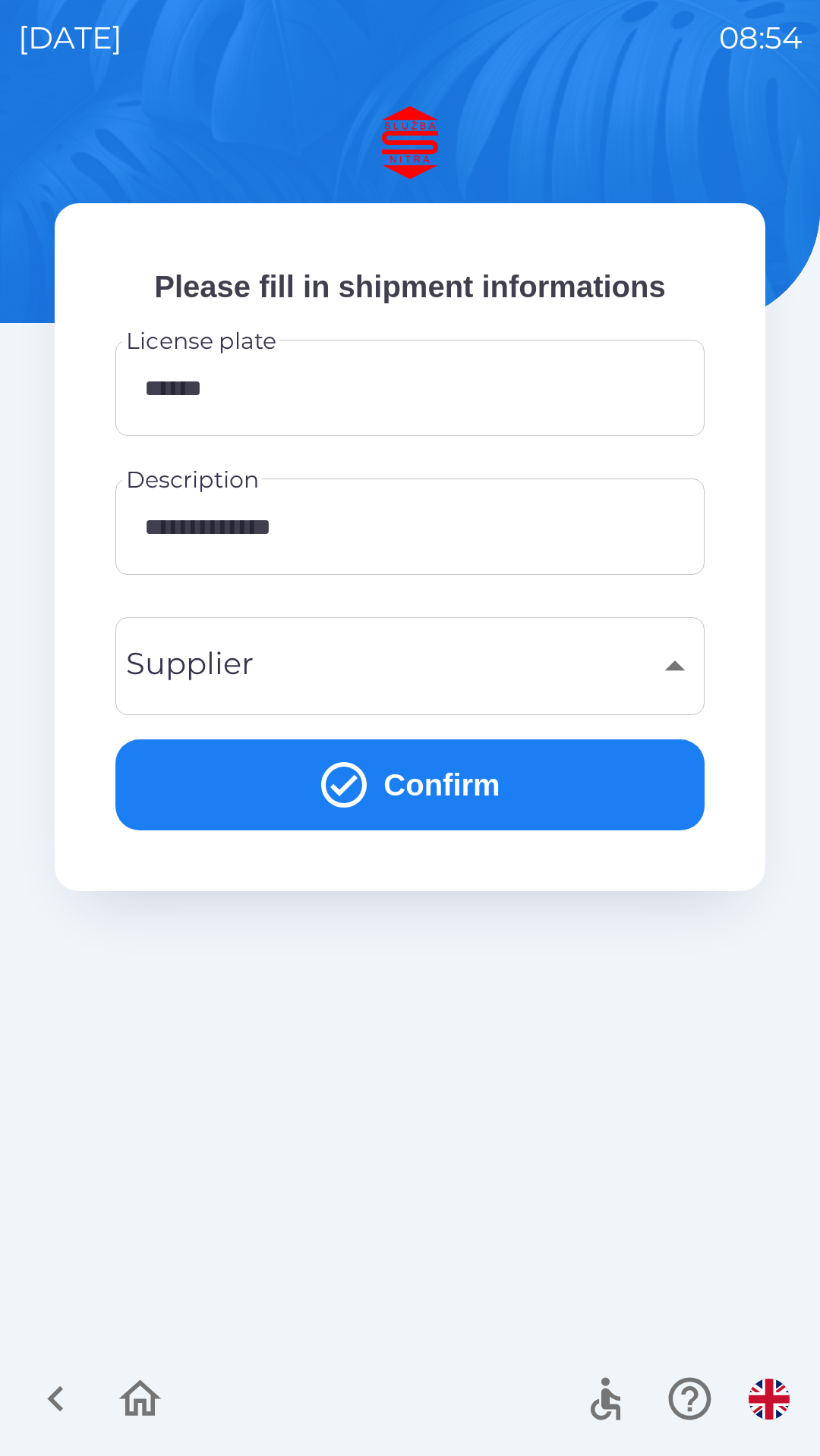
click at [351, 668] on div "​" at bounding box center [410, 666] width 553 height 61
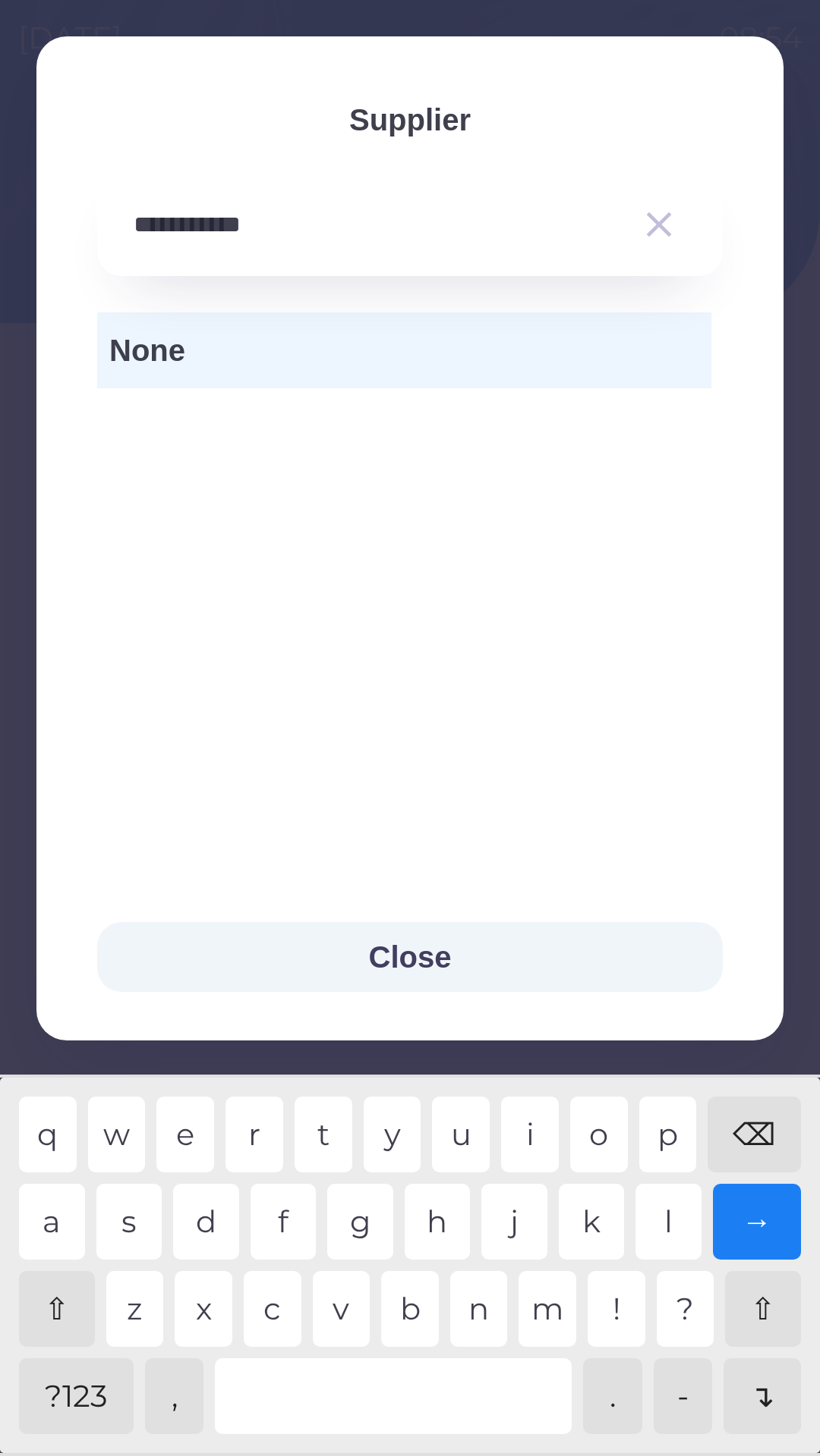
click at [765, 1221] on div "→" at bounding box center [756, 1222] width 89 height 76
click at [753, 1201] on div "→" at bounding box center [756, 1222] width 89 height 76
click at [774, 1127] on div "⌫" at bounding box center [754, 1135] width 94 height 76
type input "*"
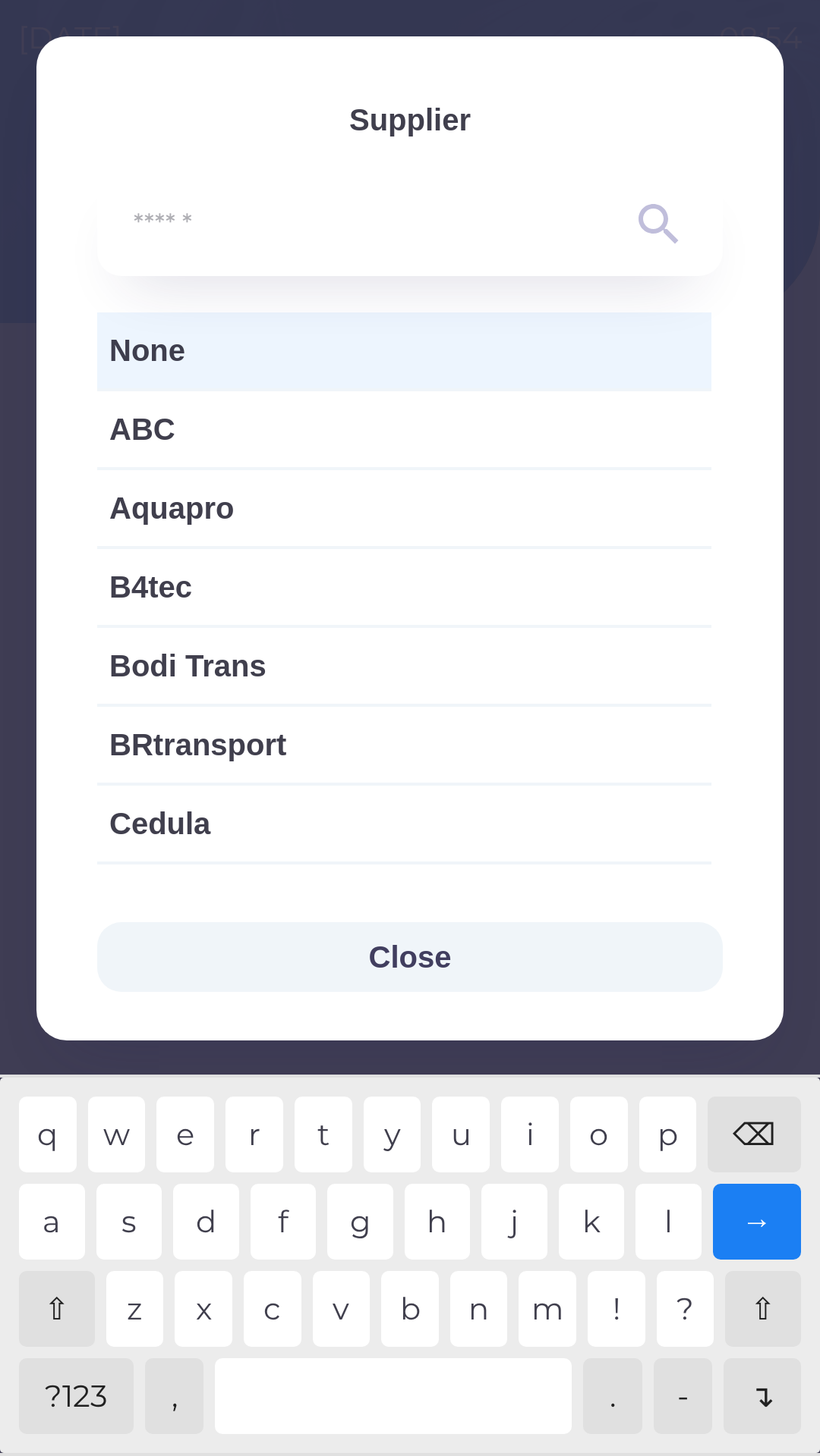
click at [780, 1129] on div "⌫" at bounding box center [754, 1135] width 94 height 76
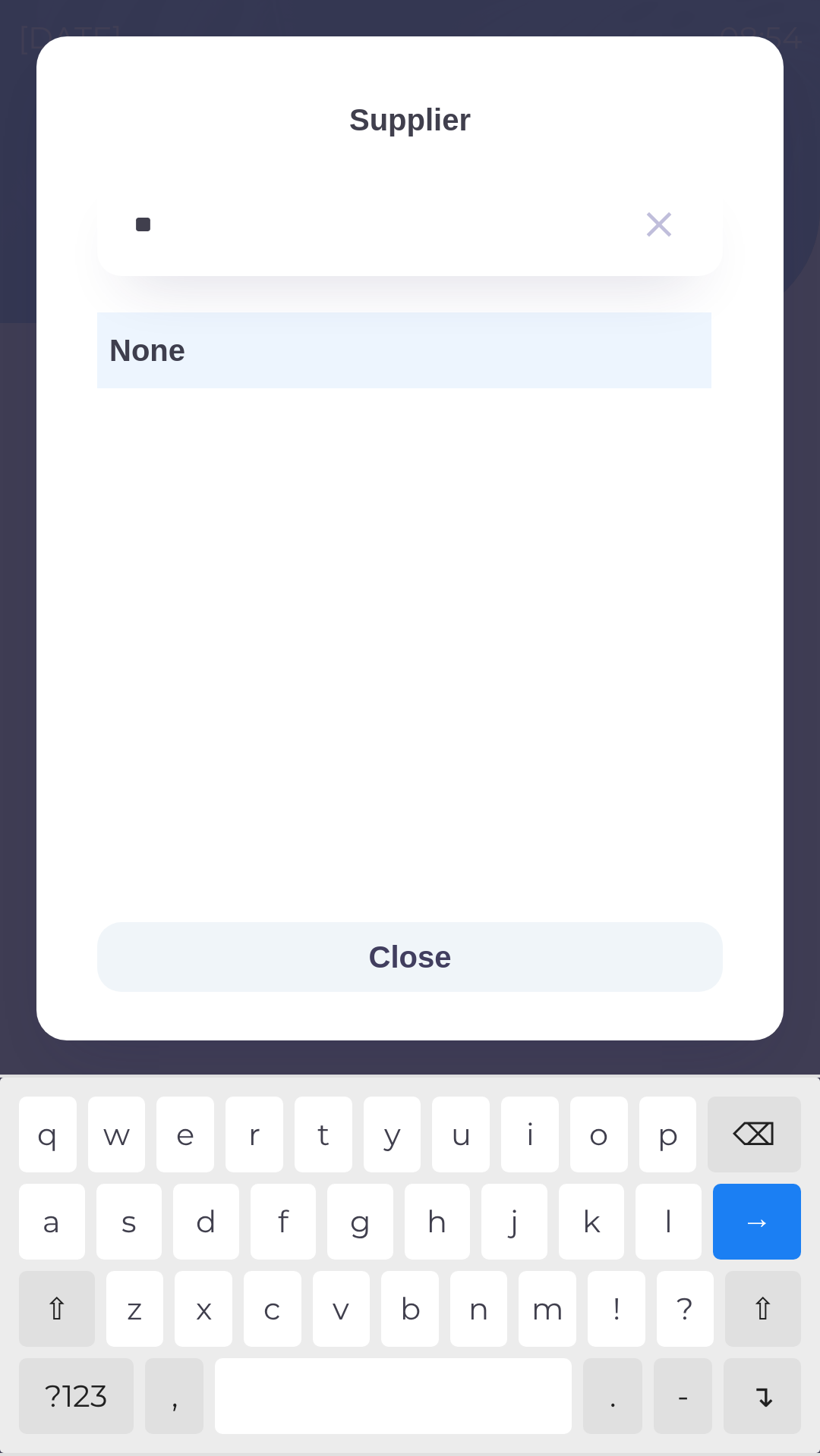
type input "*"
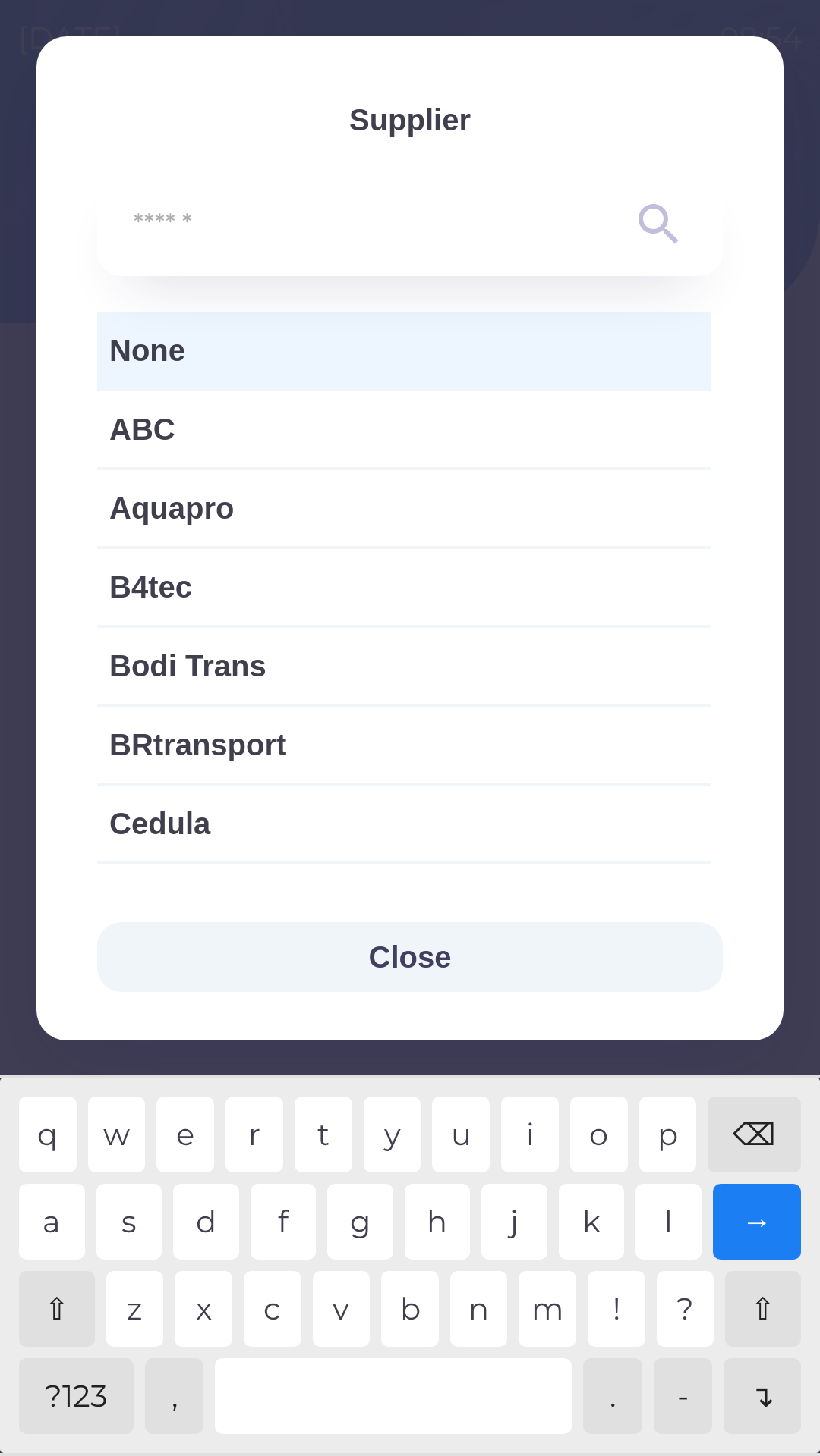
click at [763, 1125] on div "⌫" at bounding box center [754, 1135] width 94 height 76
click at [336, 358] on span "None" at bounding box center [404, 350] width 590 height 46
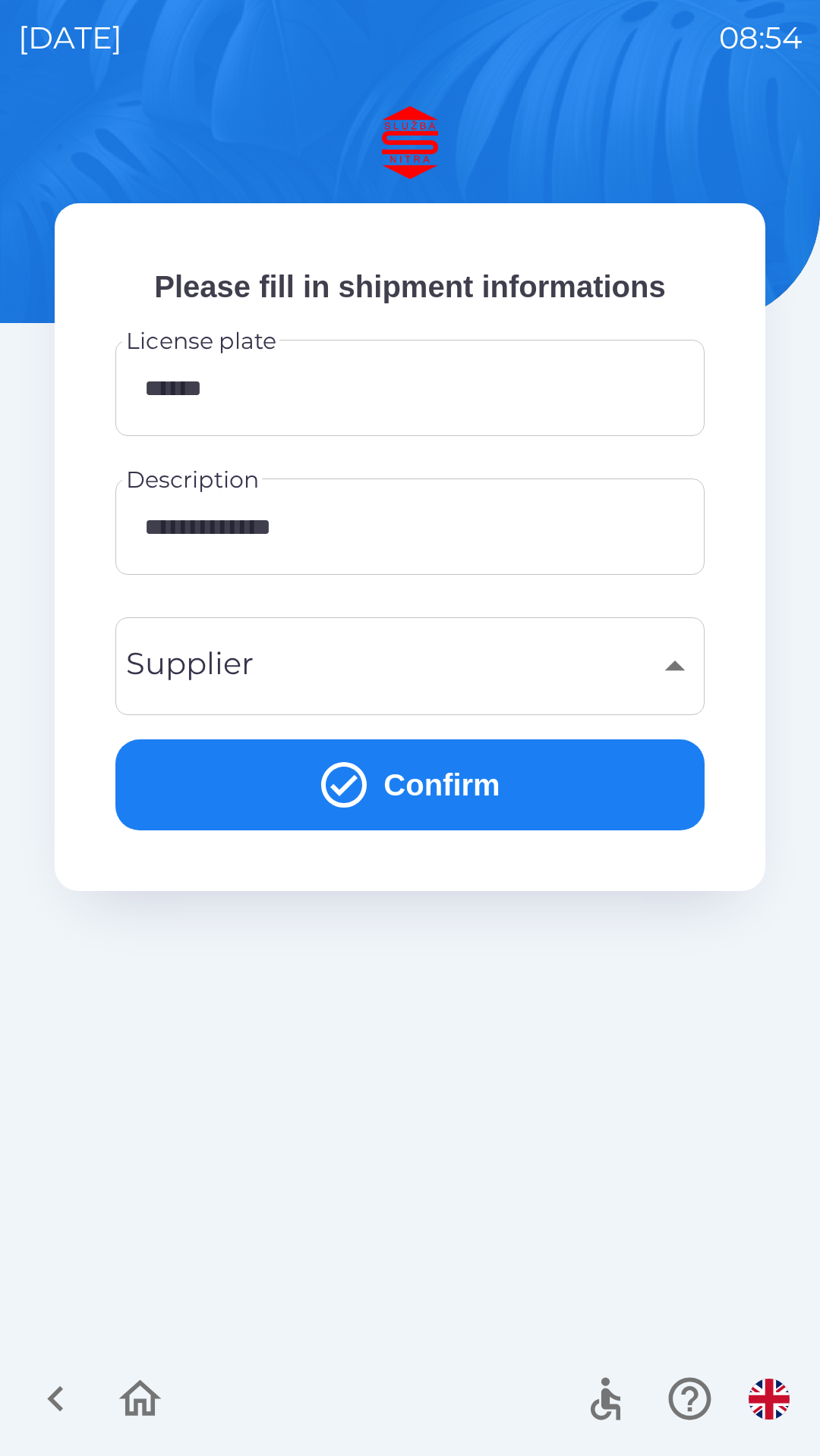
click at [511, 784] on button "Confirm" at bounding box center [410, 785] width 589 height 91
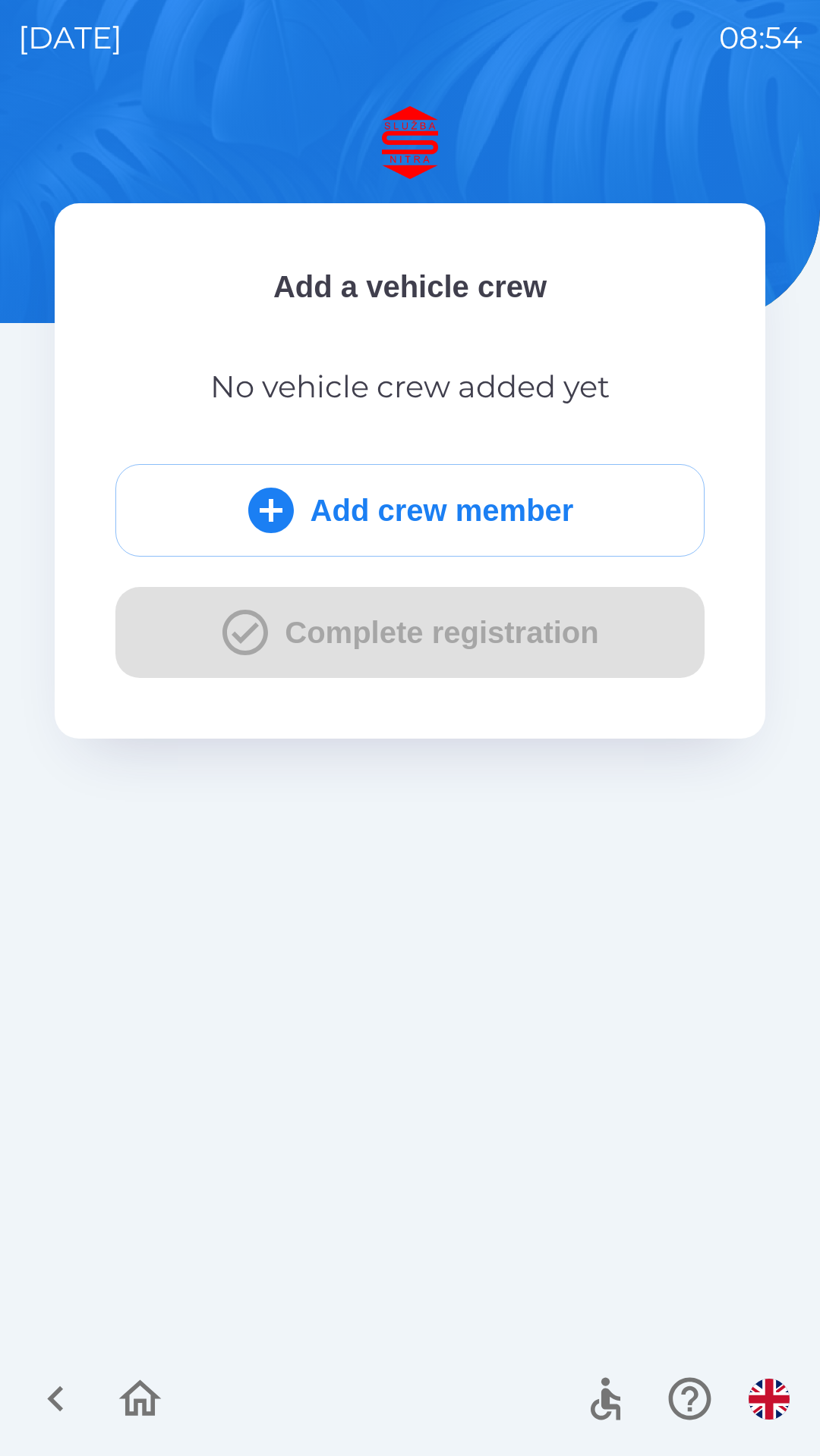
click at [489, 513] on button "Add crew member" at bounding box center [410, 511] width 589 height 93
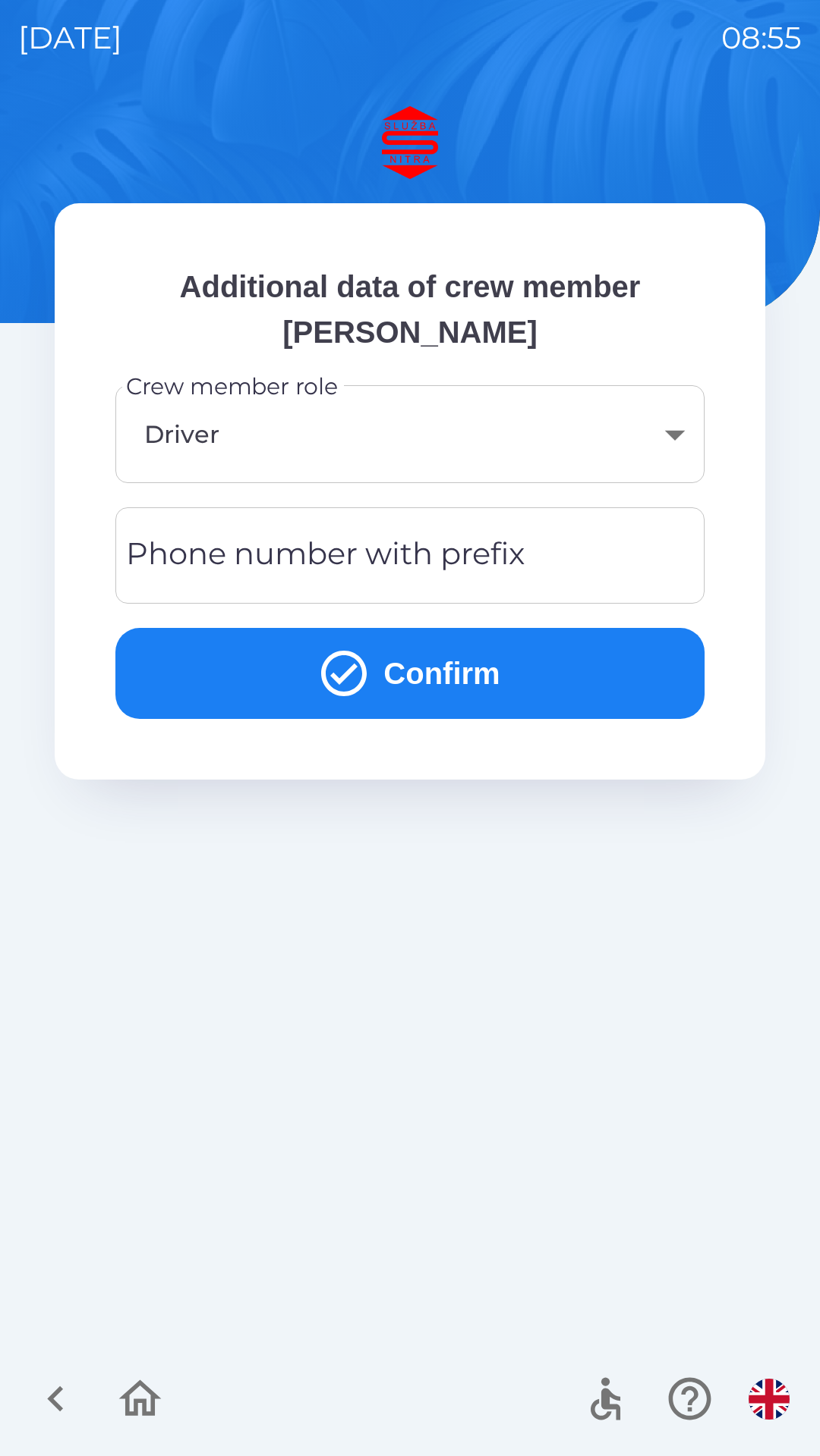
click at [491, 671] on button "Confirm" at bounding box center [410, 673] width 589 height 91
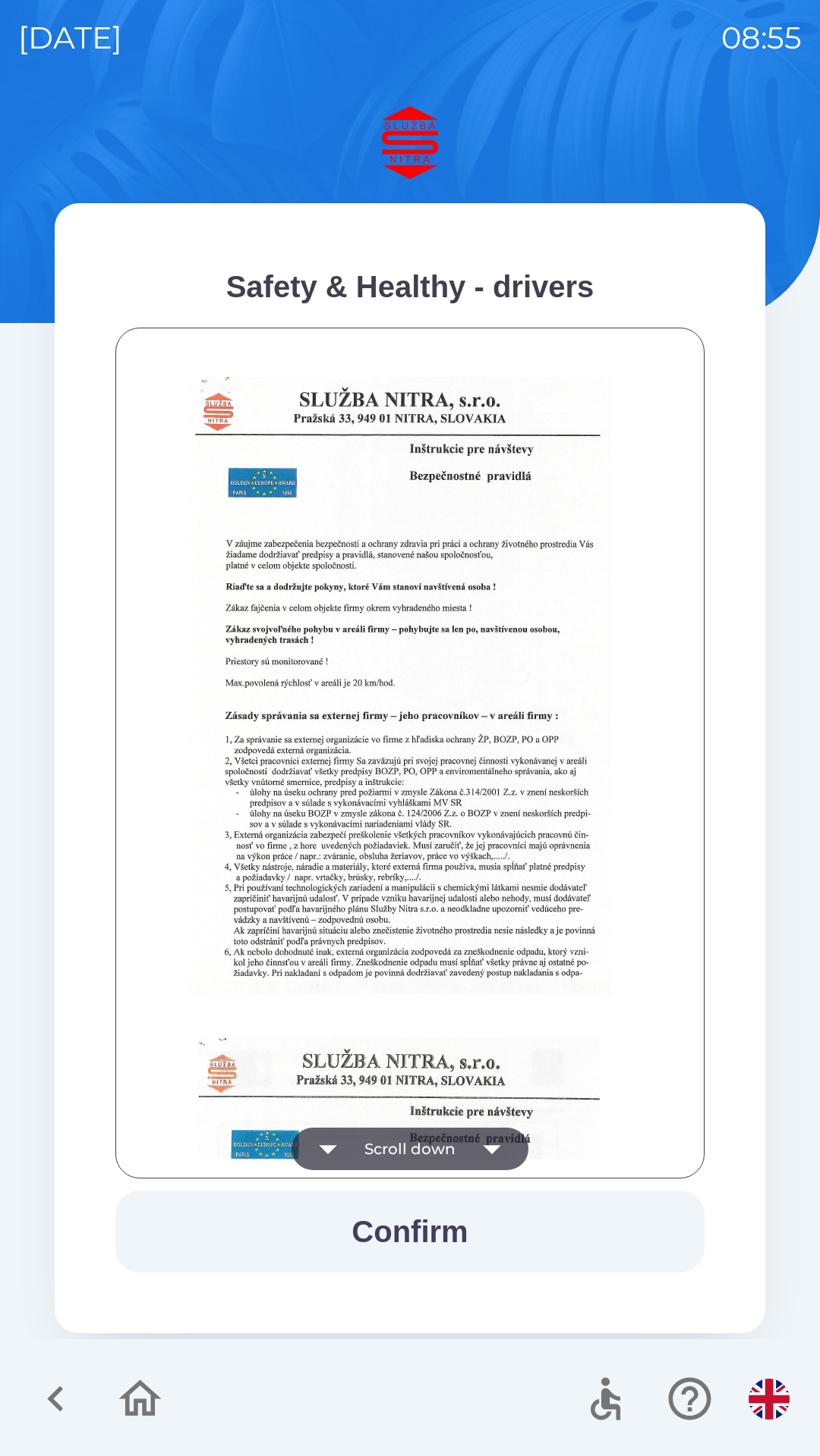
click at [475, 1138] on icon "button" at bounding box center [492, 1149] width 42 height 42
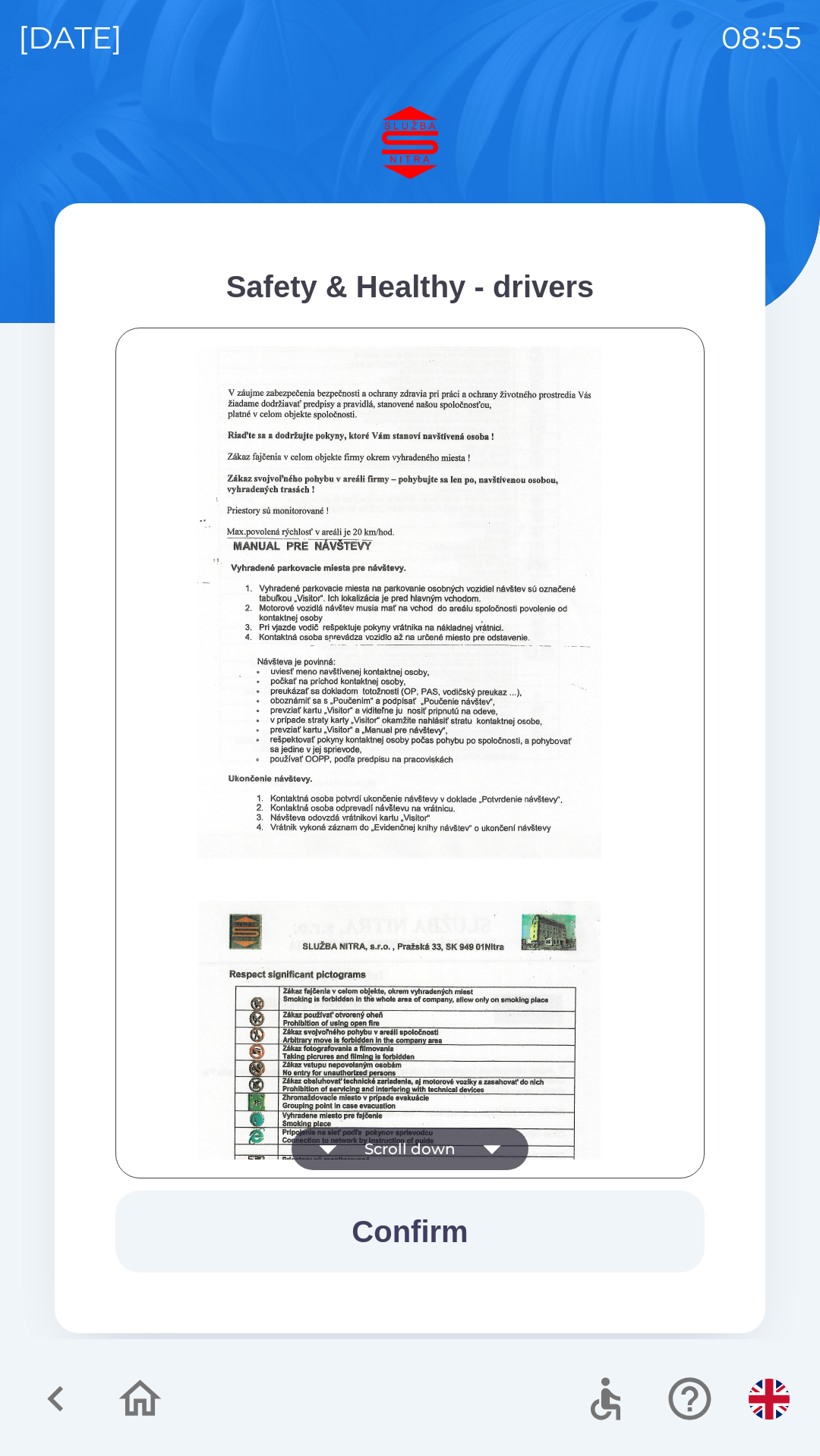
click at [491, 1143] on icon "button" at bounding box center [492, 1149] width 42 height 42
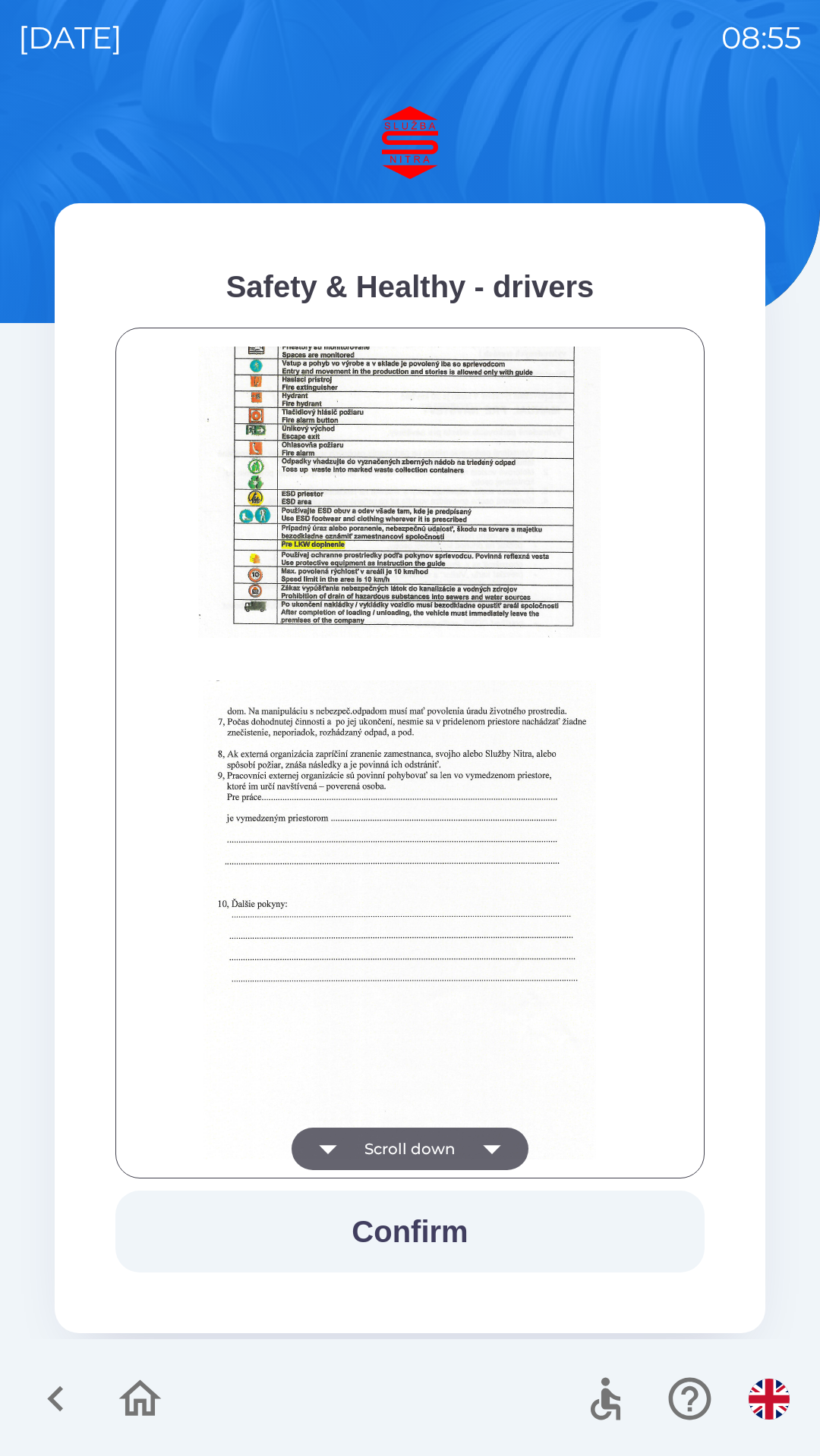
click at [493, 1132] on icon "button" at bounding box center [492, 1149] width 42 height 42
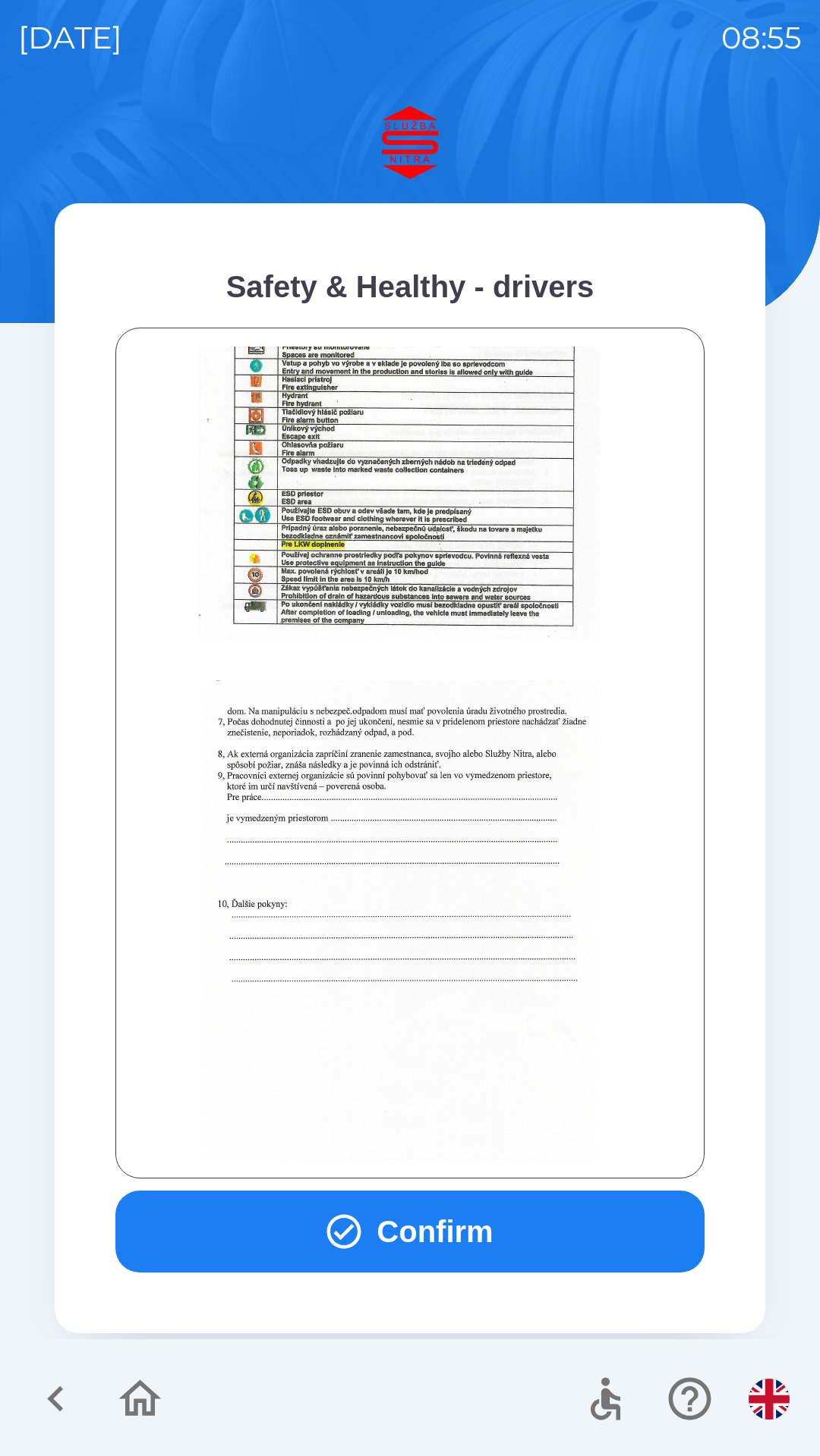
scroll to position [1700, 0]
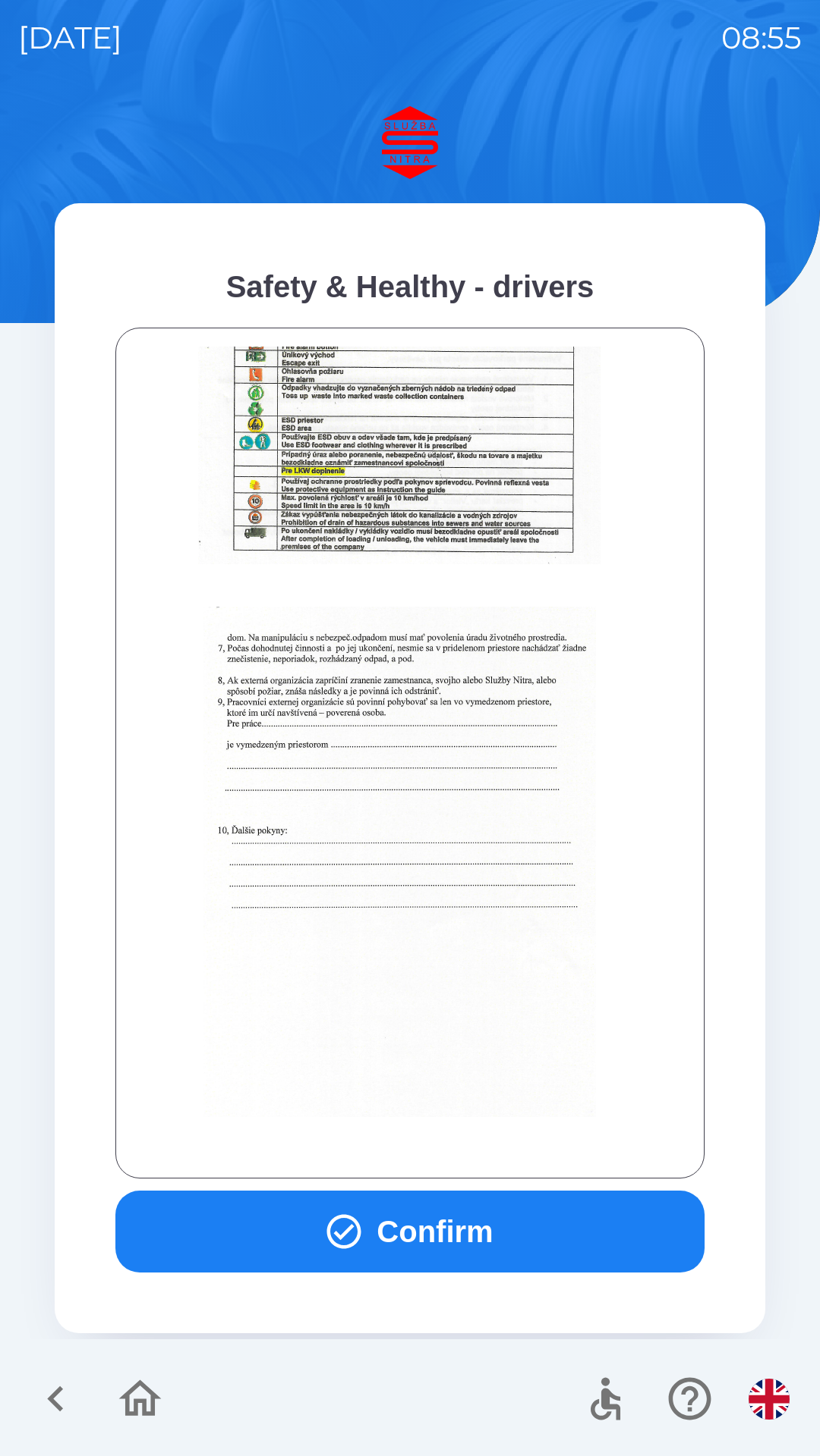
click at [487, 1149] on div at bounding box center [410, 753] width 551 height 813
click at [490, 1146] on div at bounding box center [410, 753] width 551 height 813
click at [471, 1226] on button "Confirm" at bounding box center [410, 1232] width 589 height 82
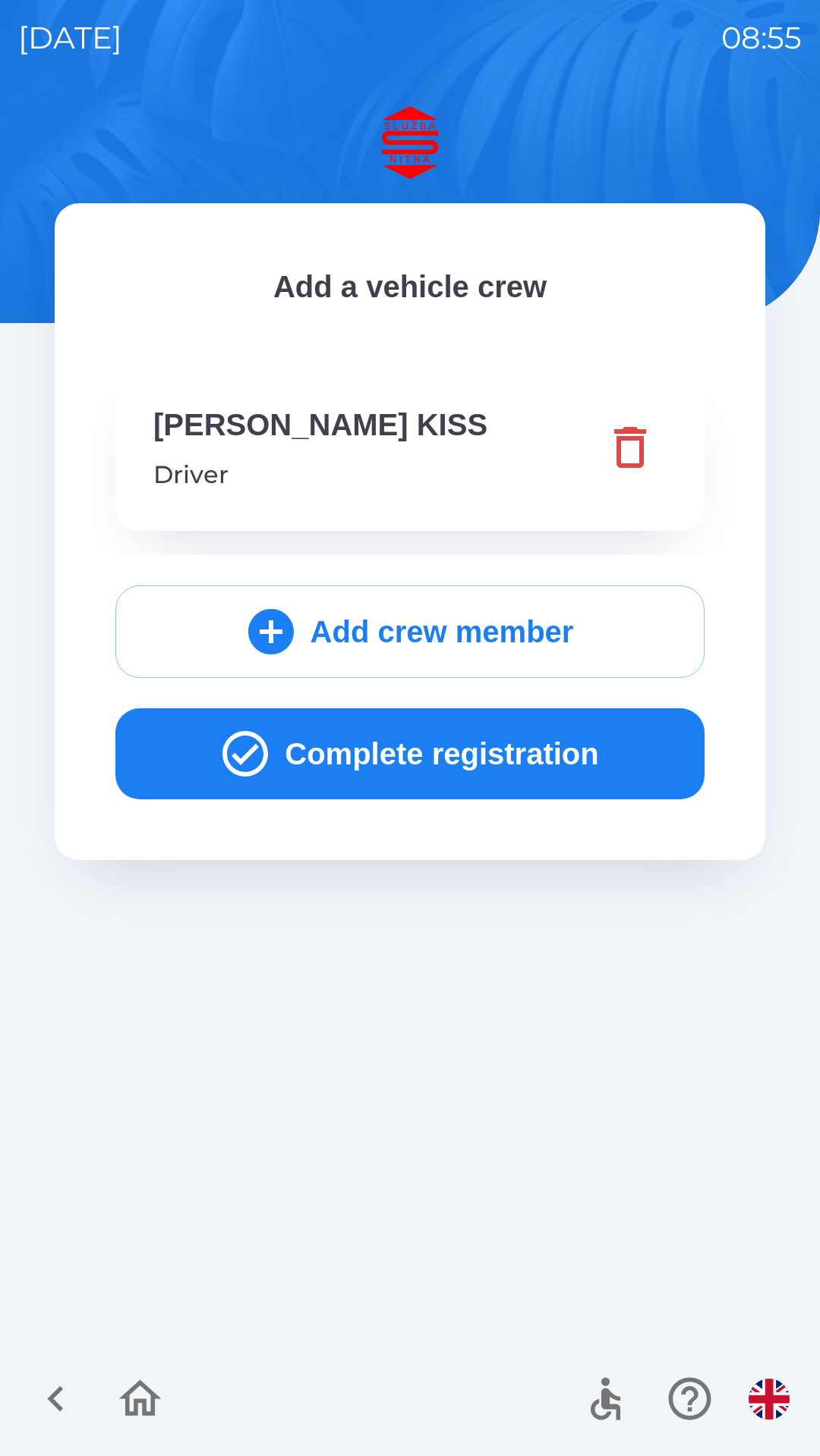
click at [537, 739] on button "Complete registration" at bounding box center [410, 754] width 589 height 91
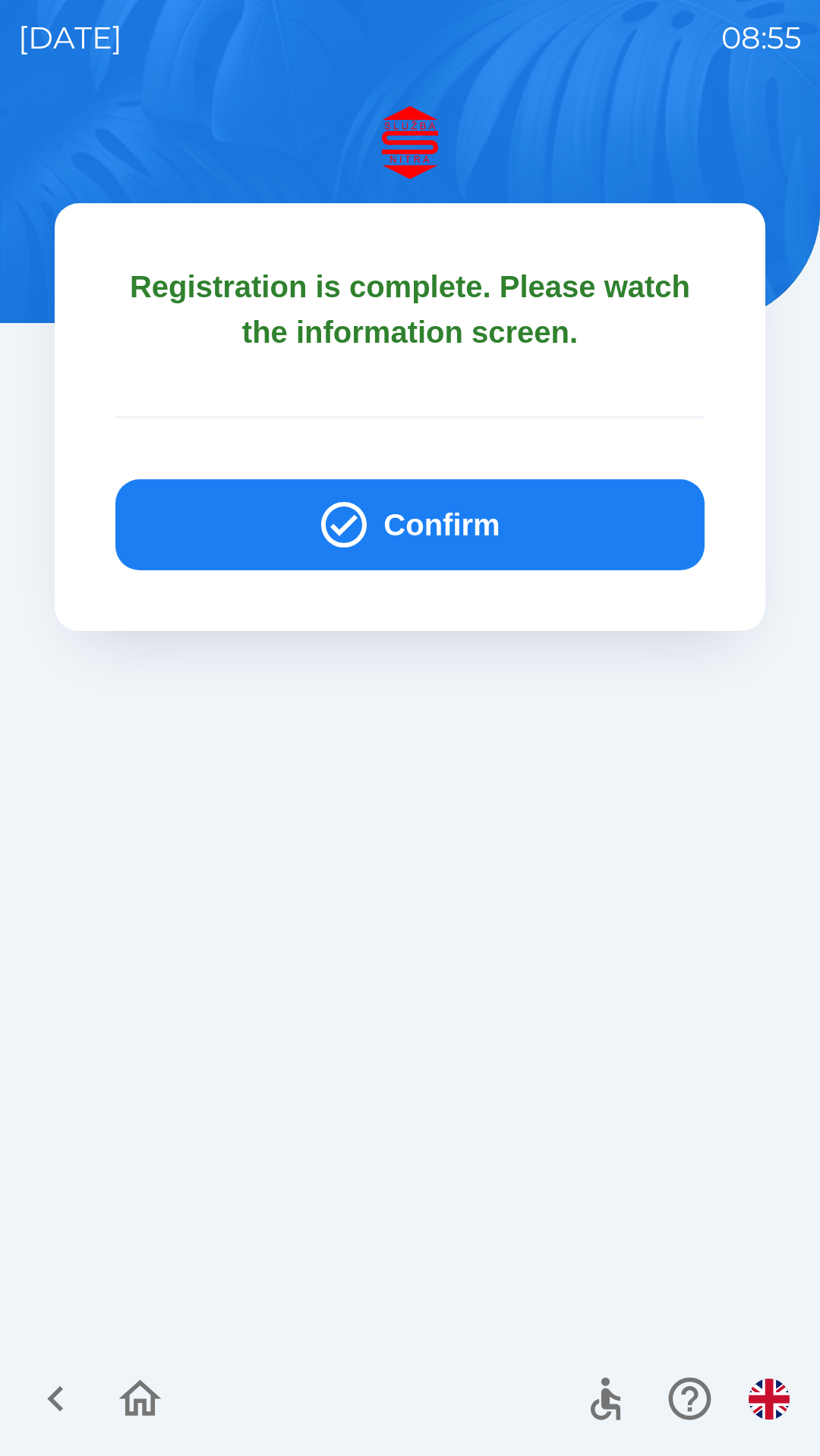
click at [568, 490] on button "Confirm" at bounding box center [410, 525] width 589 height 91
